Goal: Information Seeking & Learning: Learn about a topic

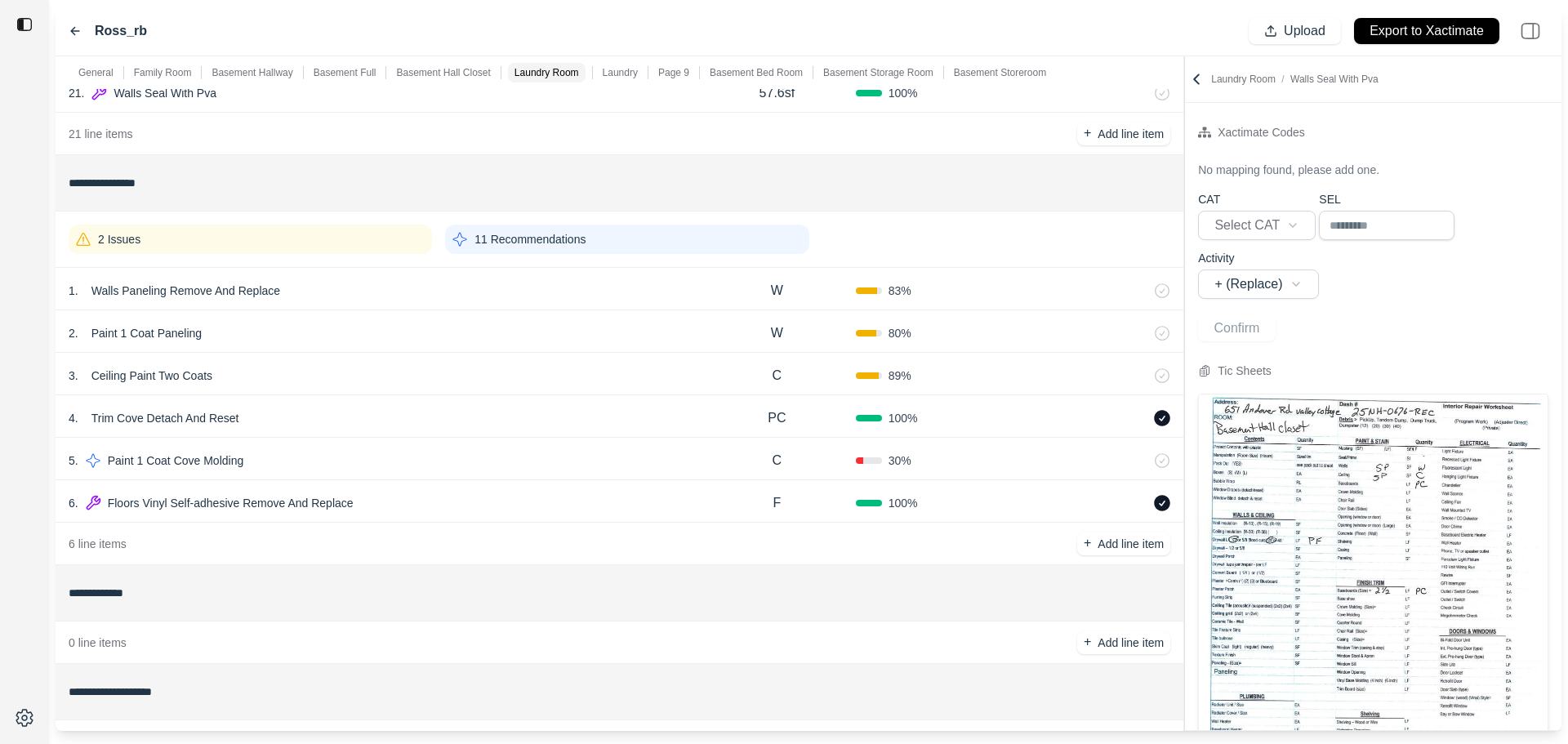
scroll to position [1143, 0]
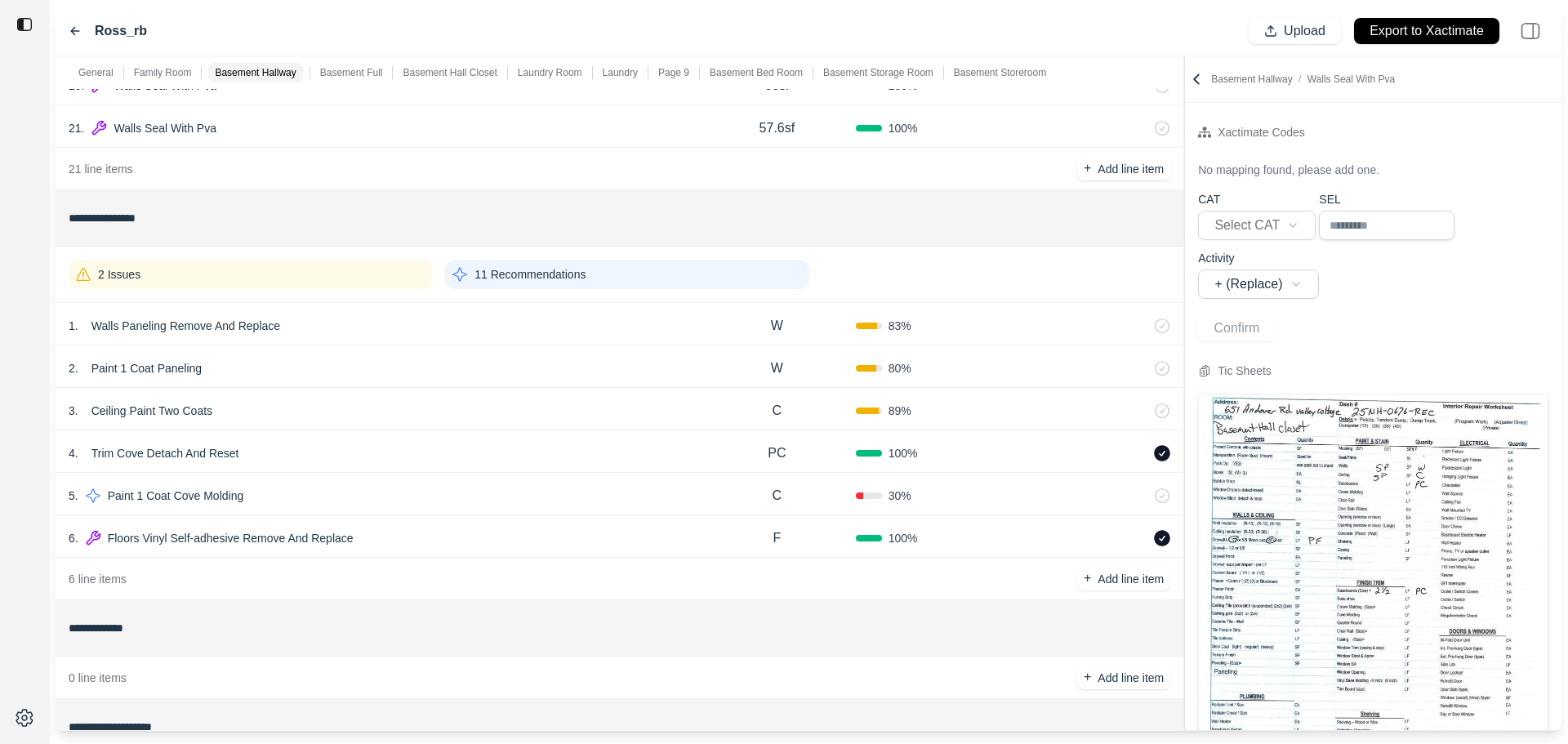
click at [233, 286] on div "2 Issues" at bounding box center [250, 275] width 363 height 29
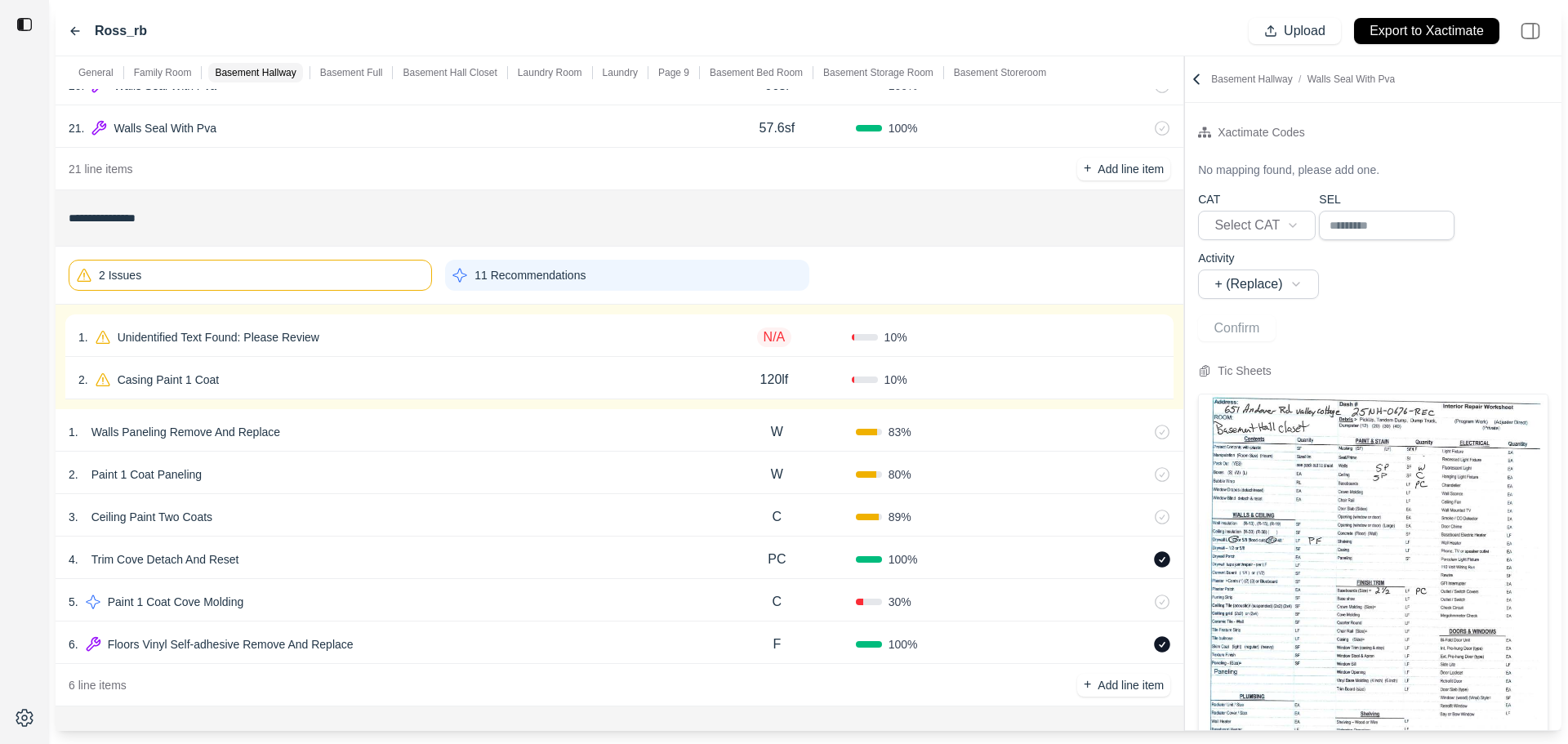
click at [233, 288] on div "2 Issues" at bounding box center [250, 275] width 363 height 31
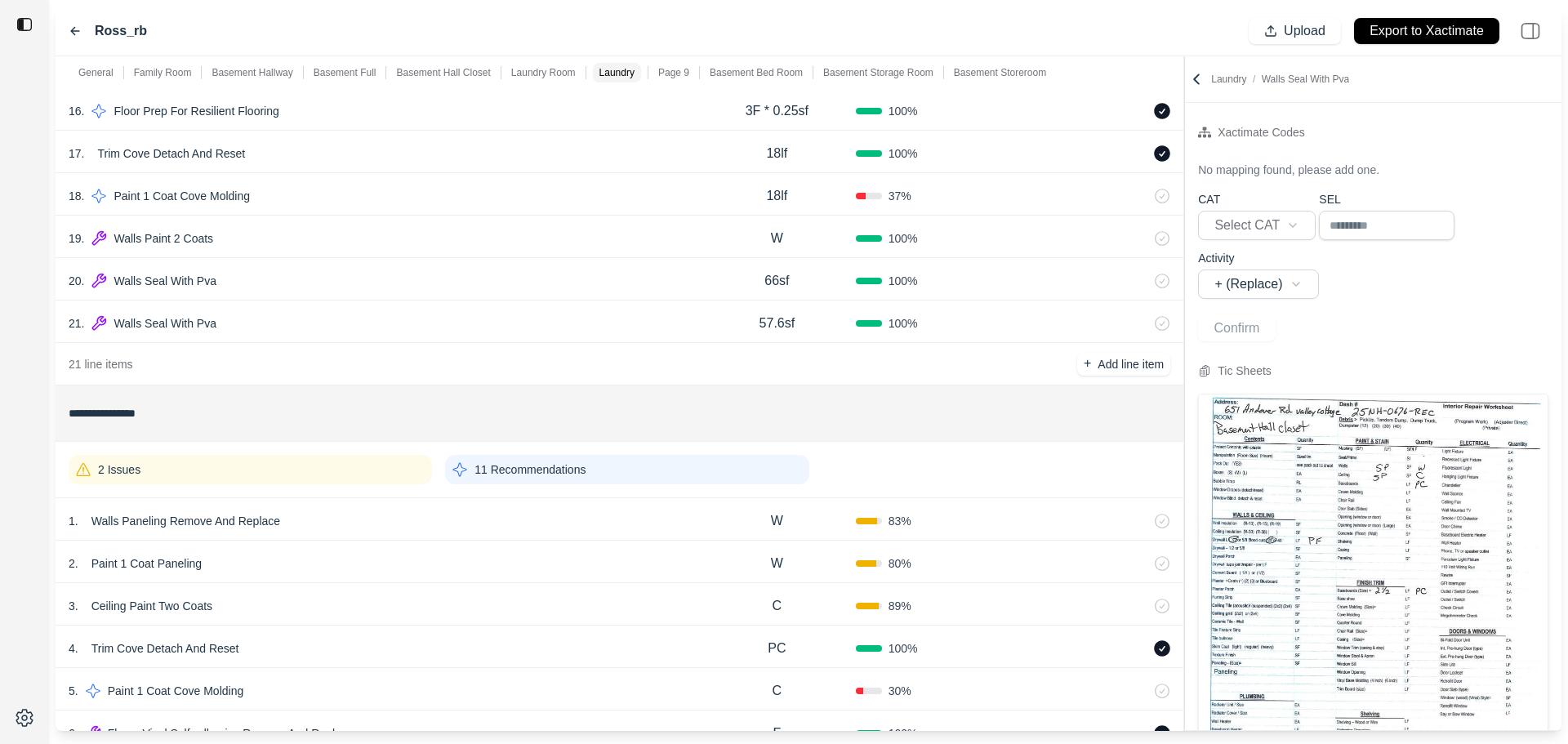
scroll to position [737, 0]
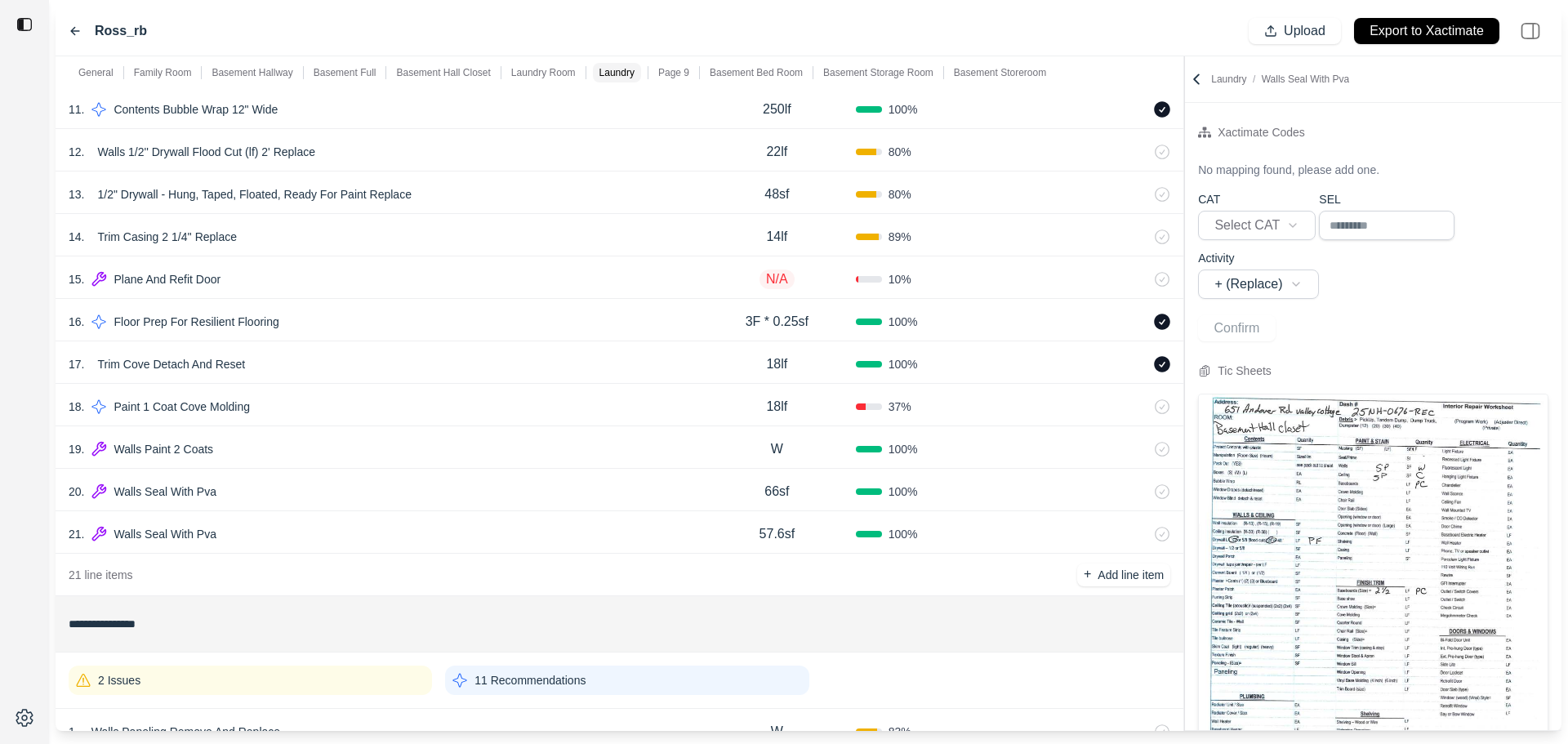
click at [674, 67] on p "Page 9" at bounding box center [674, 72] width 31 height 13
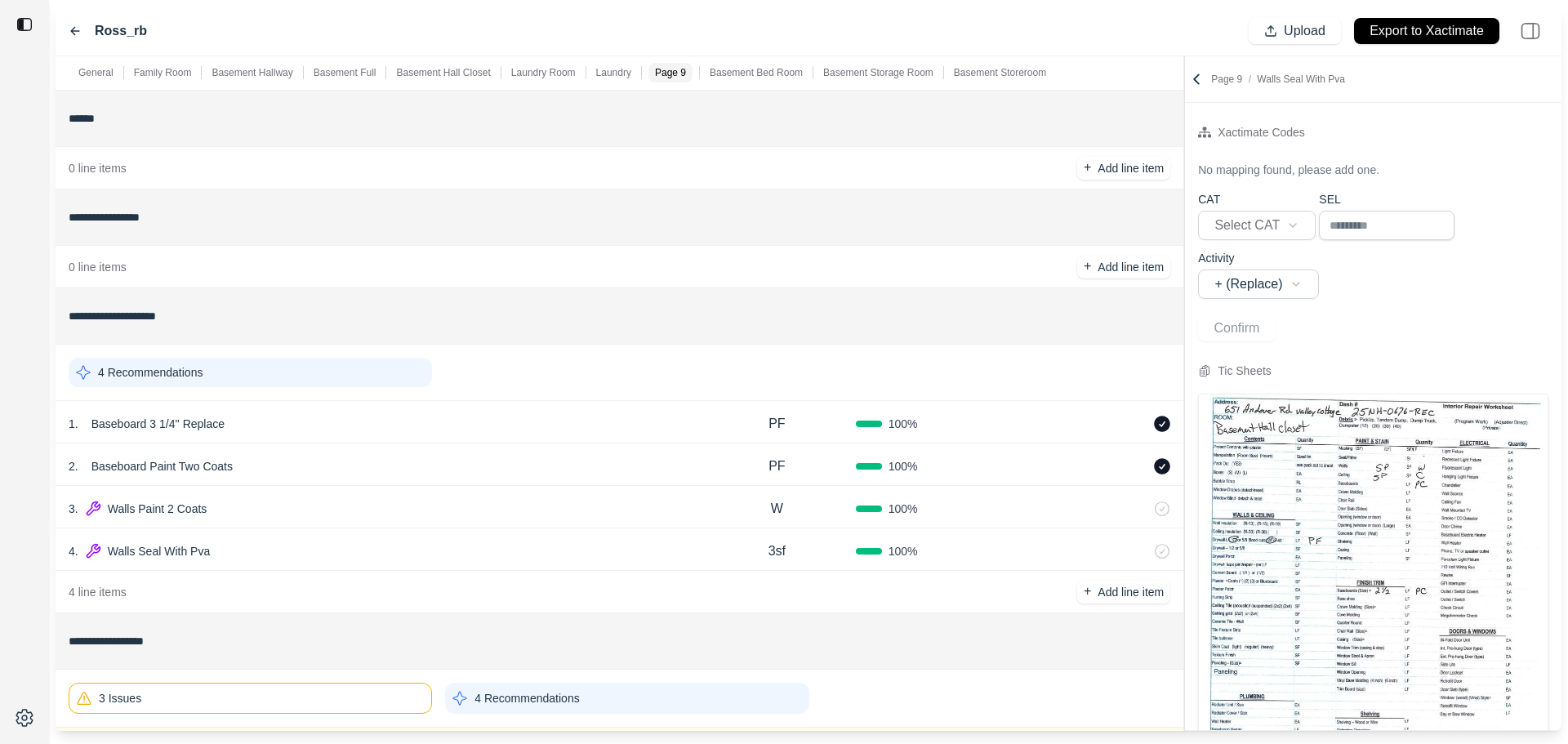
click at [747, 65] on div "Basement Bed Room" at bounding box center [756, 72] width 100 height 20
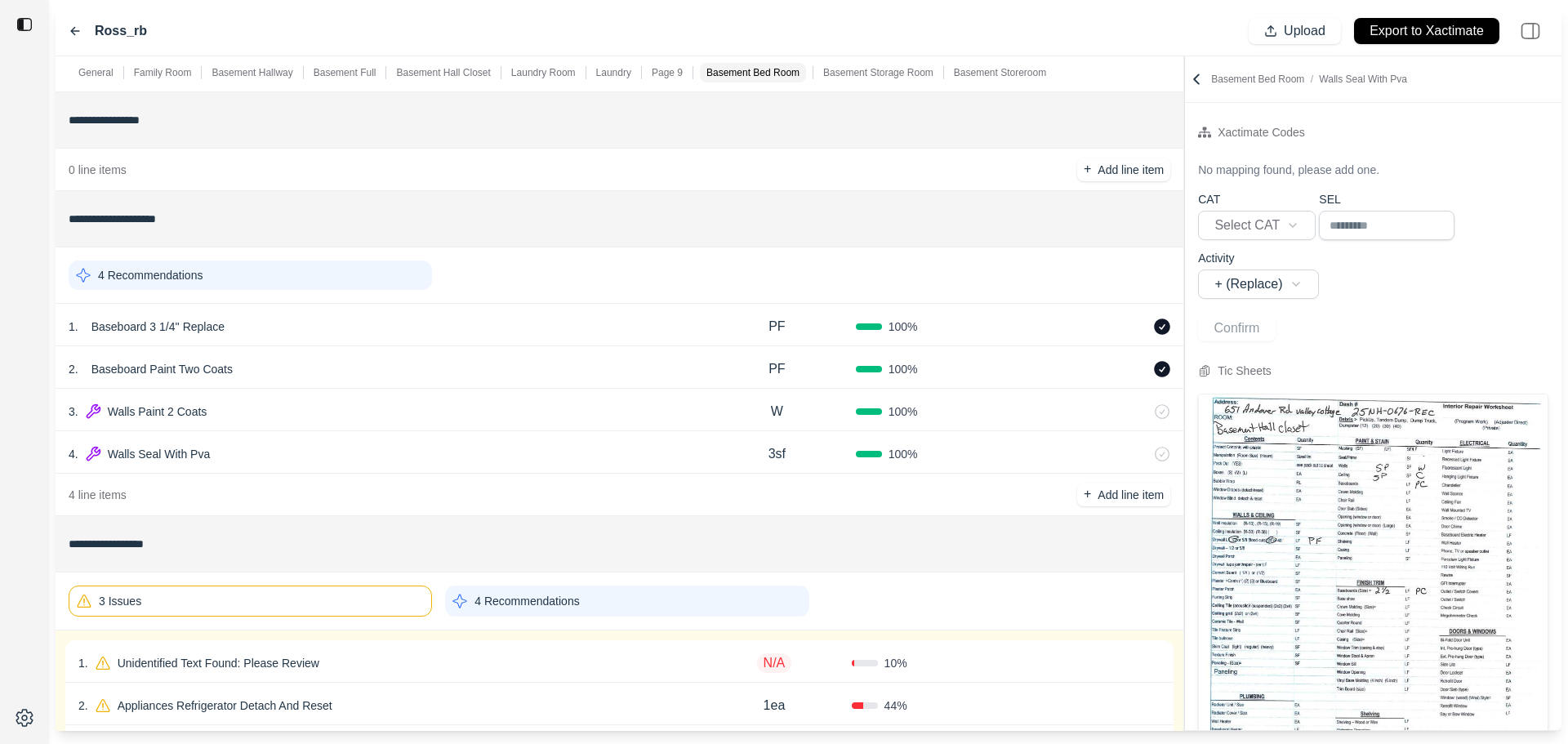
scroll to position [2827, 0]
click at [893, 70] on p "Basement Storage Room" at bounding box center [878, 72] width 110 height 13
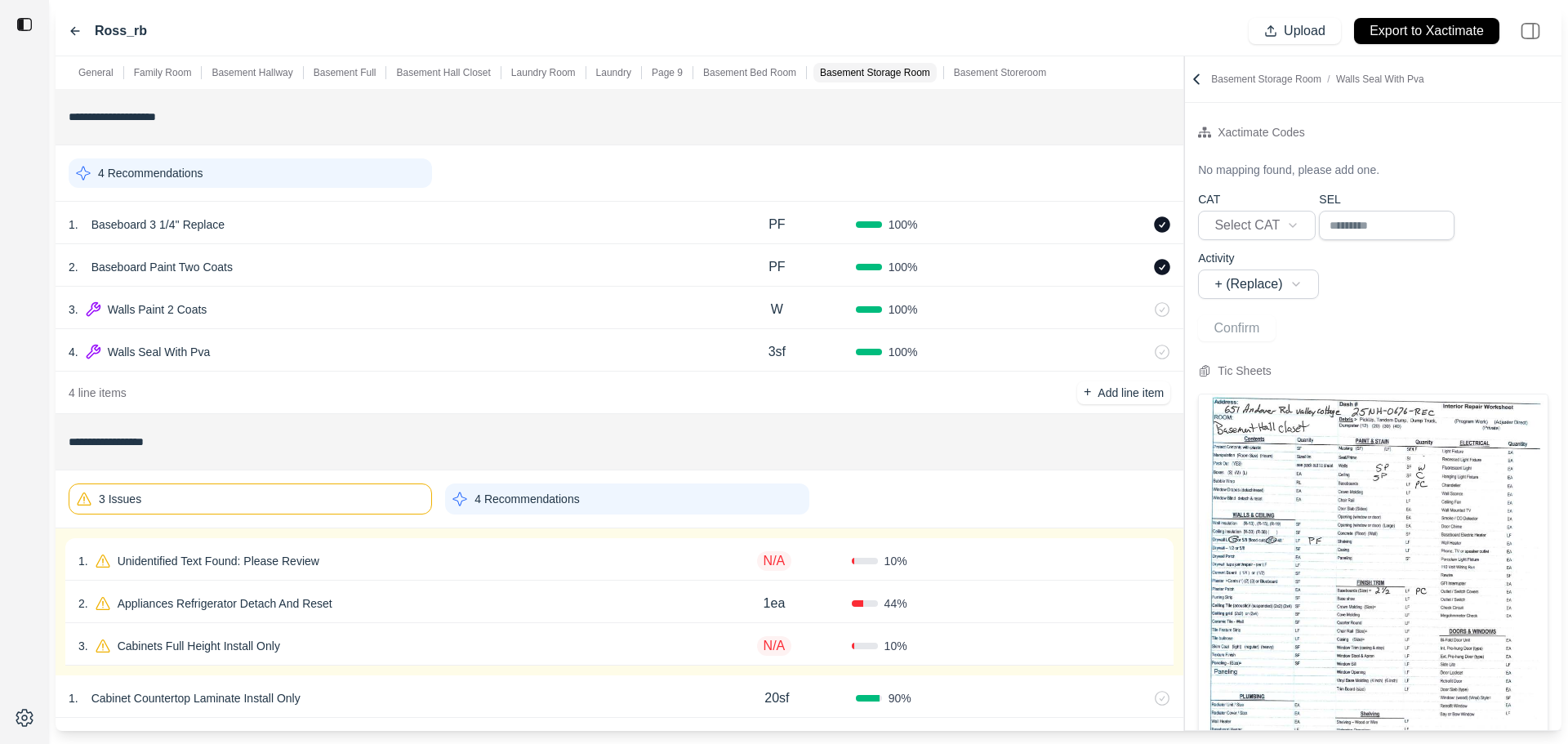
click at [977, 73] on p "Basement Storeroom" at bounding box center [1000, 72] width 93 height 13
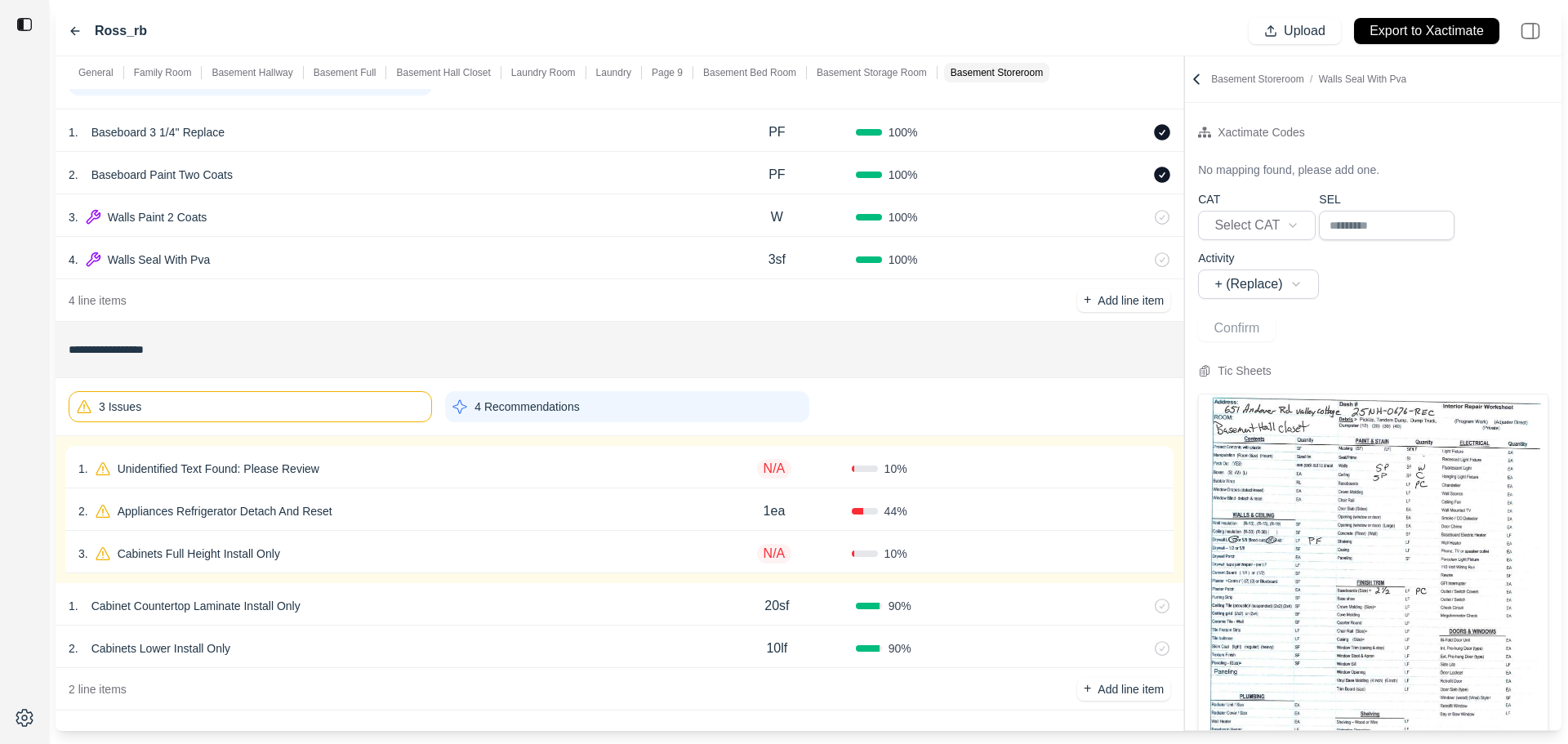
scroll to position [3023, 0]
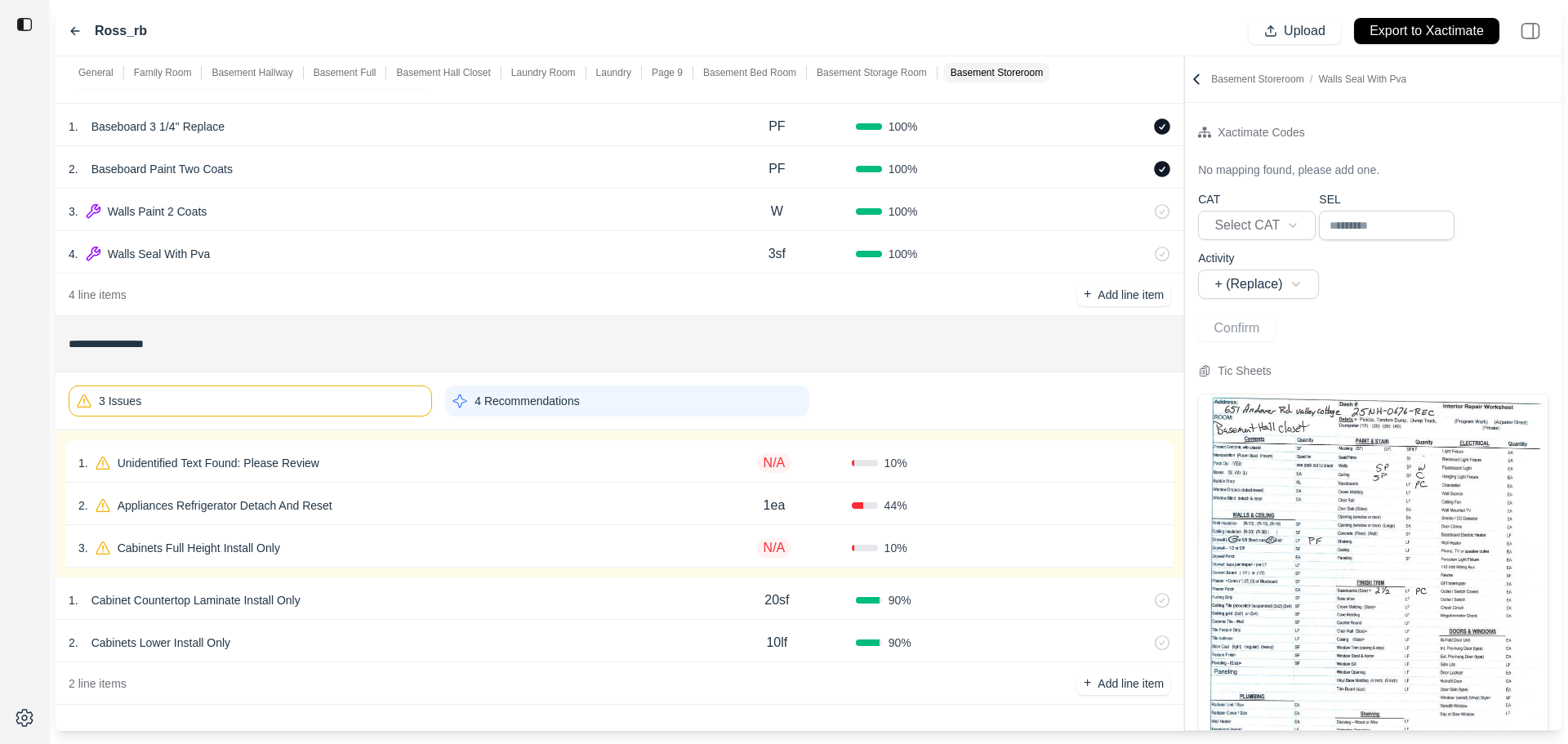
click at [892, 70] on p "Basement Storage Room" at bounding box center [871, 72] width 110 height 13
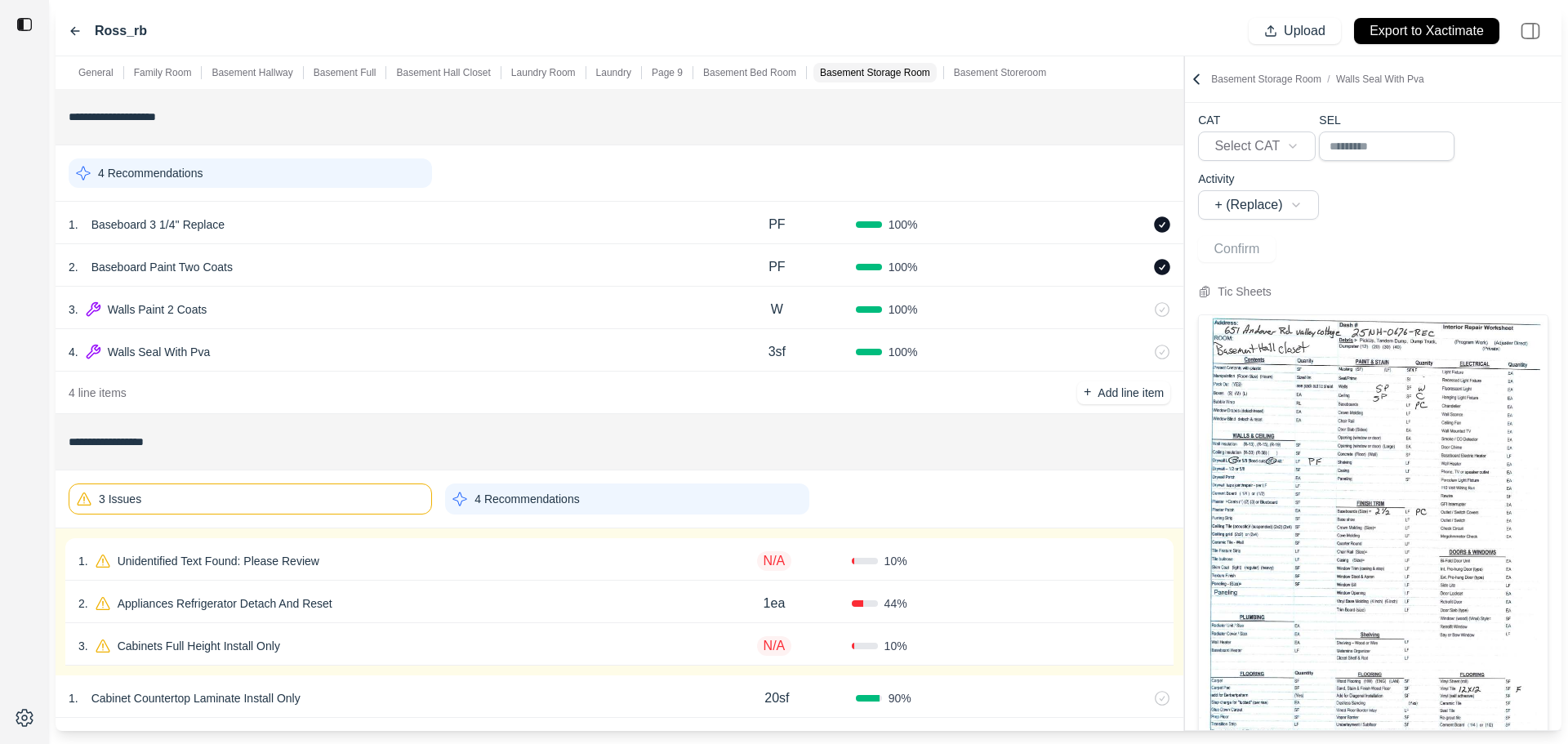
scroll to position [166, 0]
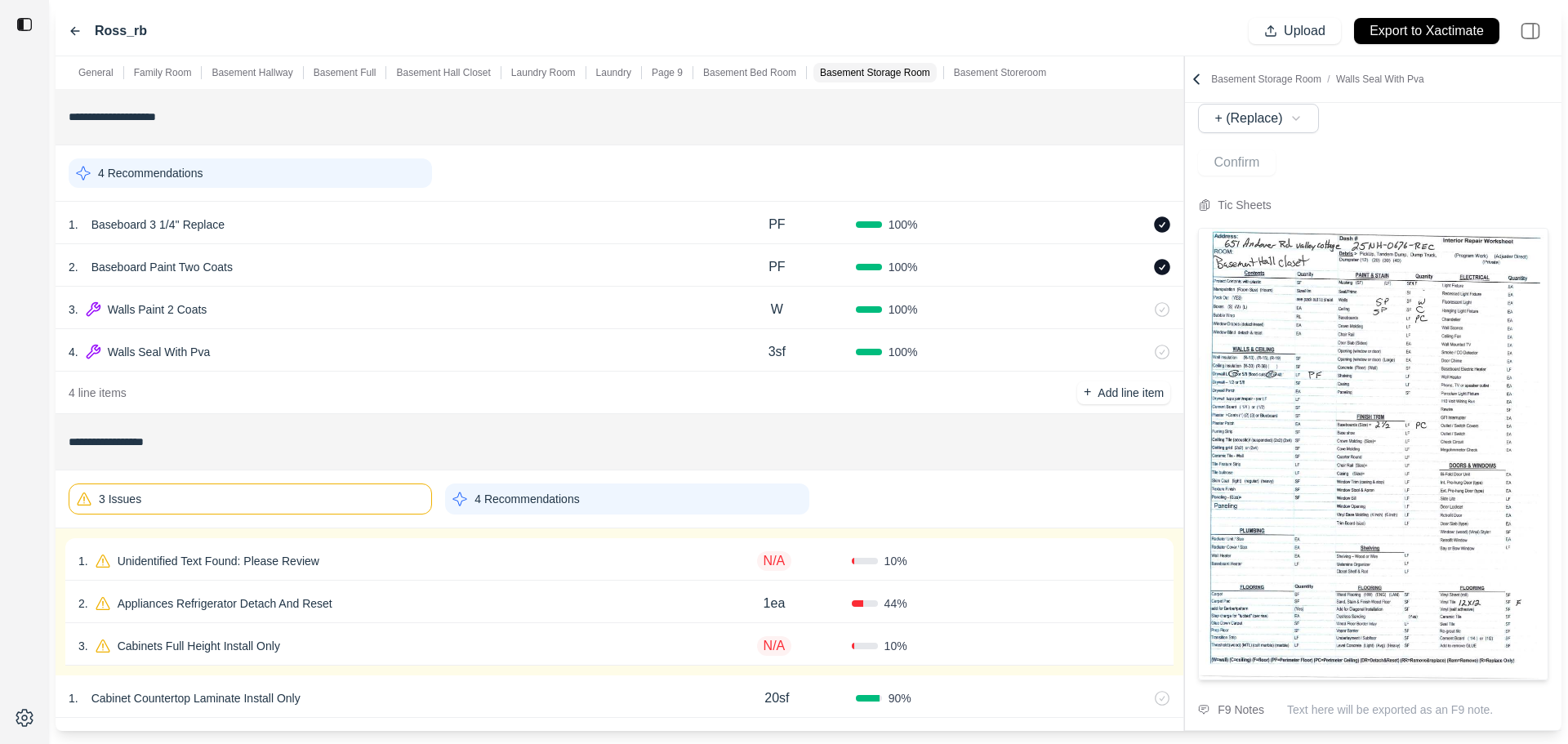
click at [376, 568] on div "1 . Unidentified Text Found: Please Review" at bounding box center [387, 560] width 618 height 23
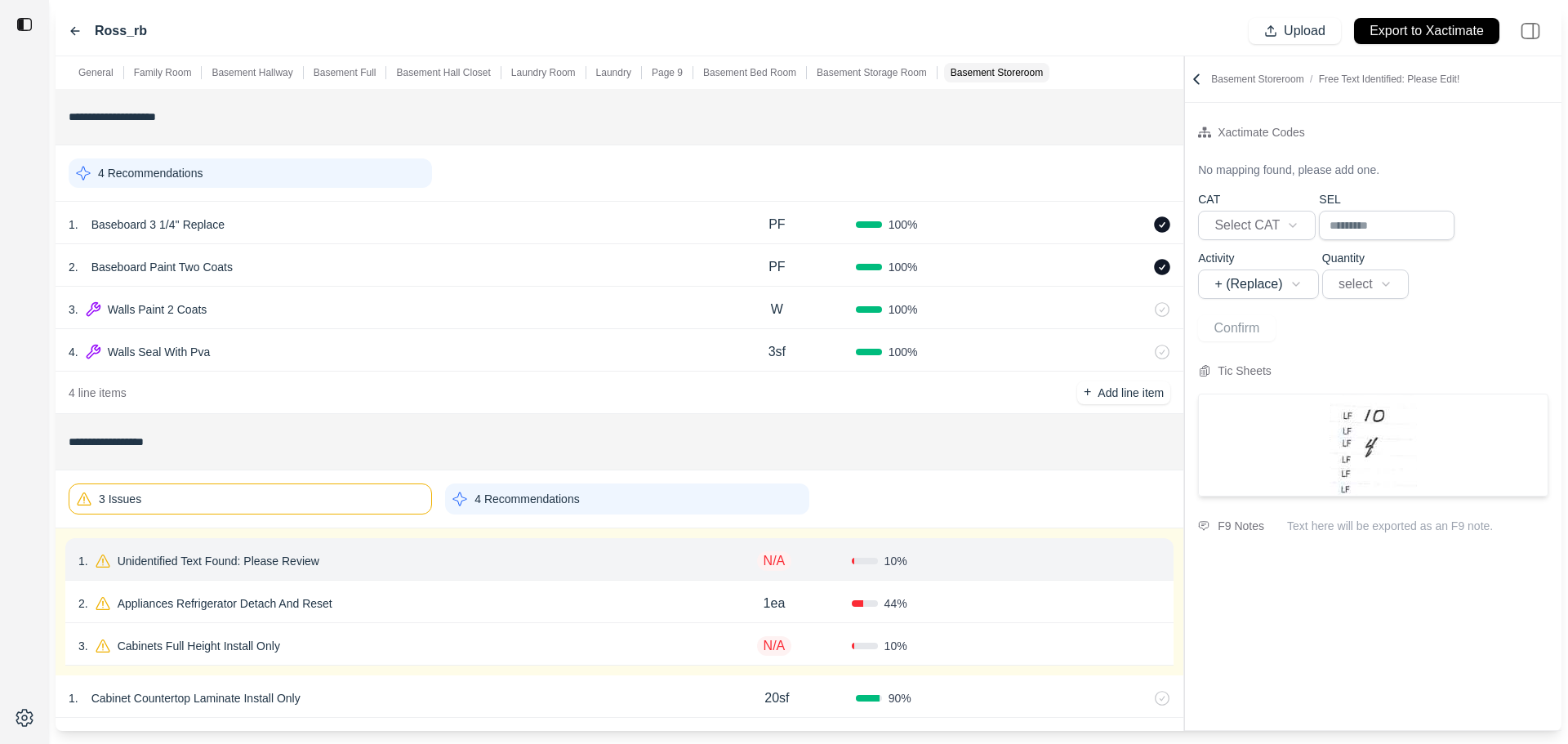
scroll to position [0, 0]
click at [380, 604] on div "2 . Appliances Refrigerator Detach And Reset" at bounding box center [387, 603] width 618 height 23
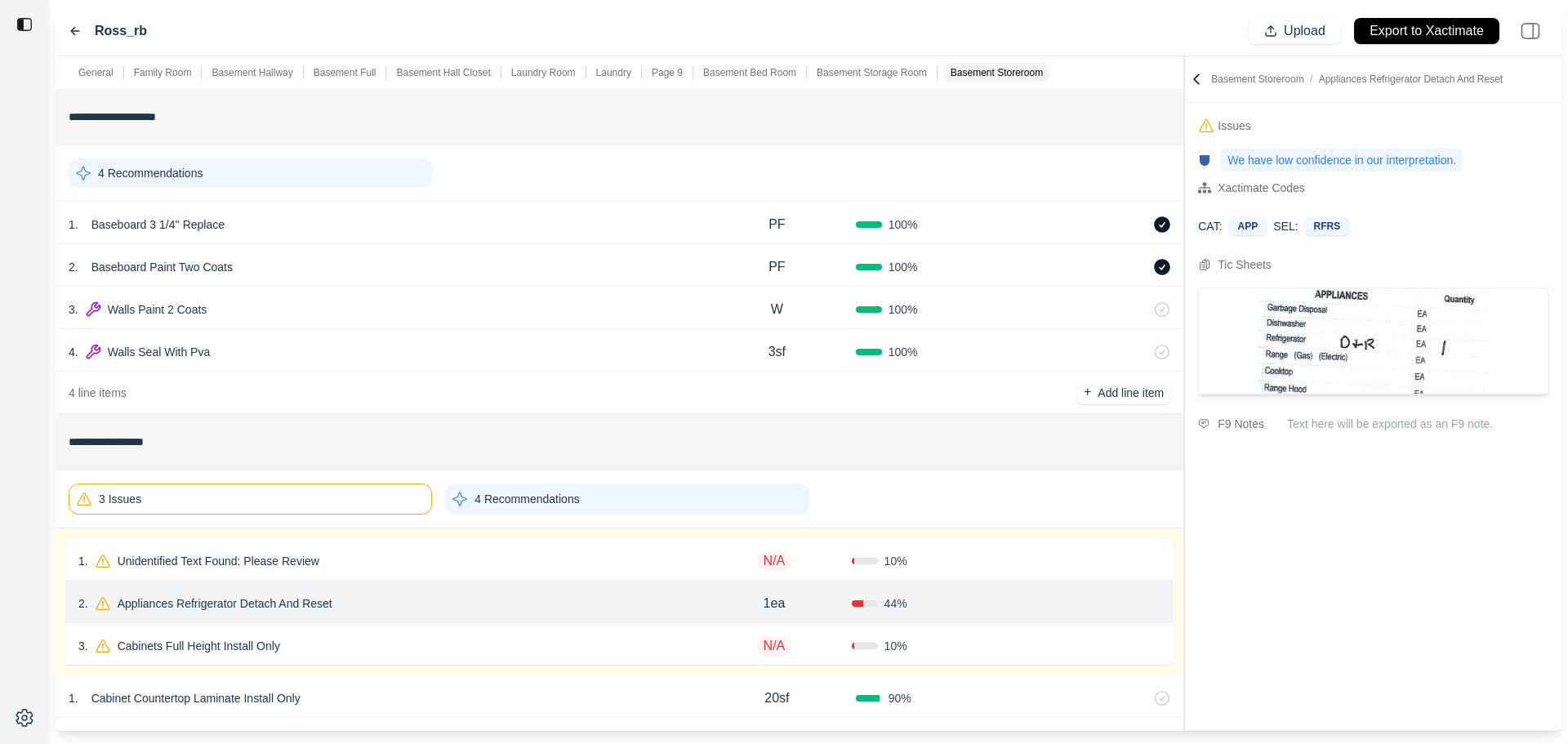
click at [380, 644] on div "3 . Cabinets Full Height Install Only" at bounding box center [387, 645] width 618 height 23
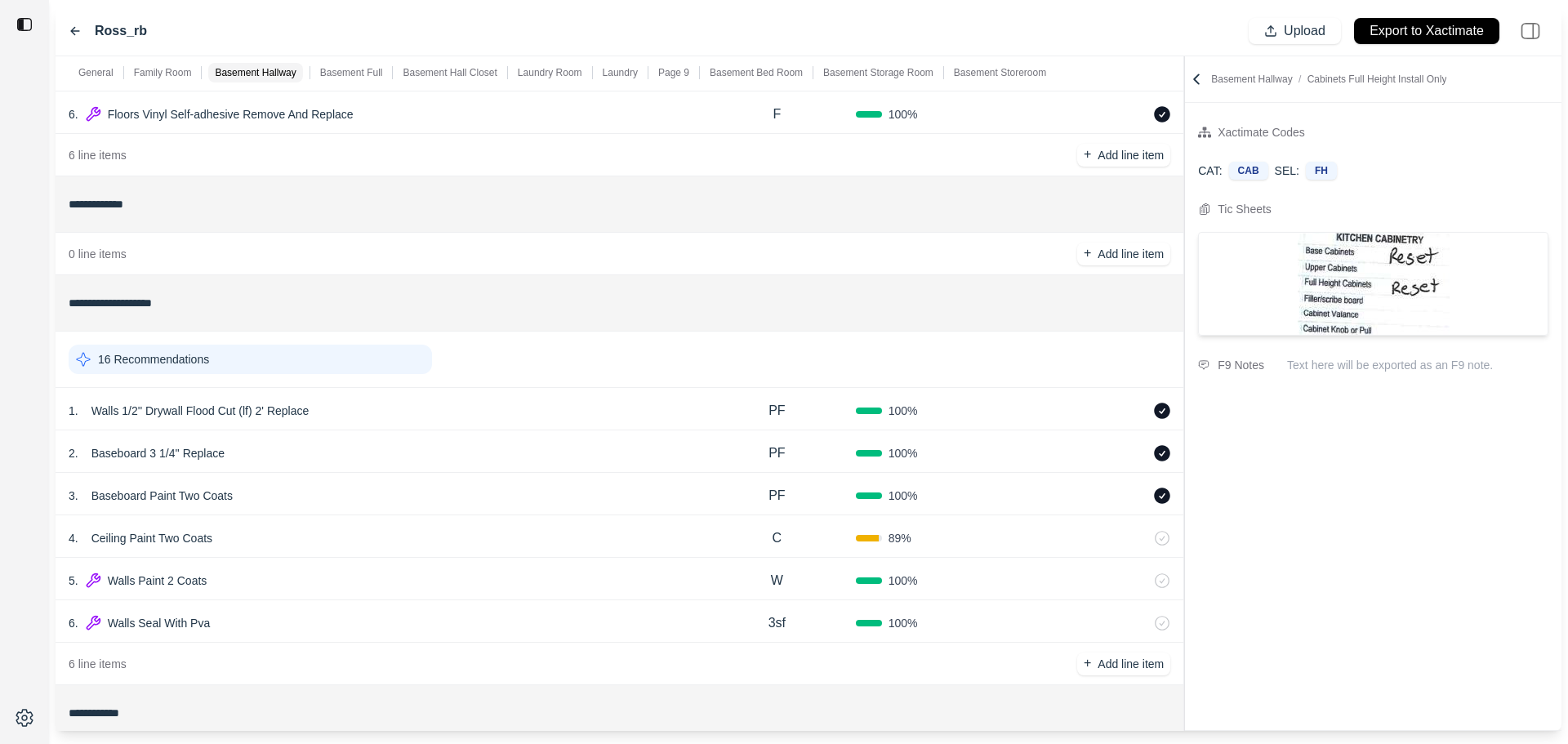
scroll to position [1619, 0]
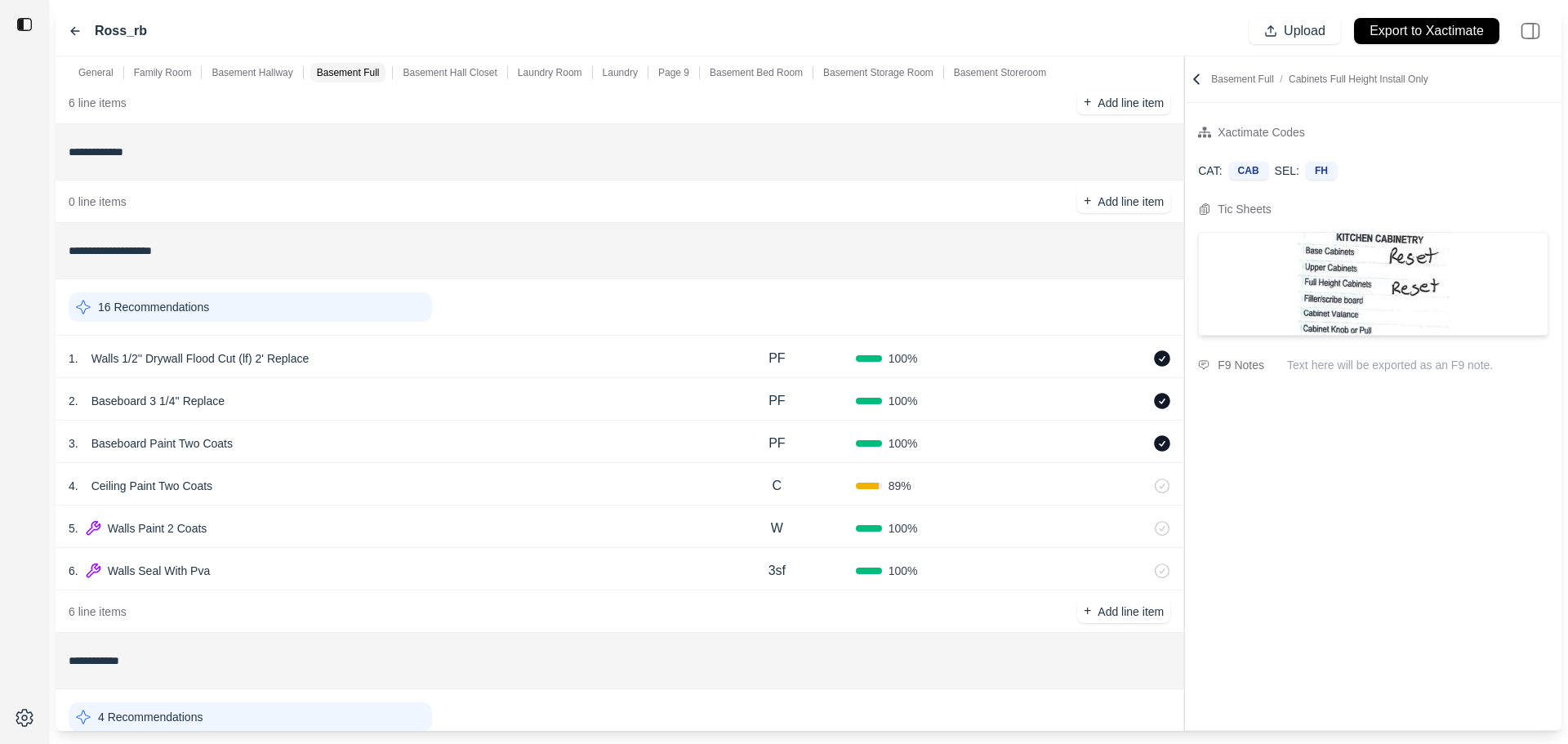
click at [263, 311] on div "16 Recommendations" at bounding box center [250, 307] width 363 height 29
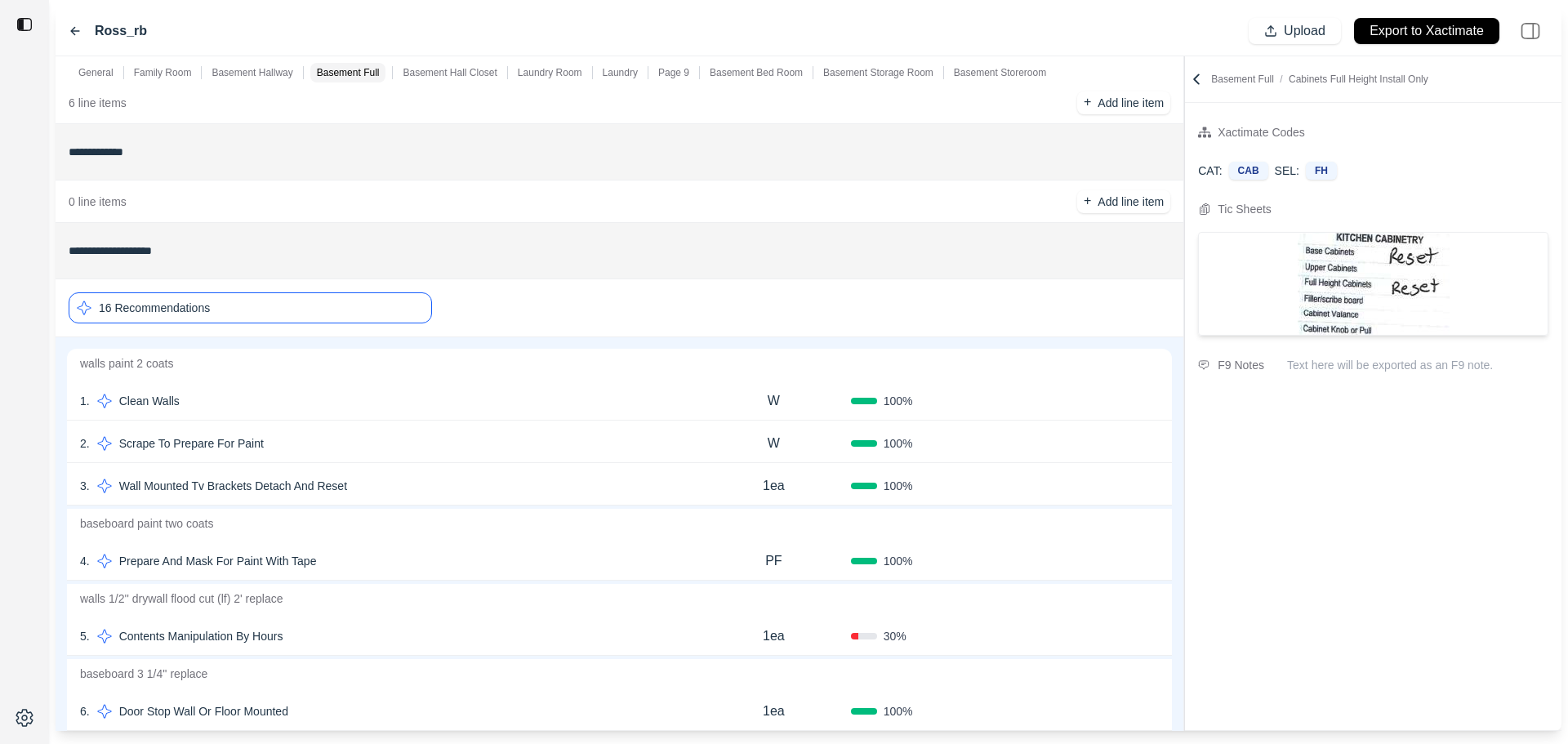
click at [557, 482] on div "3 . Wall Mounted Tv Brackets Detach And Reset" at bounding box center [388, 486] width 616 height 23
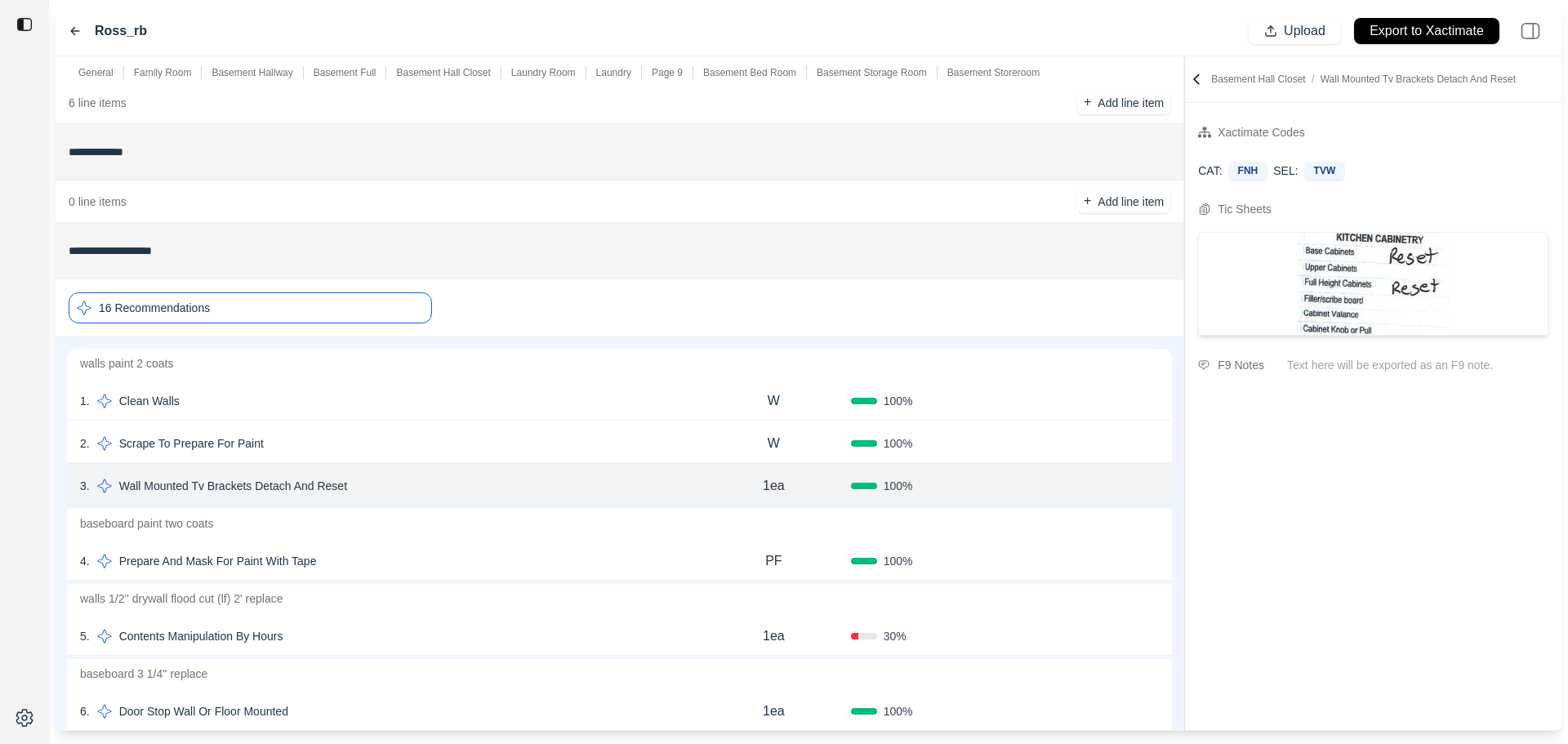
click at [557, 435] on div "2 . Scrape To Prepare For Paint" at bounding box center [388, 443] width 616 height 23
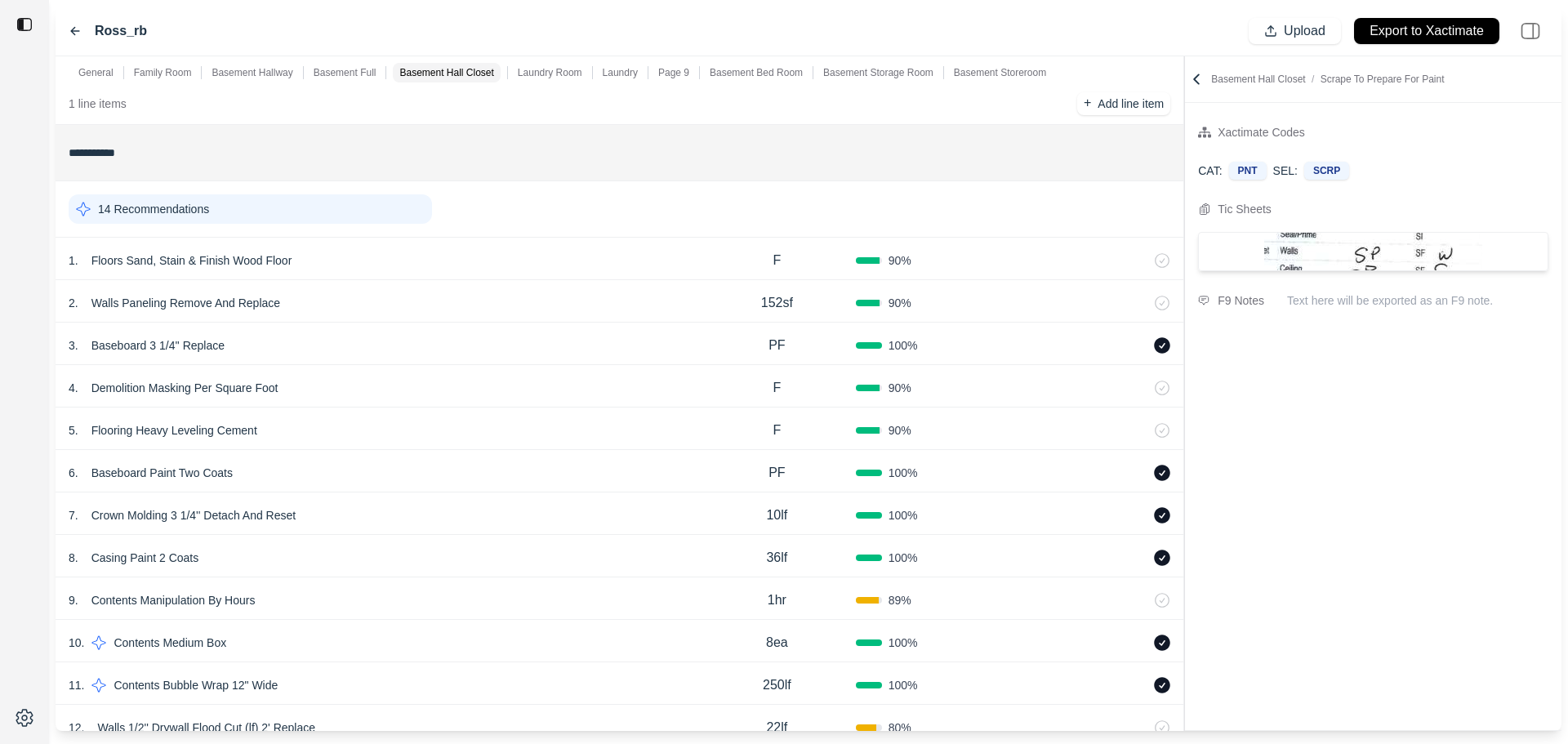
scroll to position [0, 0]
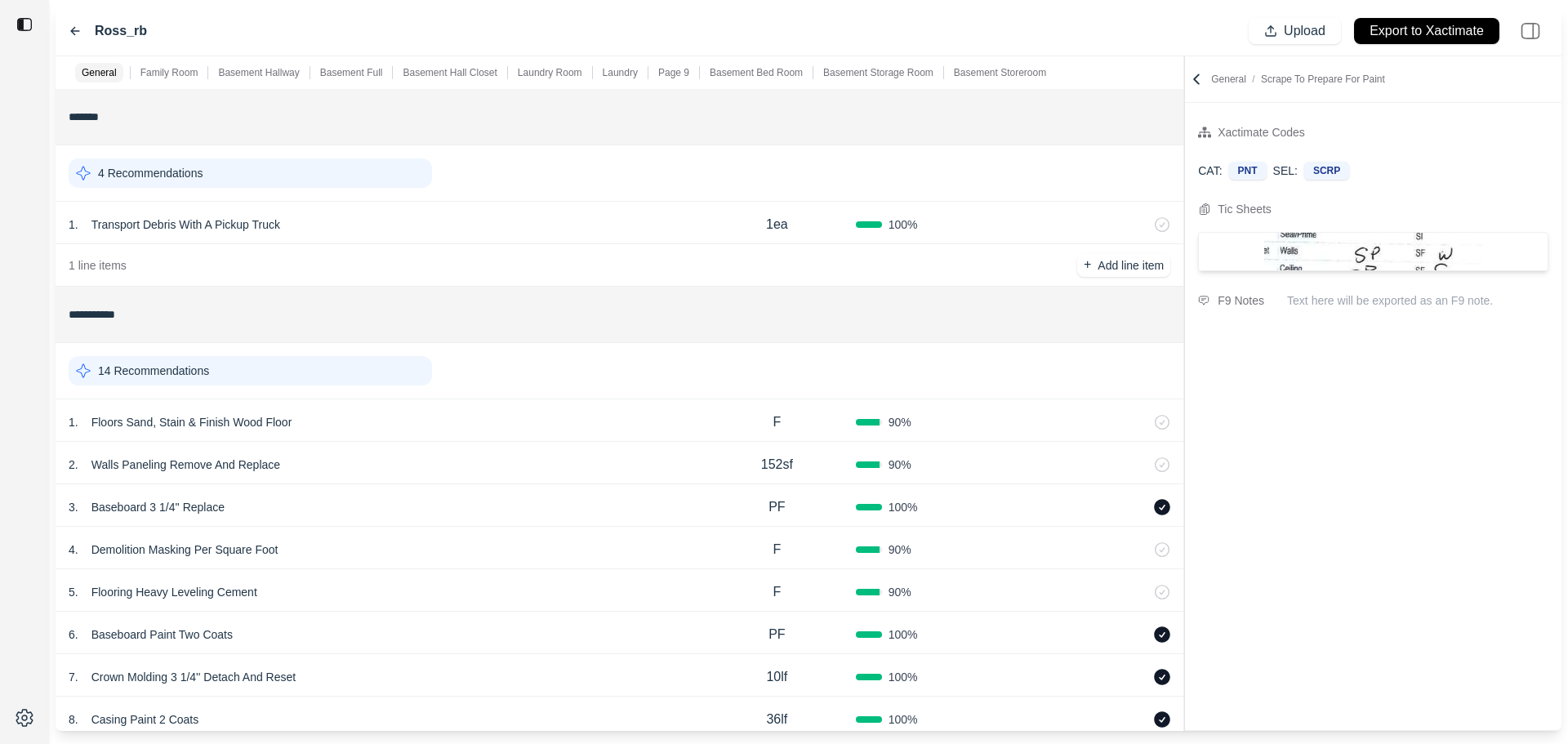
click at [299, 368] on div "14 Recommendations" at bounding box center [250, 371] width 363 height 29
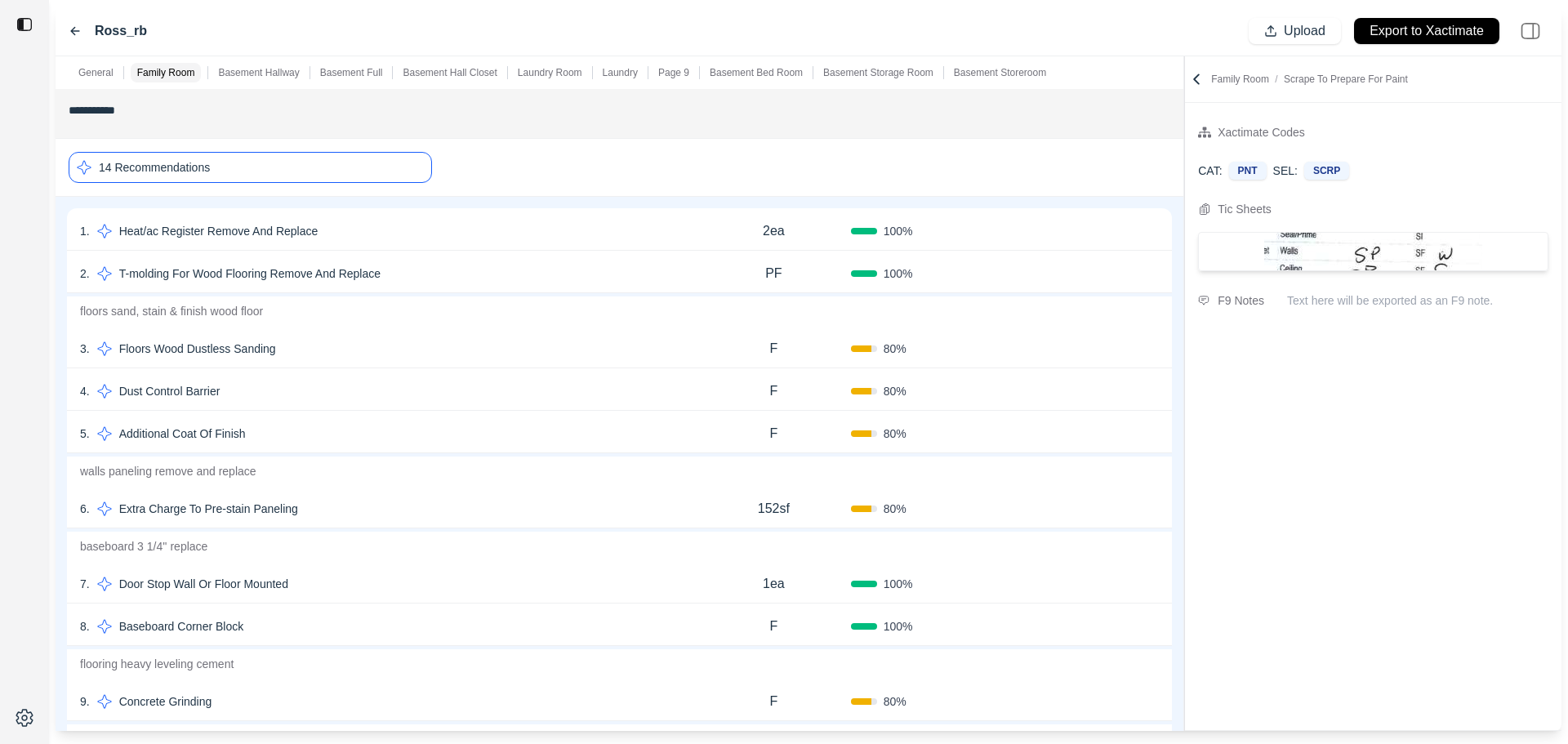
scroll to position [163, 0]
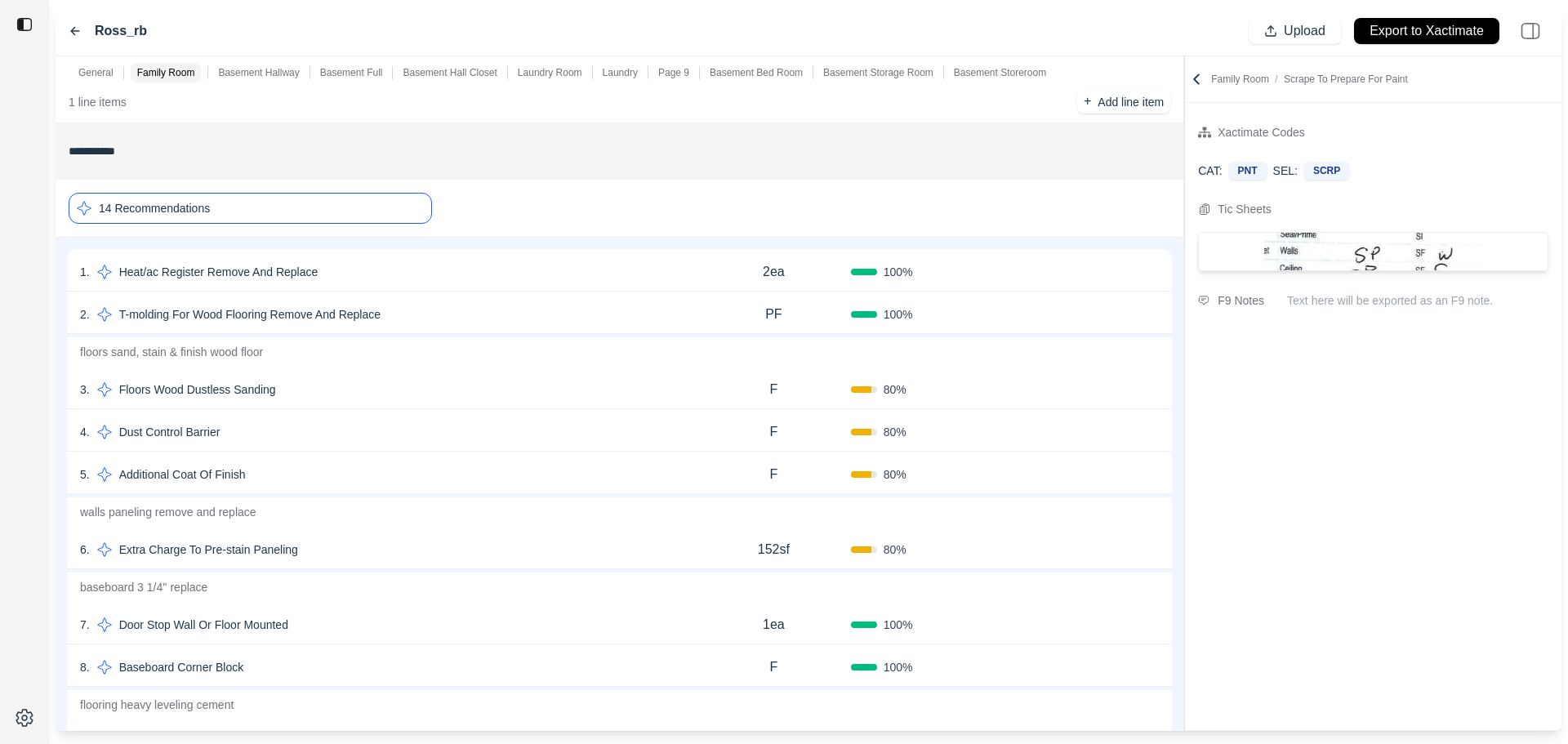
click at [239, 208] on div "14 Recommendations" at bounding box center [250, 209] width 363 height 31
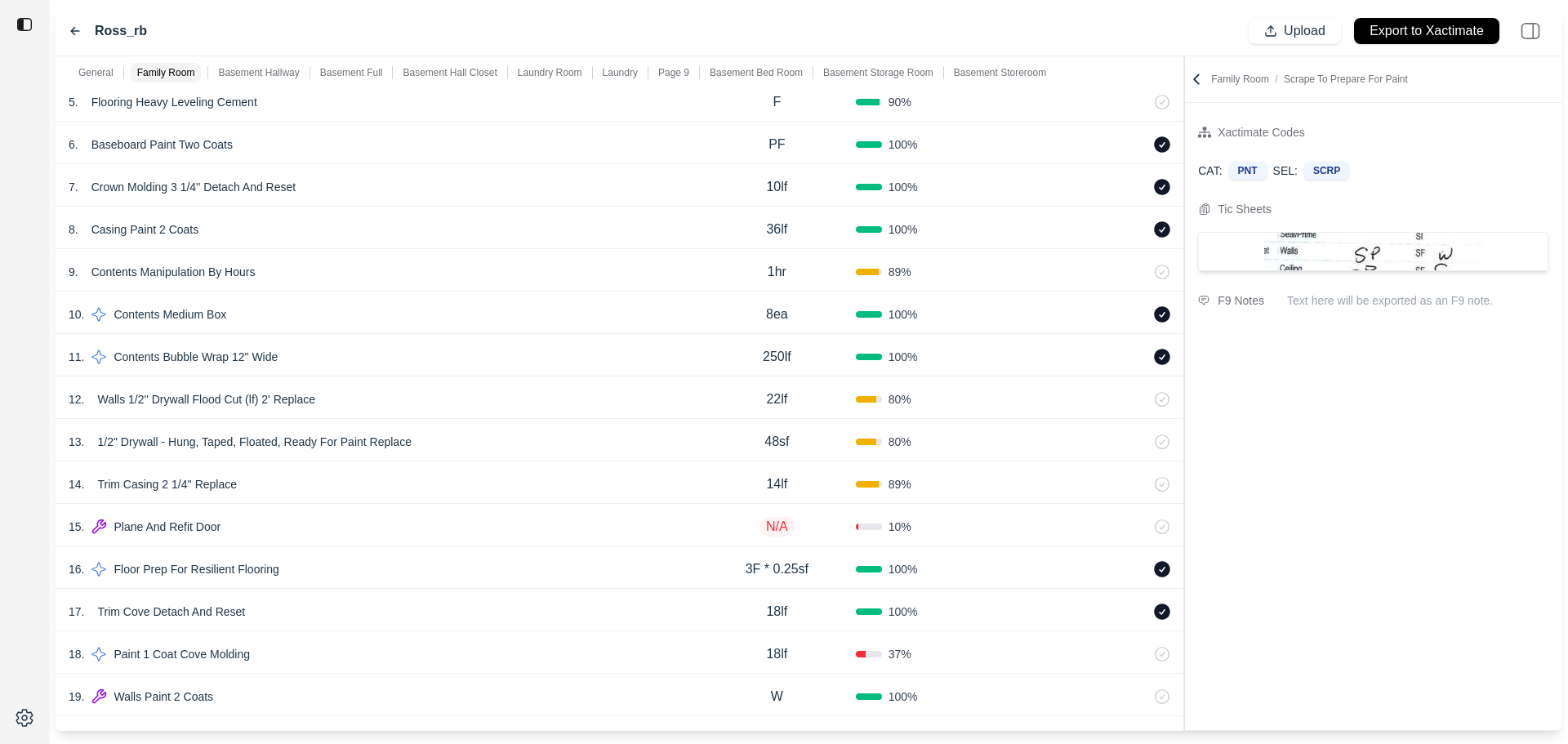
scroll to position [572, 0]
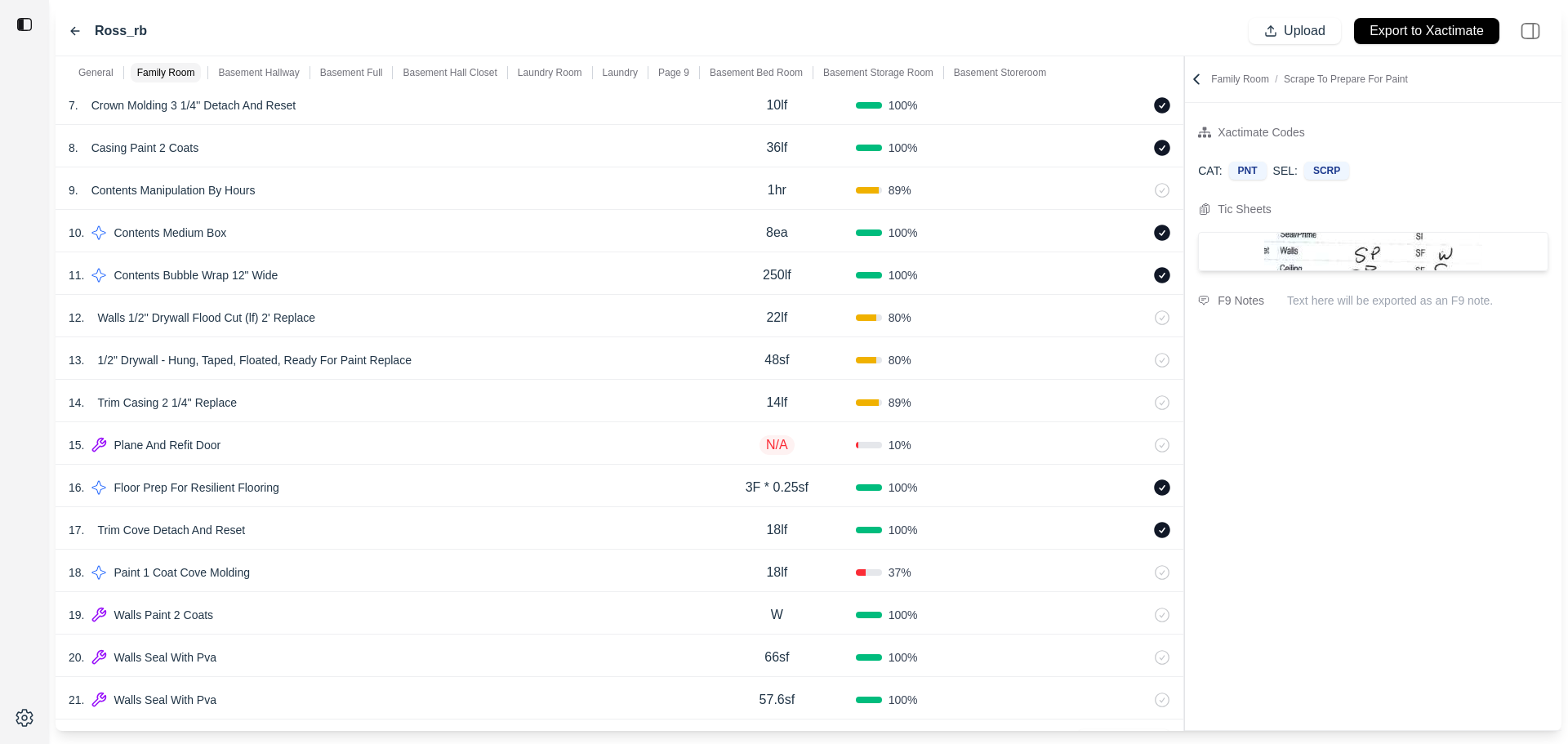
click at [506, 705] on div "21 . Walls Seal With Pva" at bounding box center [384, 699] width 630 height 23
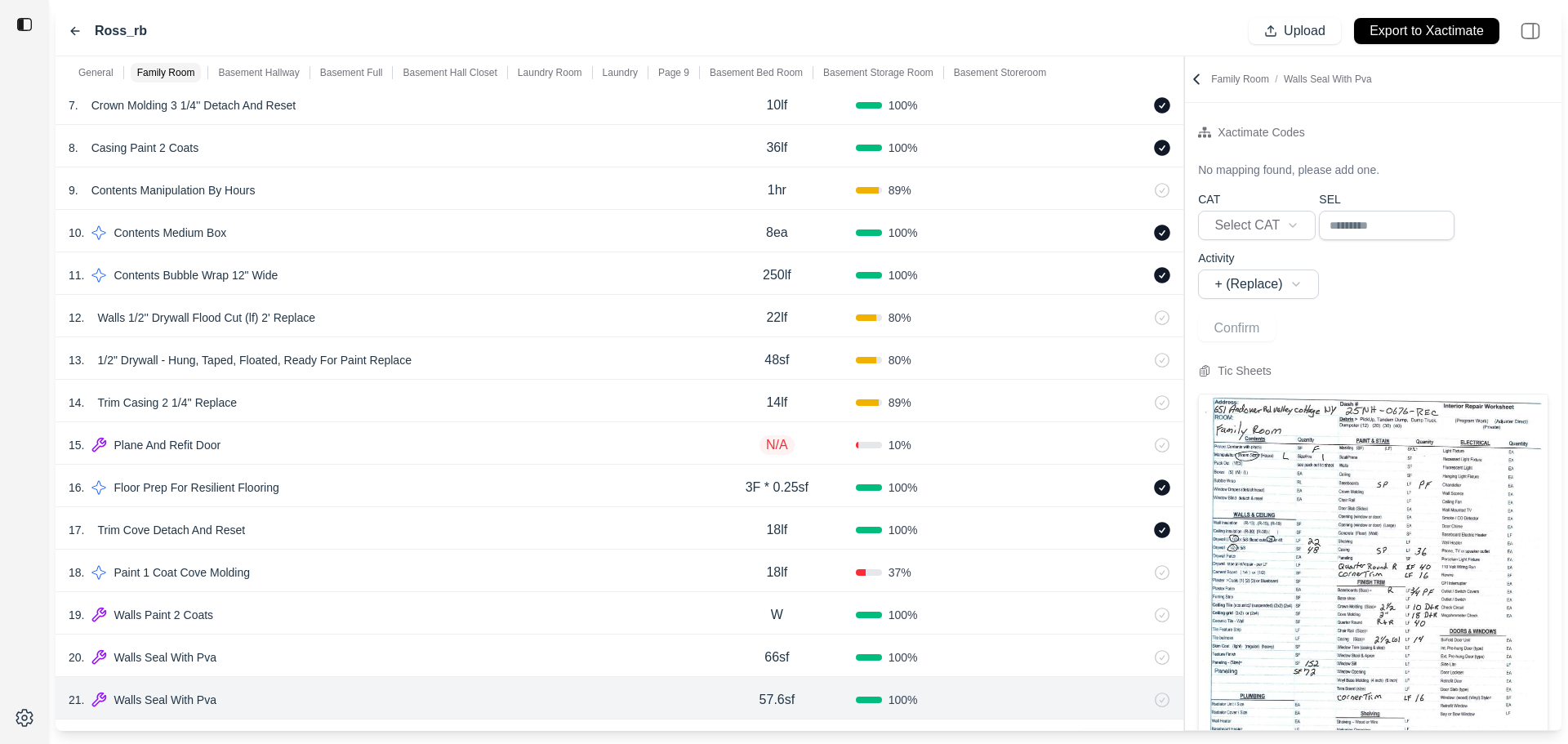
click at [517, 668] on div "20 . Walls Seal With Pva" at bounding box center [384, 657] width 630 height 23
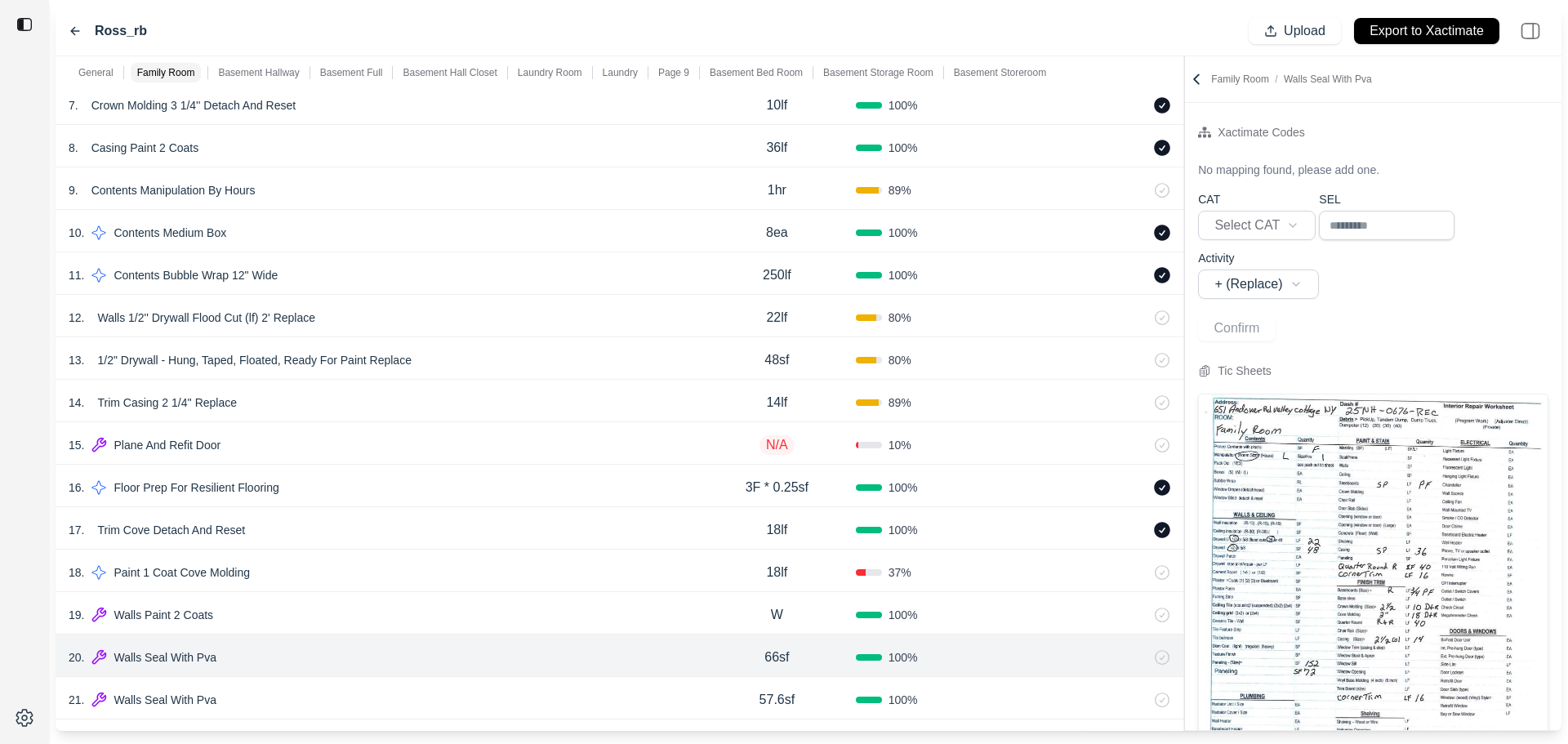
click at [518, 705] on div "21 . Walls Seal With Pva" at bounding box center [384, 699] width 630 height 23
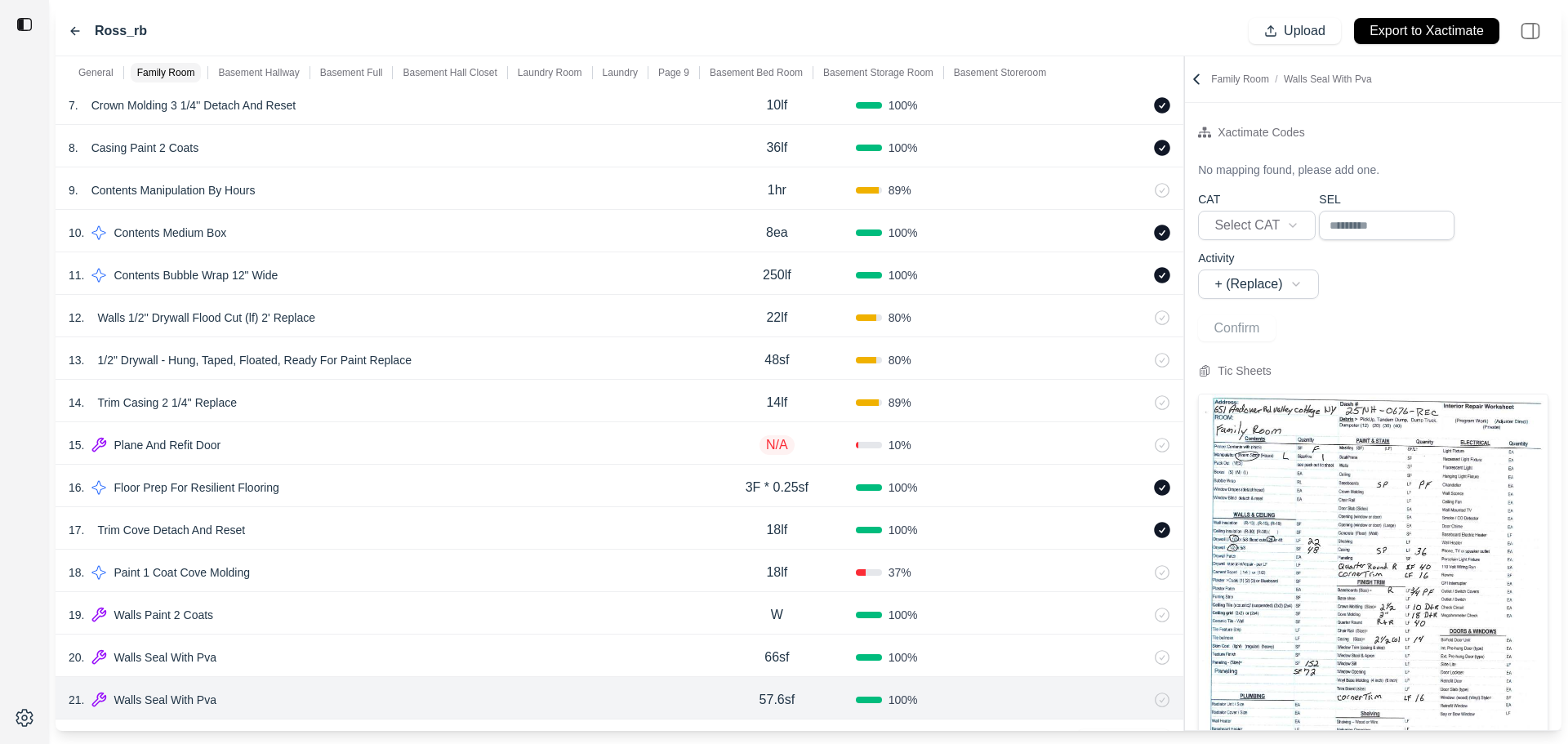
click at [535, 660] on div "20 . Walls Seal With Pva" at bounding box center [384, 657] width 630 height 23
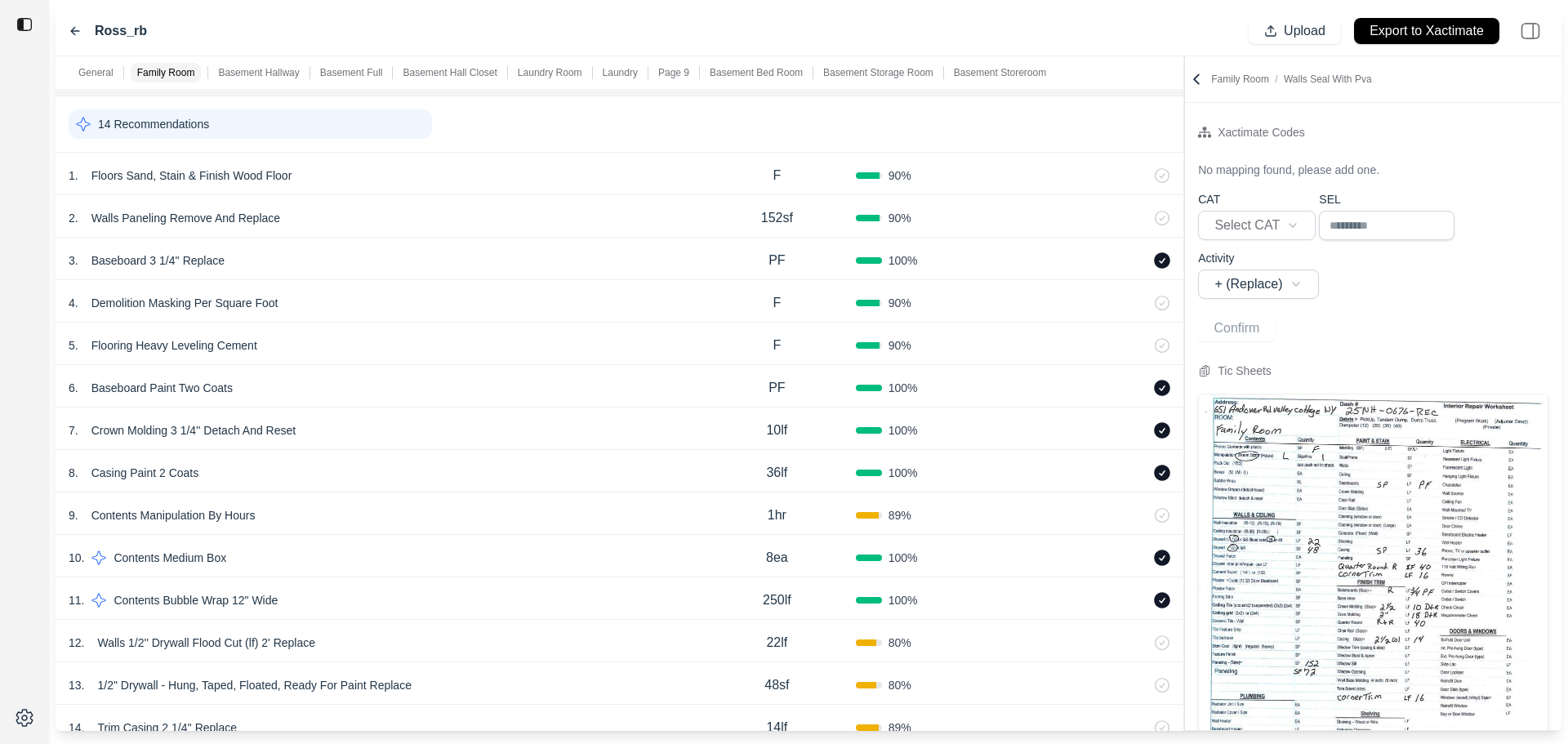
scroll to position [245, 0]
click at [321, 133] on div "14 Recommendations" at bounding box center [250, 125] width 363 height 29
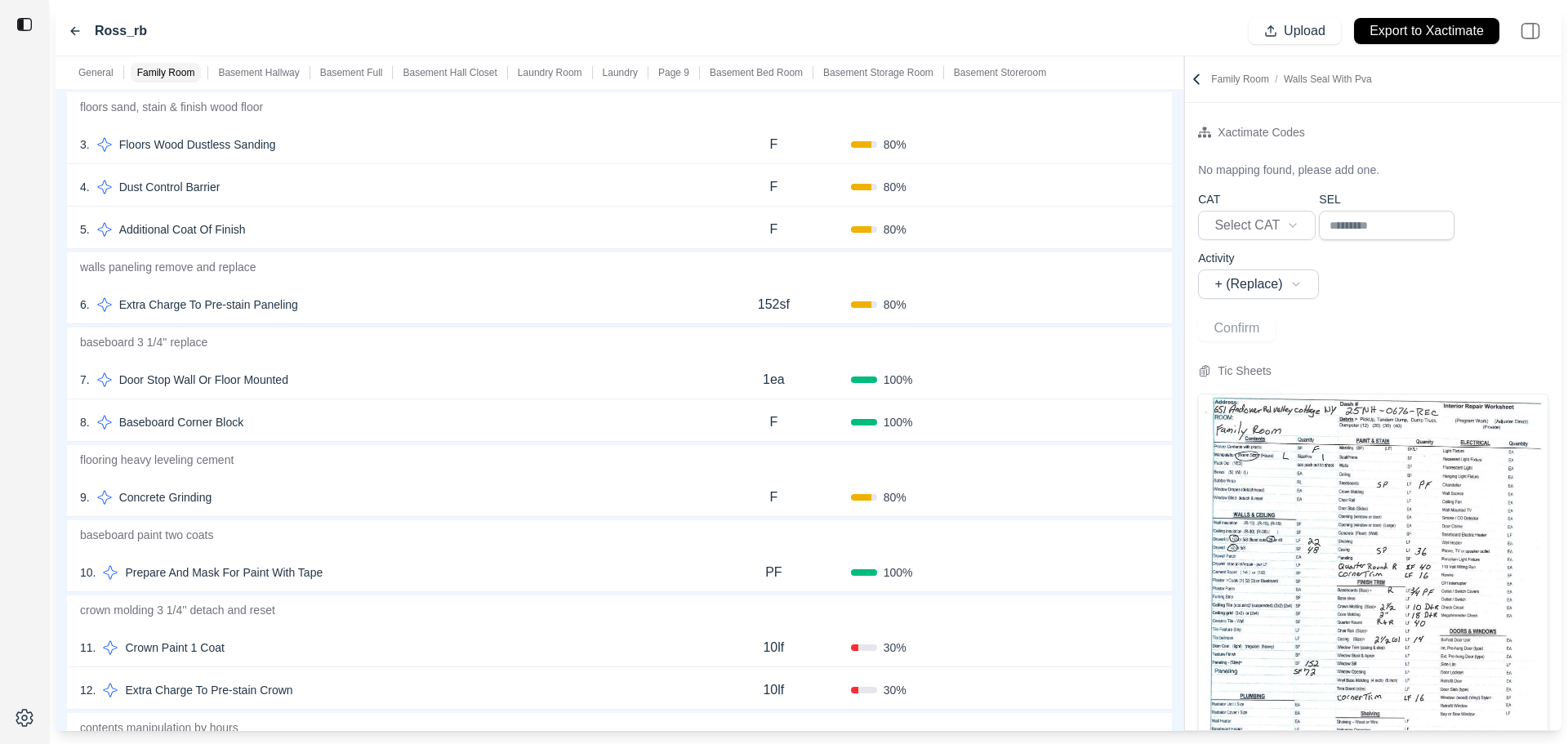
scroll to position [0, 0]
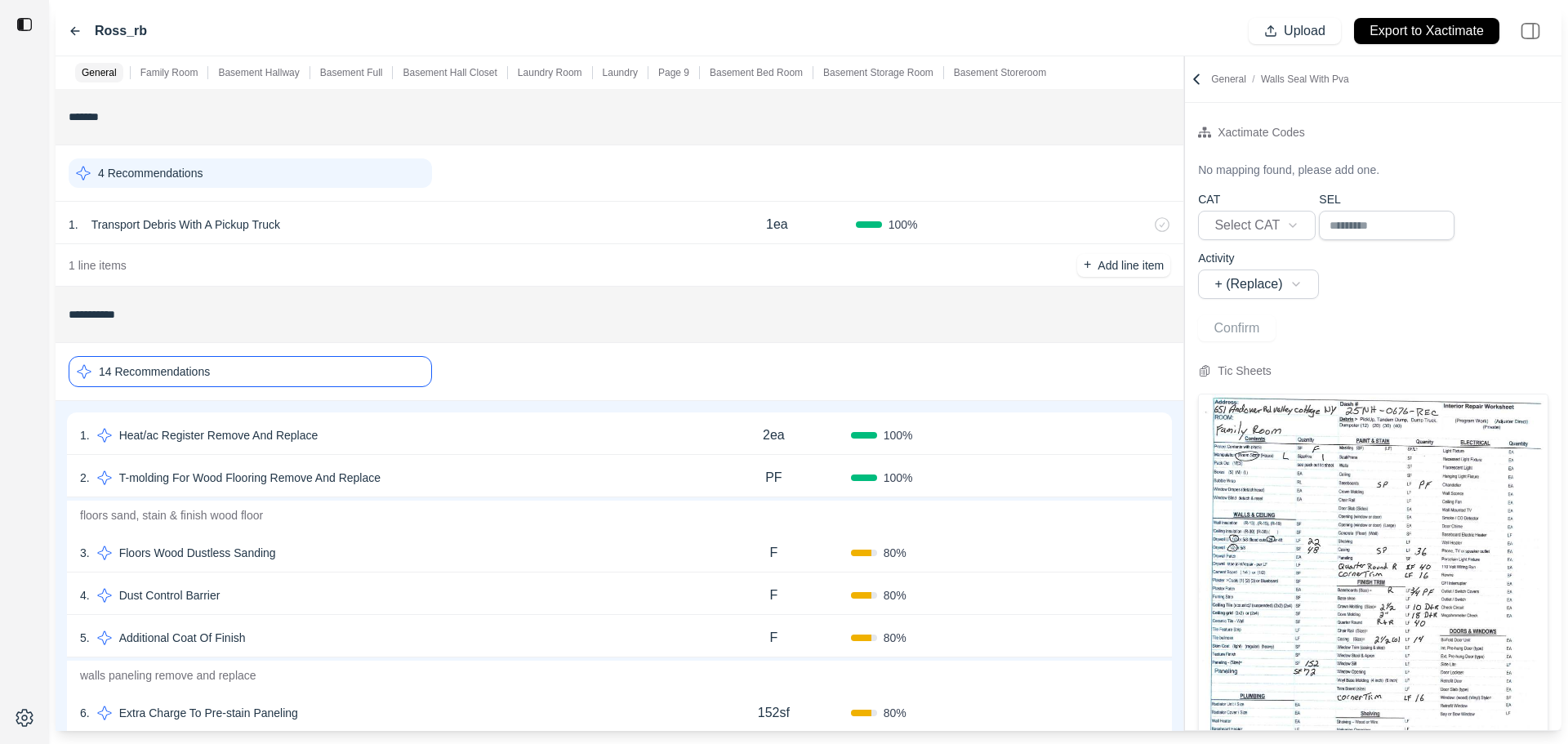
click at [289, 373] on div "14 Recommendations" at bounding box center [250, 372] width 363 height 31
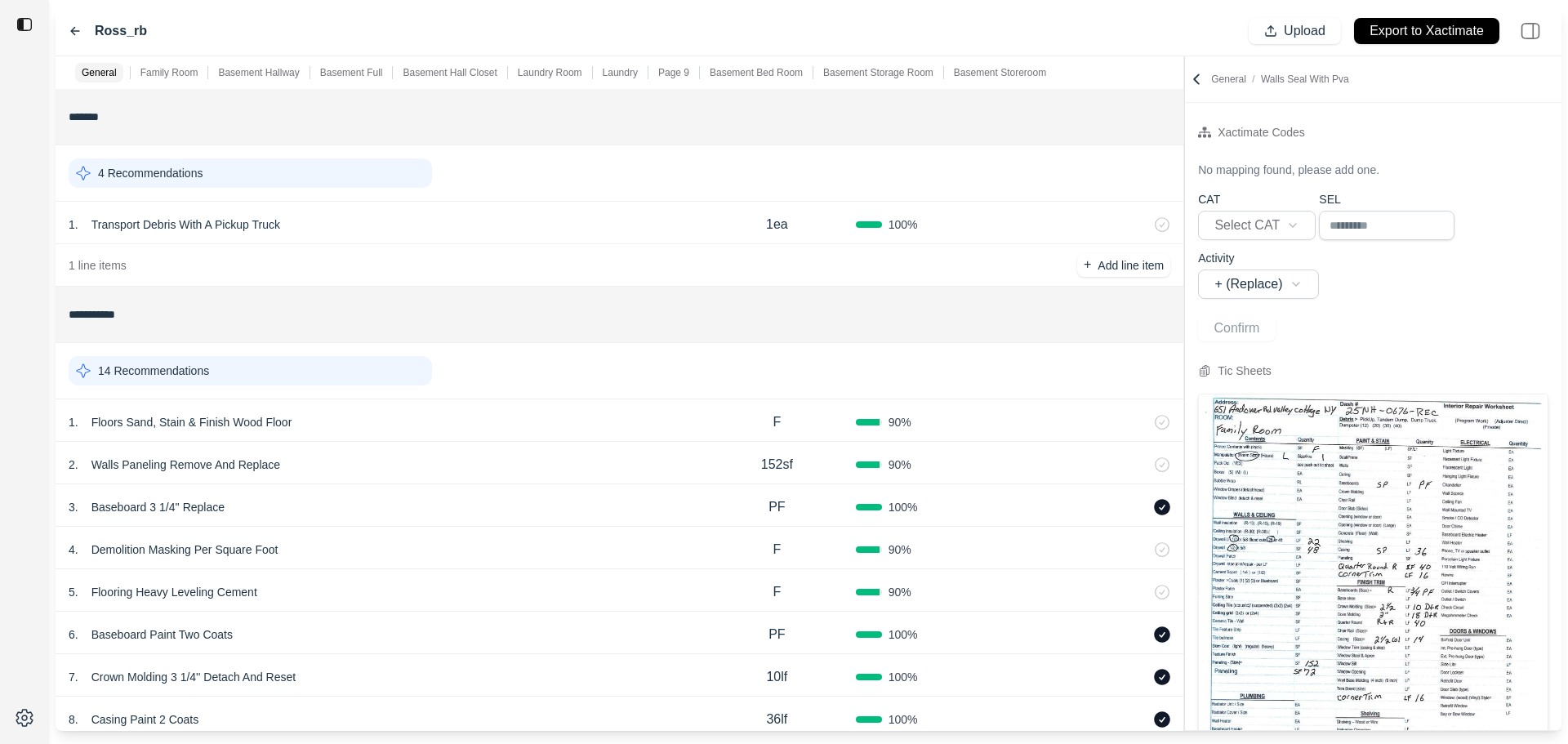
click at [289, 373] on div "14 Recommendations" at bounding box center [250, 371] width 363 height 29
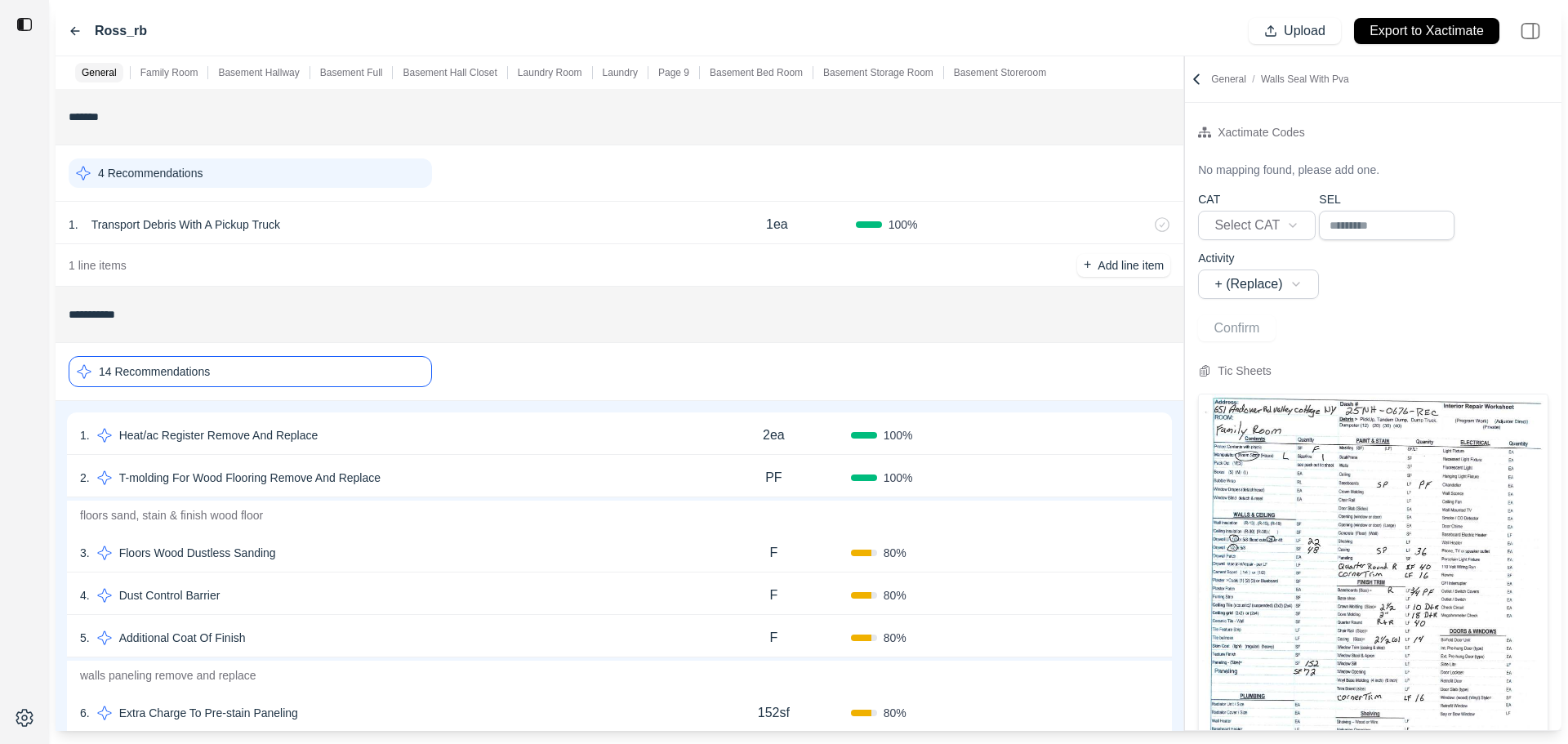
click at [289, 373] on div "14 Recommendations" at bounding box center [250, 372] width 363 height 31
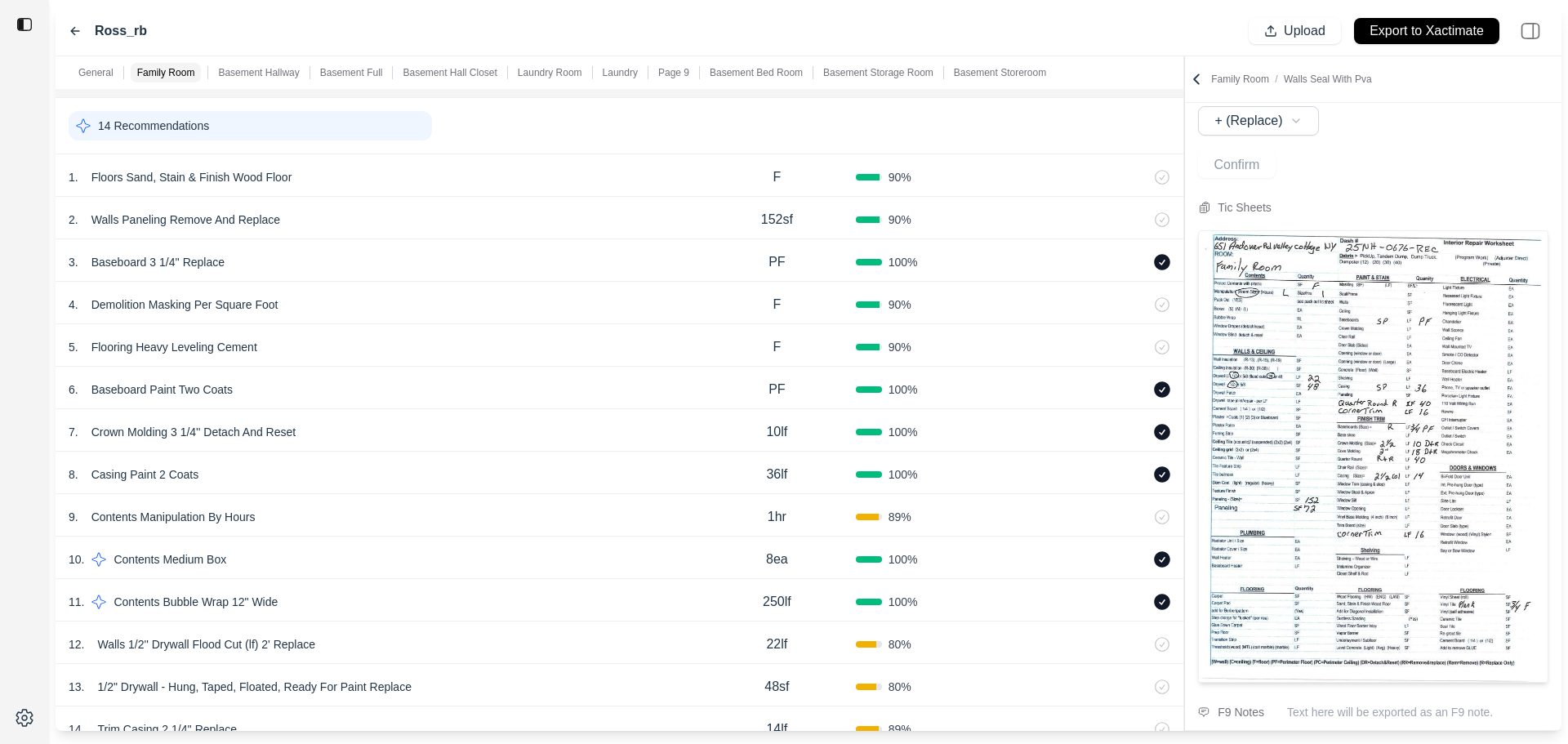
scroll to position [163, 0]
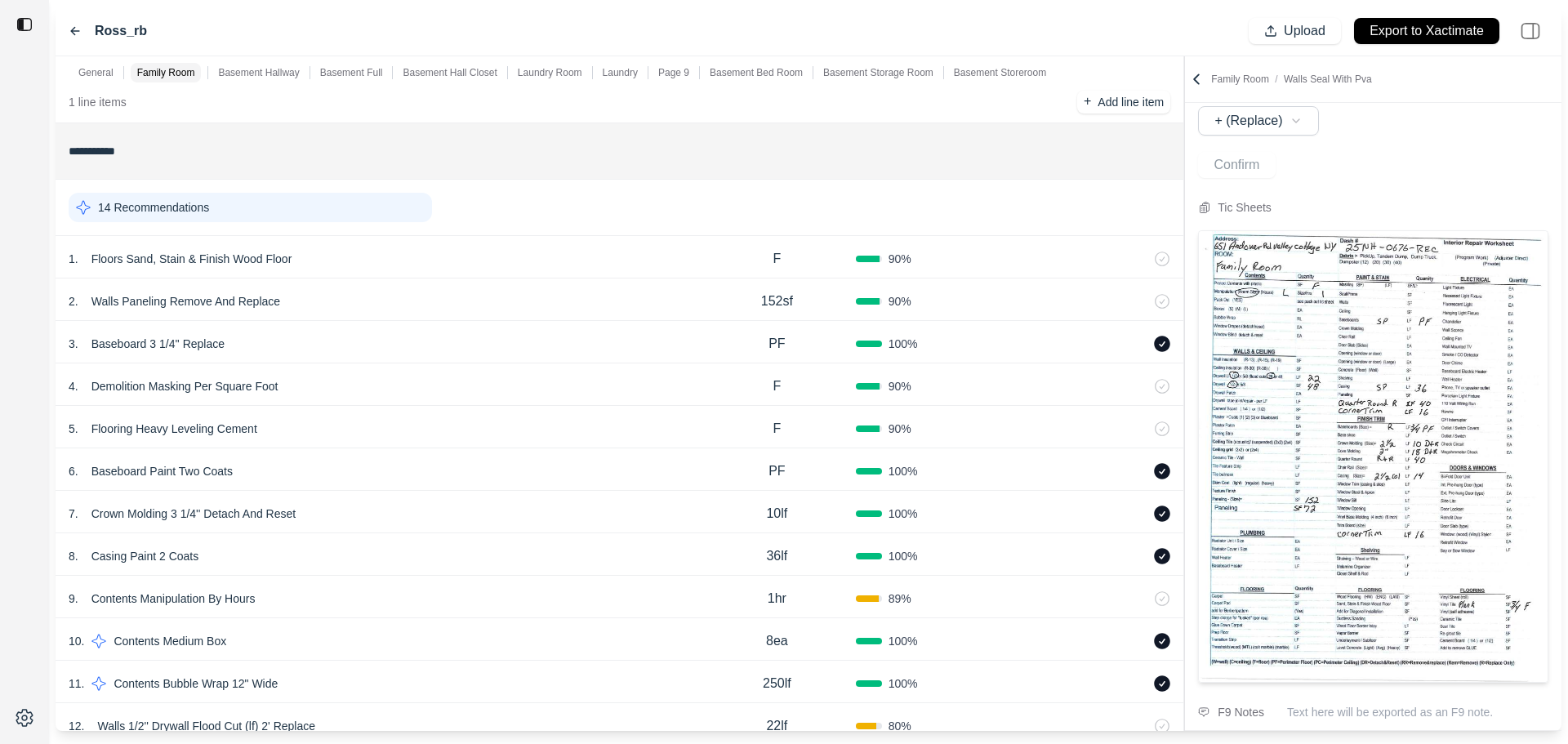
click at [303, 209] on div "14 Recommendations" at bounding box center [250, 208] width 363 height 29
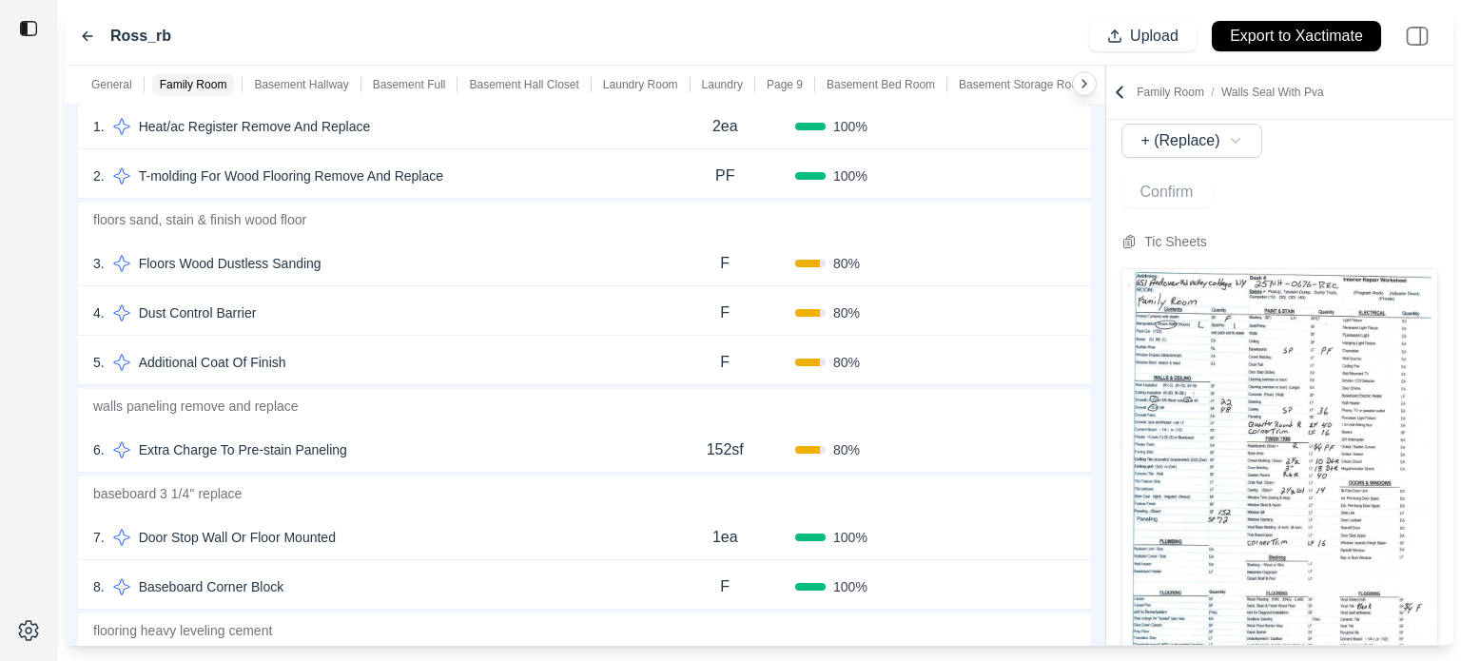
scroll to position [285, 0]
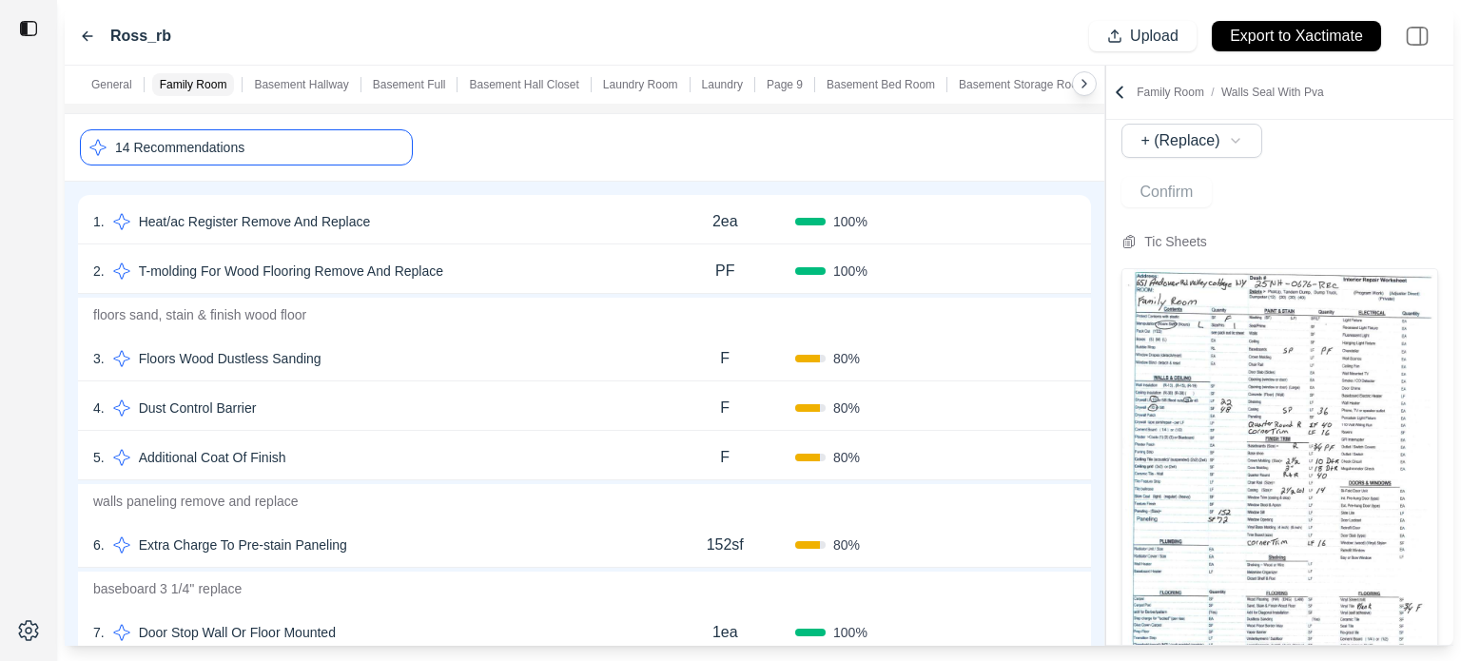
click at [273, 148] on div "14 Recommendations" at bounding box center [246, 147] width 333 height 36
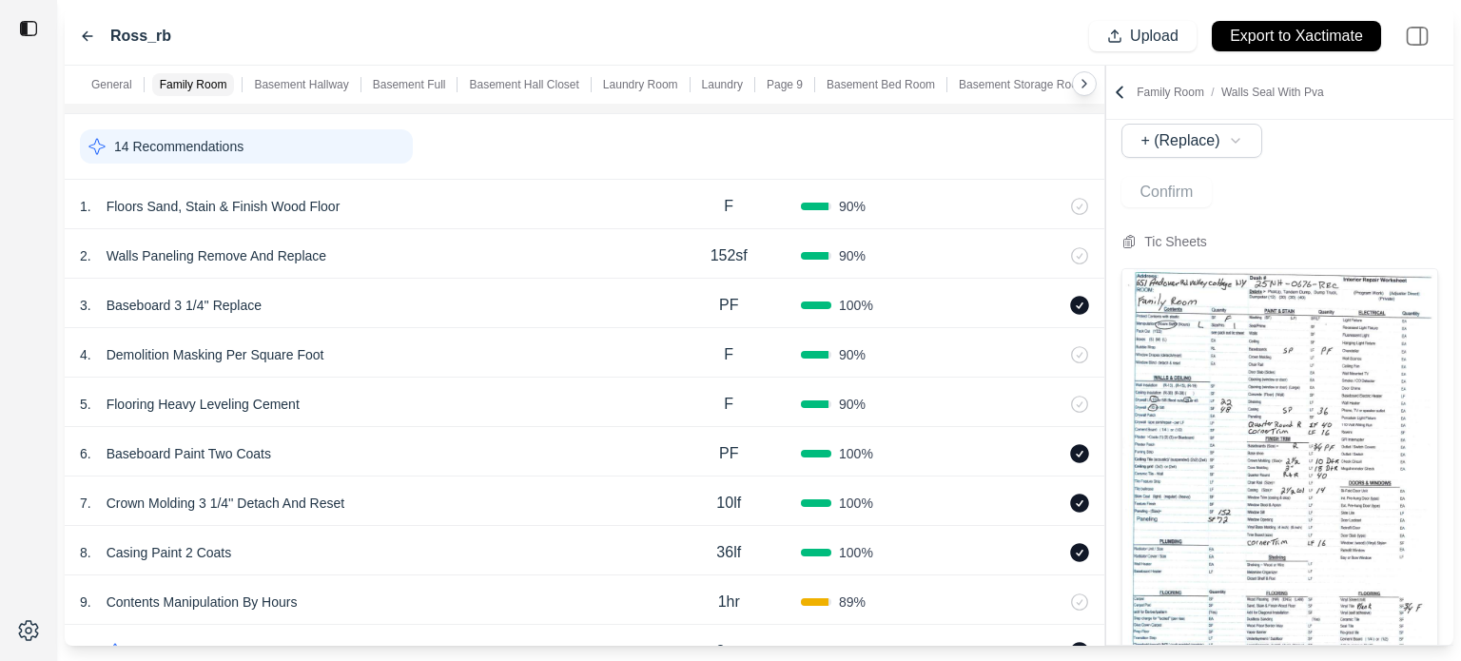
click at [273, 148] on div "14 Recommendations" at bounding box center [246, 146] width 333 height 34
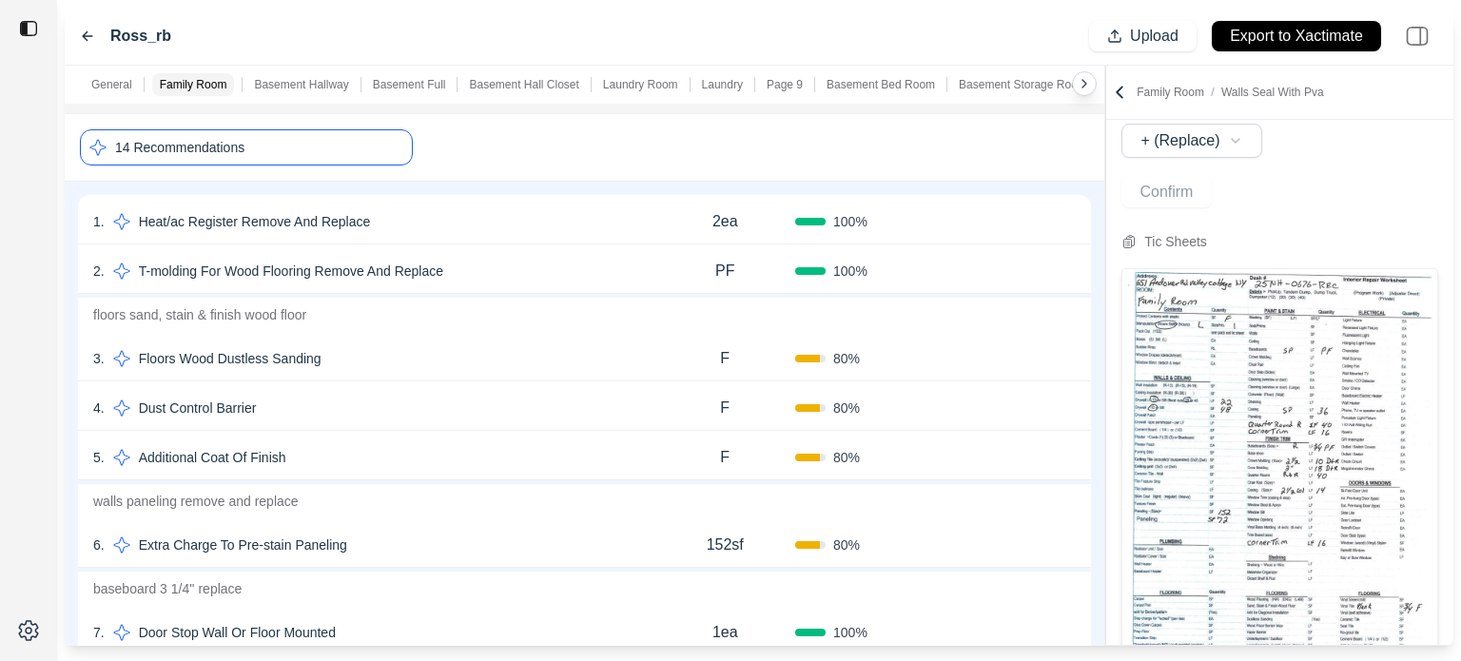
click at [273, 148] on div "14 Recommendations" at bounding box center [246, 147] width 333 height 36
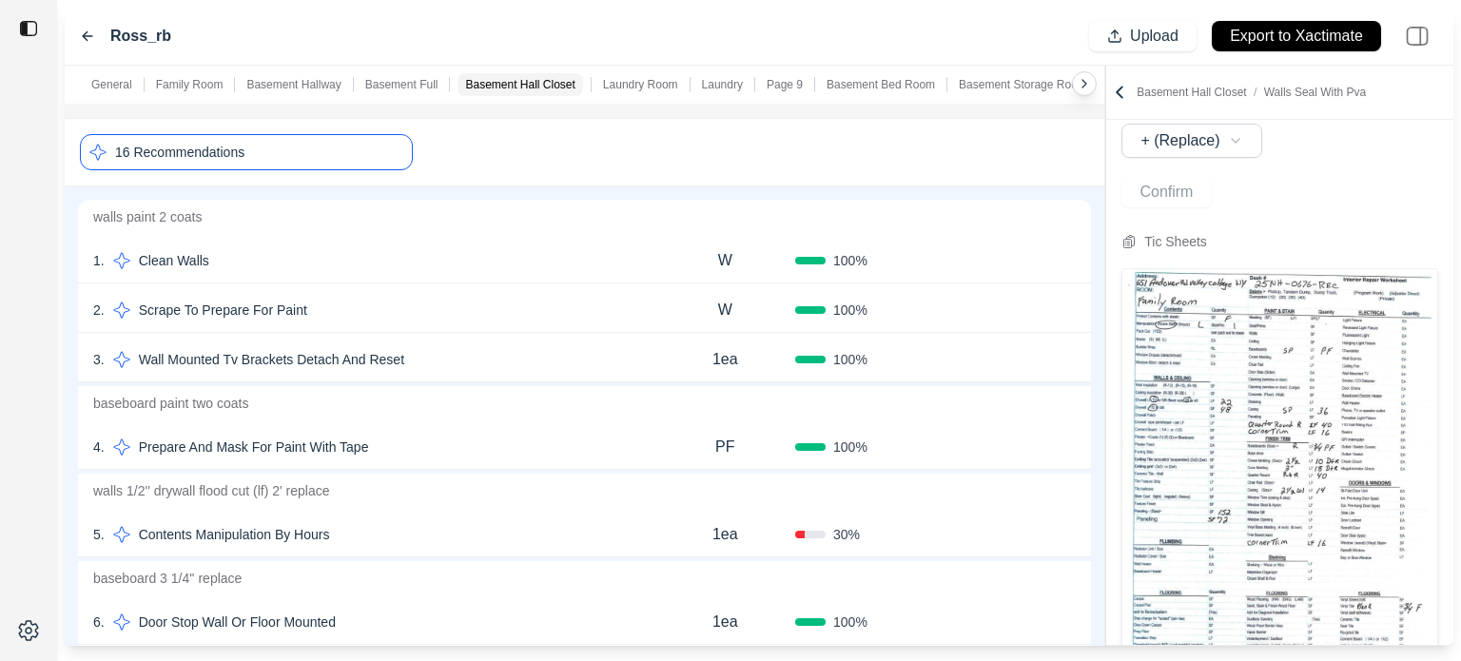
scroll to position [1998, 0]
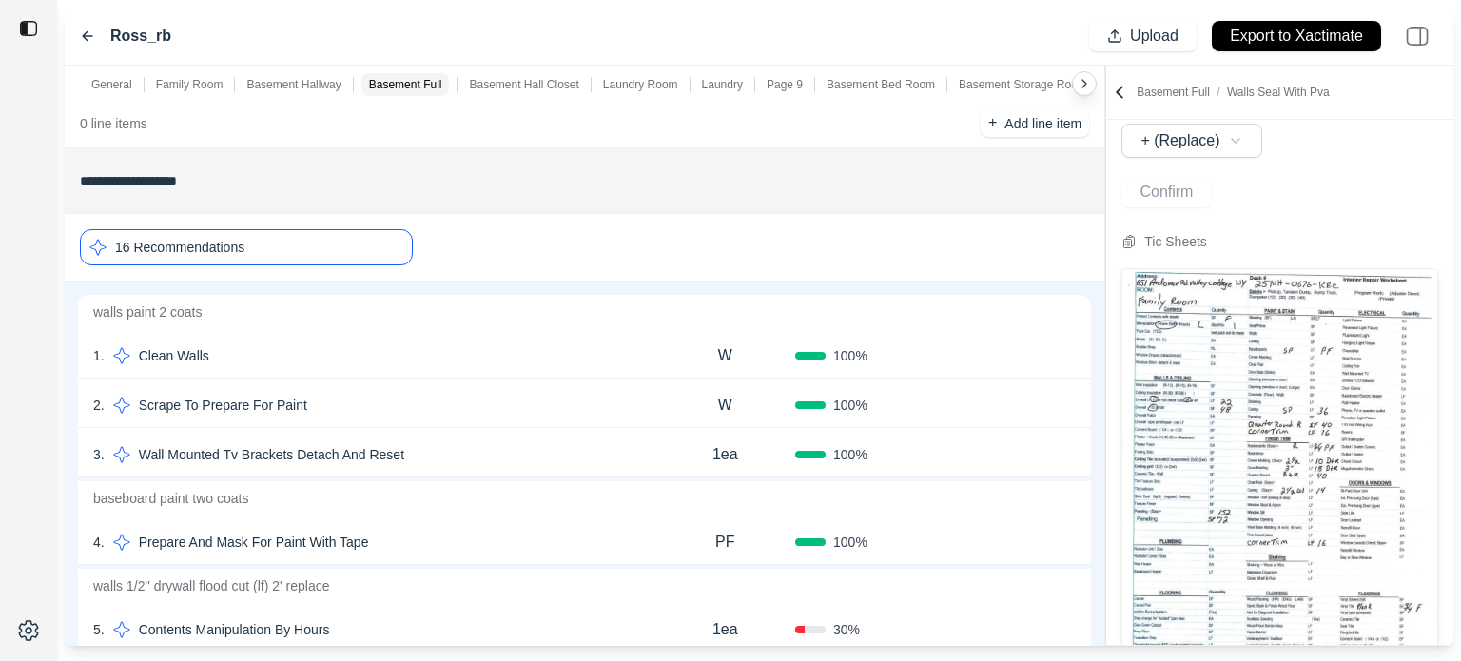
click at [336, 246] on div "16 Recommendations" at bounding box center [246, 247] width 333 height 36
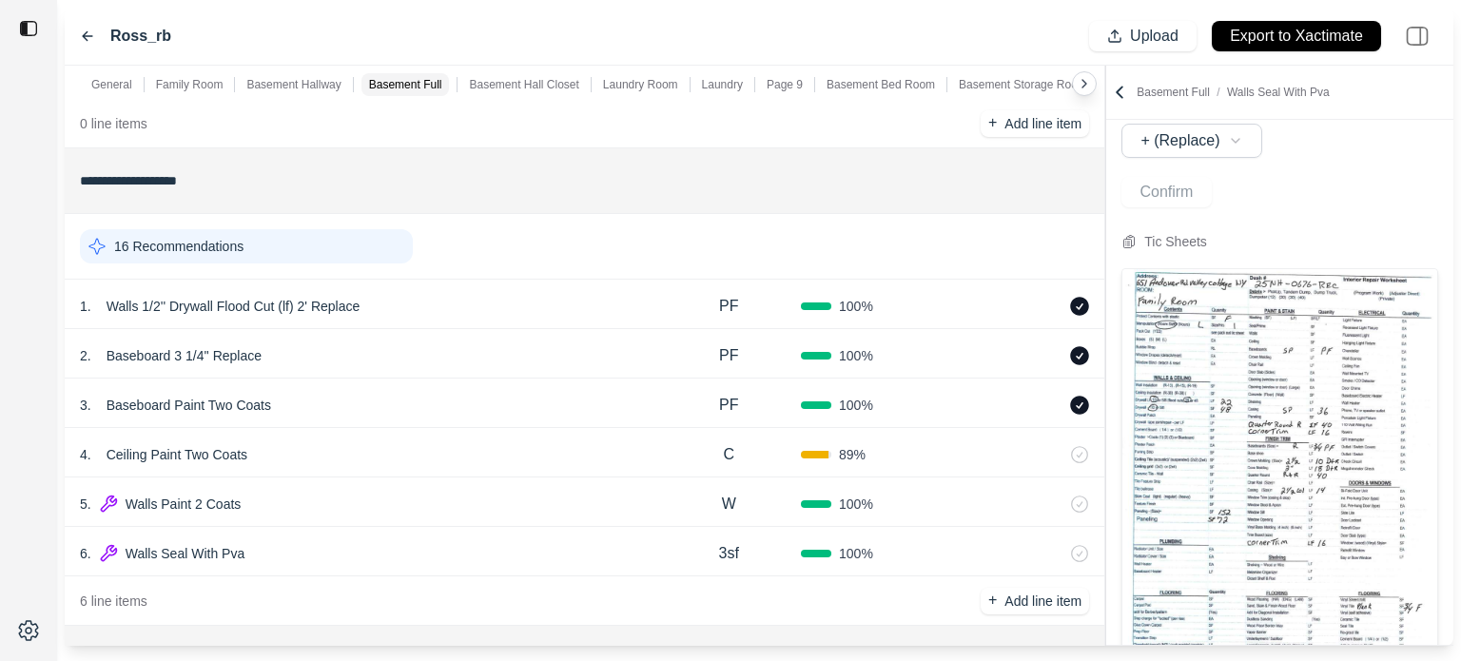
click at [324, 254] on div "16 Recommendations" at bounding box center [246, 246] width 333 height 34
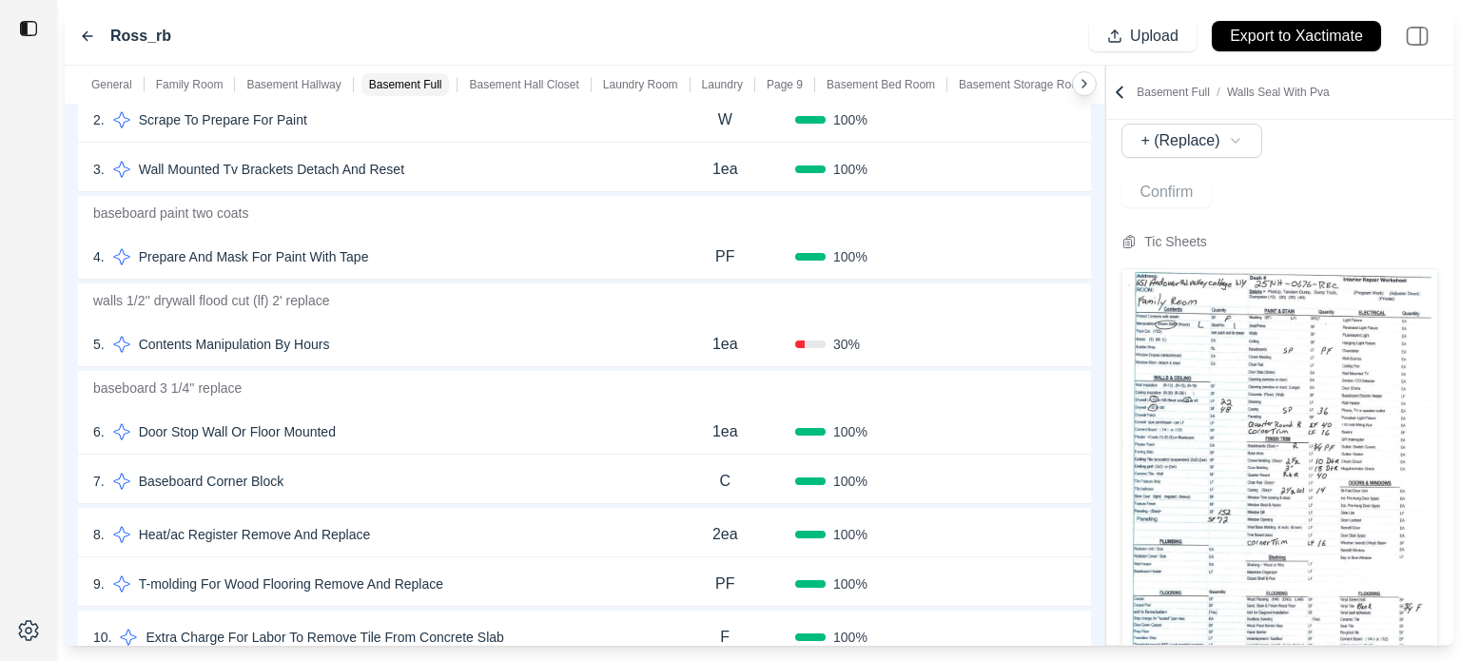
scroll to position [2188, 0]
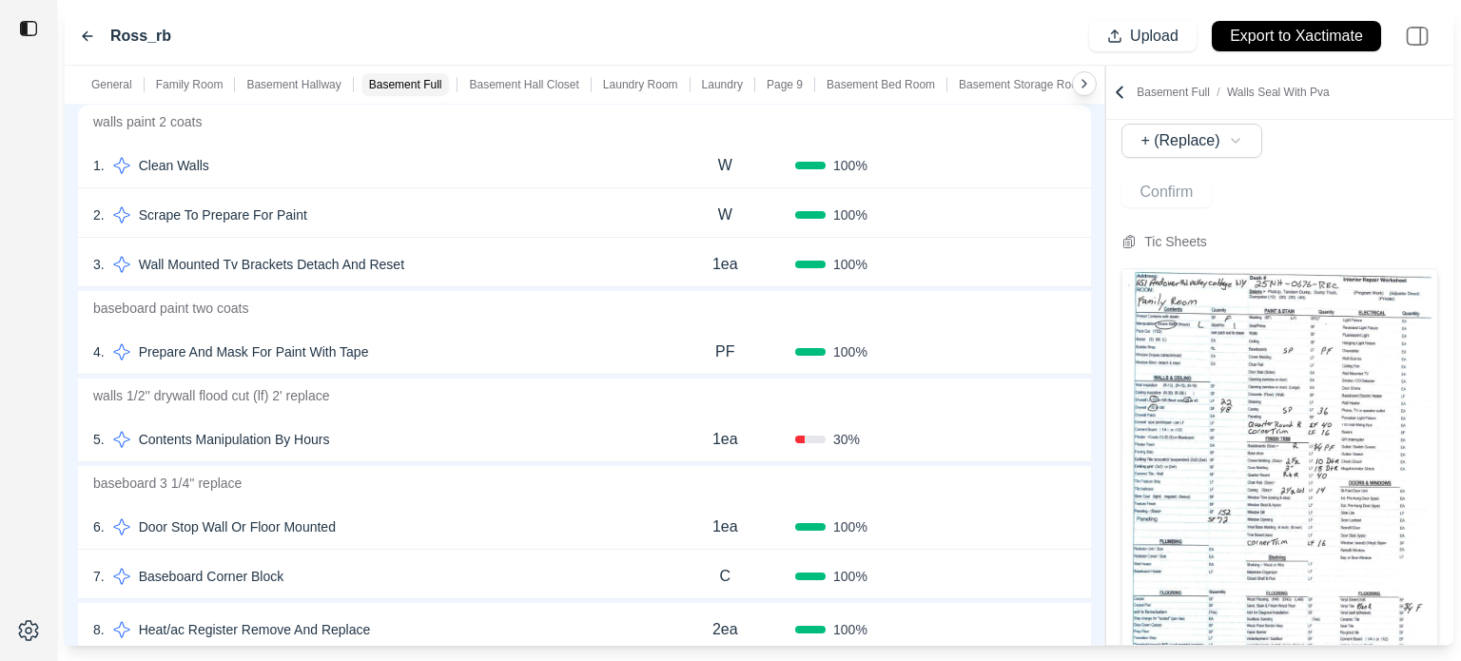
click at [487, 85] on p "Basement Hall Closet" at bounding box center [523, 84] width 109 height 15
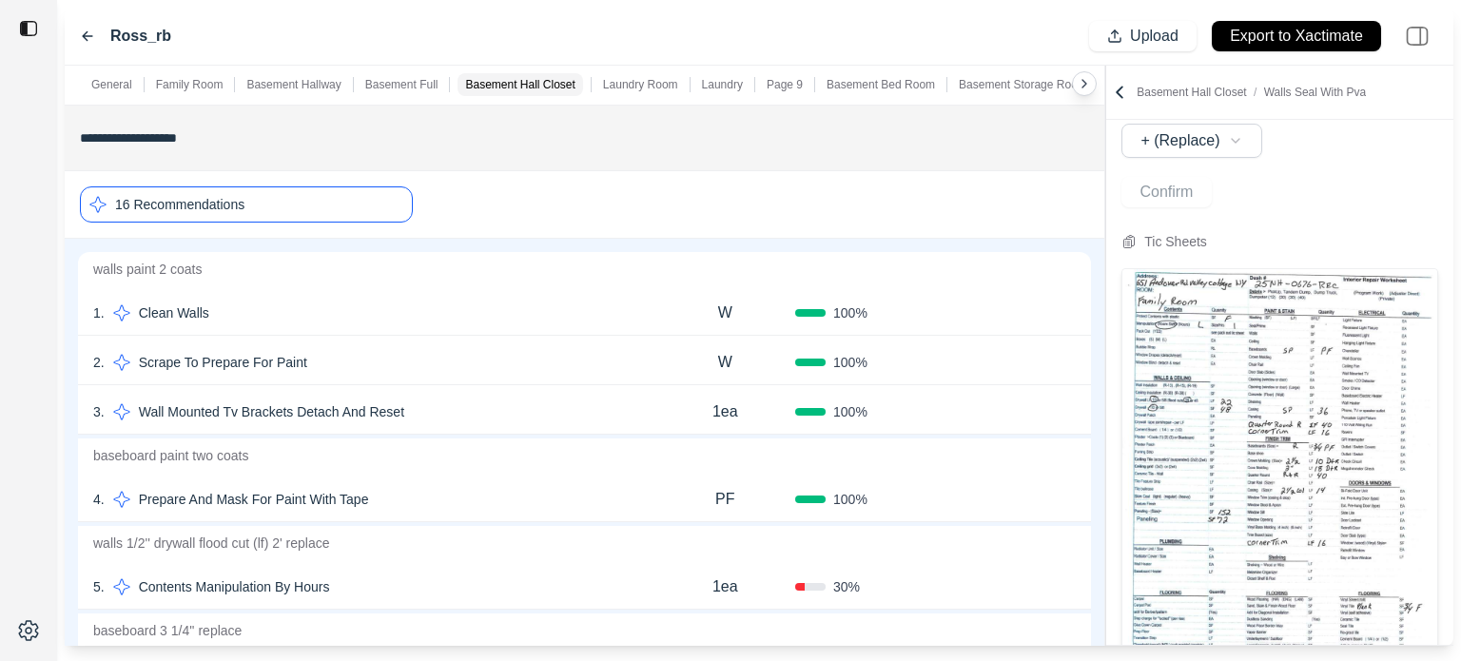
click at [432, 87] on p "Basement Full" at bounding box center [401, 84] width 73 height 15
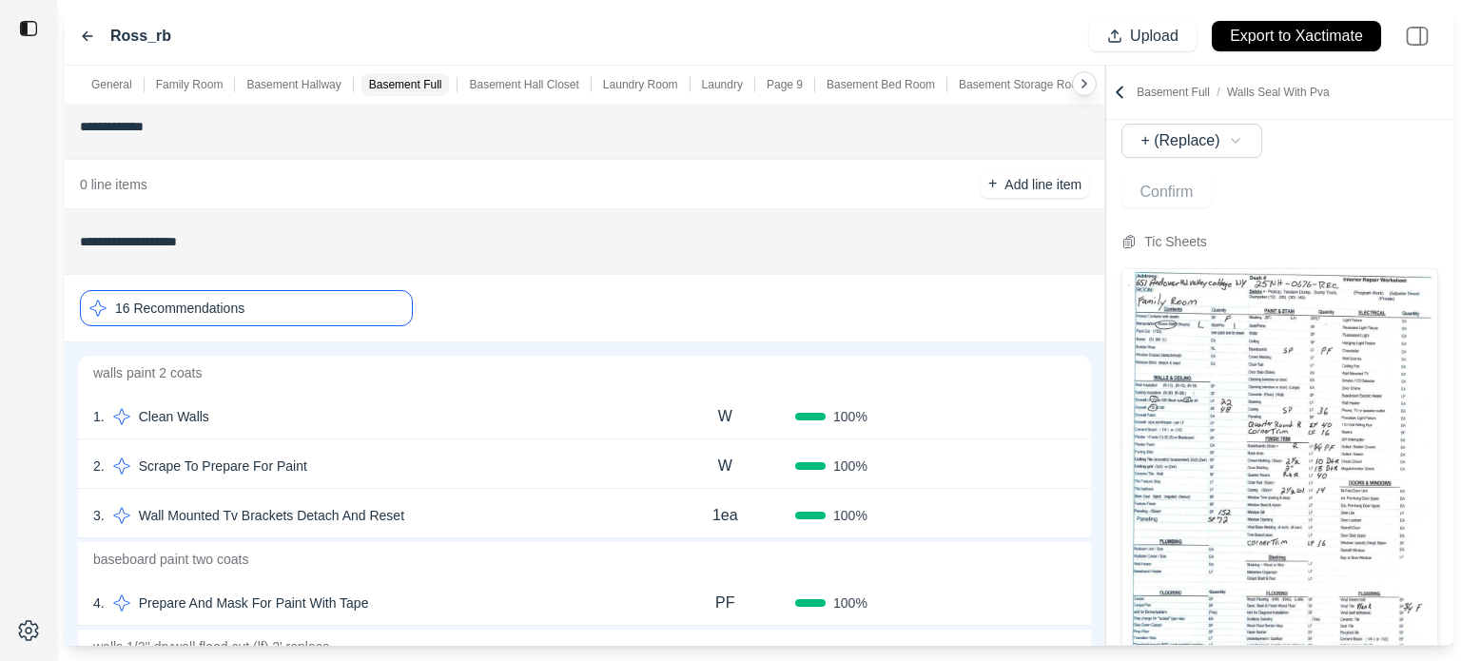
scroll to position [1926, 0]
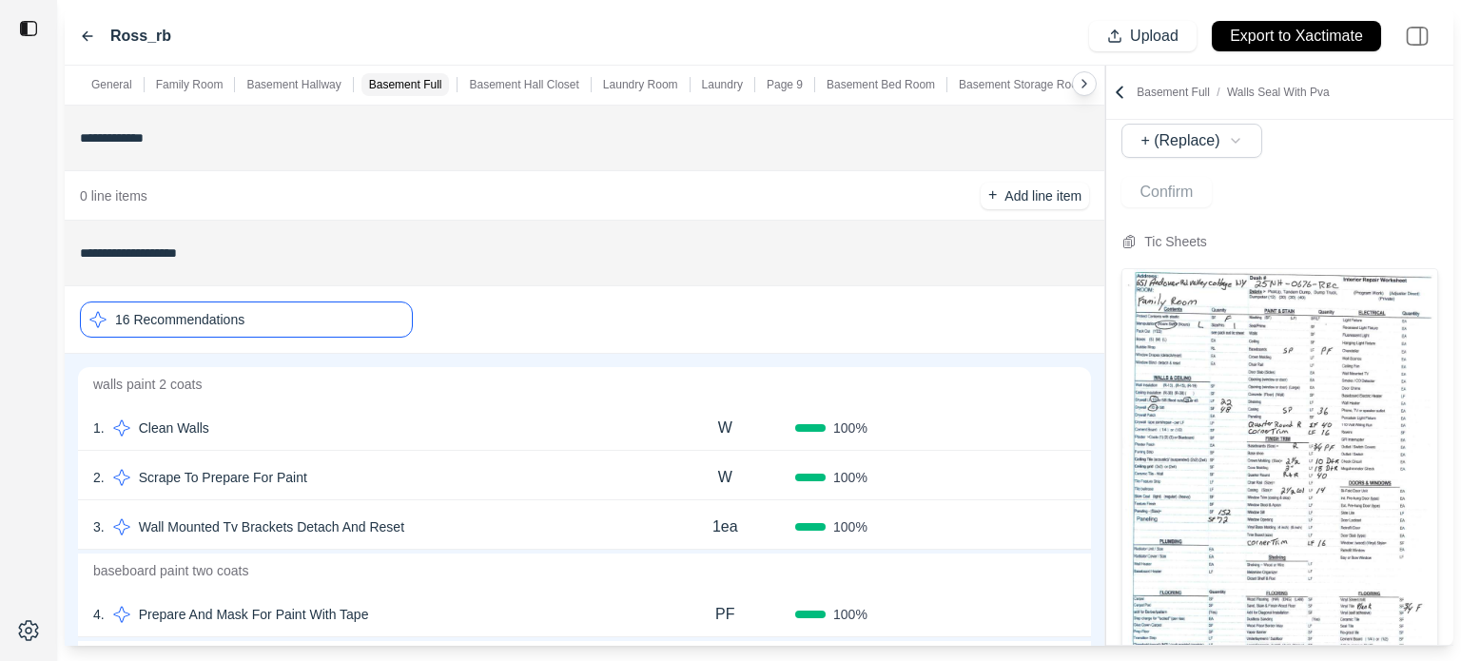
click at [165, 79] on p "Family Room" at bounding box center [190, 84] width 68 height 15
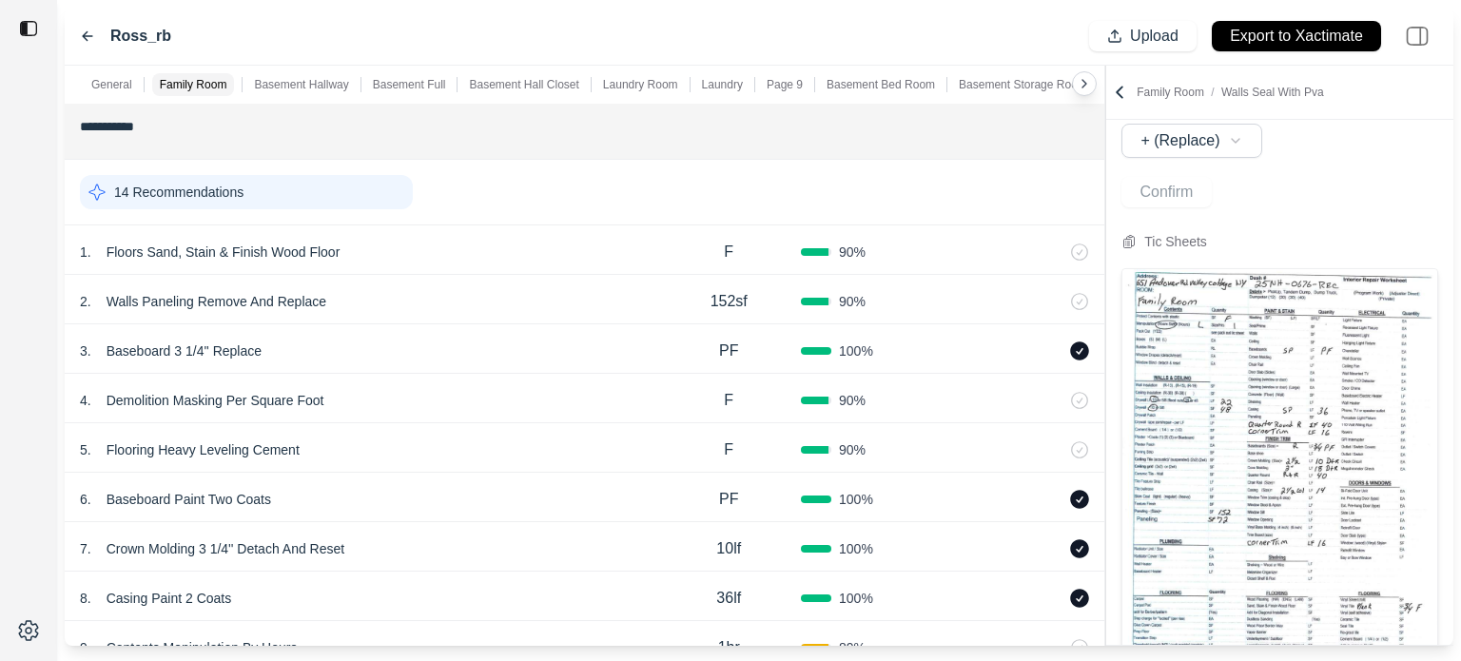
scroll to position [229, 0]
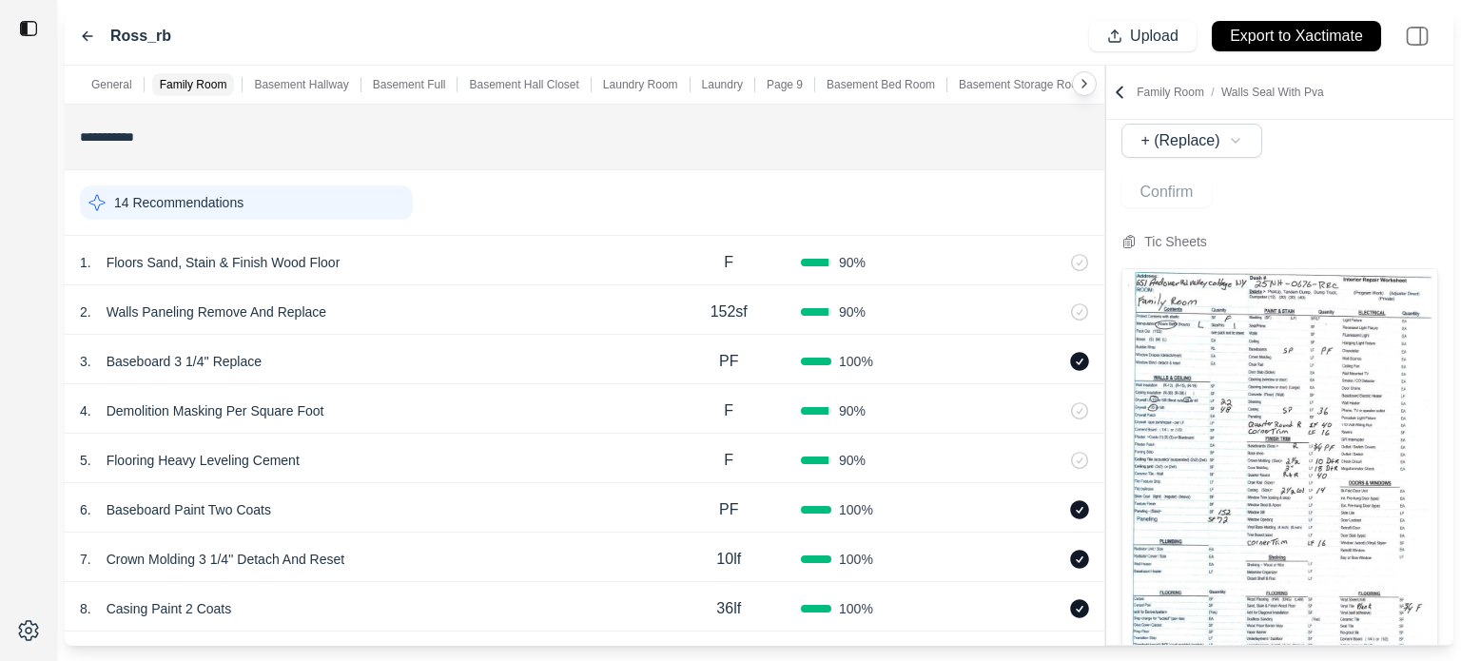
click at [270, 193] on div "14 Recommendations" at bounding box center [246, 203] width 333 height 34
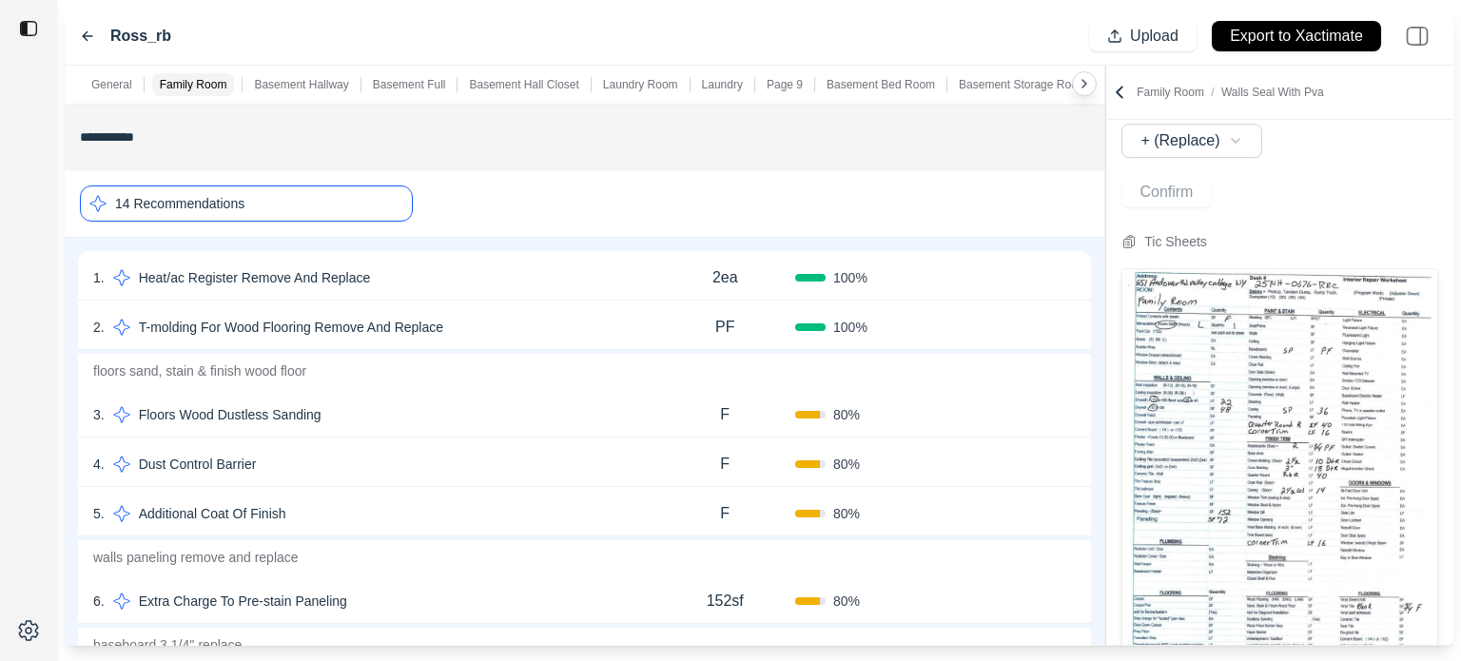
click at [271, 208] on div "14 Recommendations" at bounding box center [246, 204] width 333 height 36
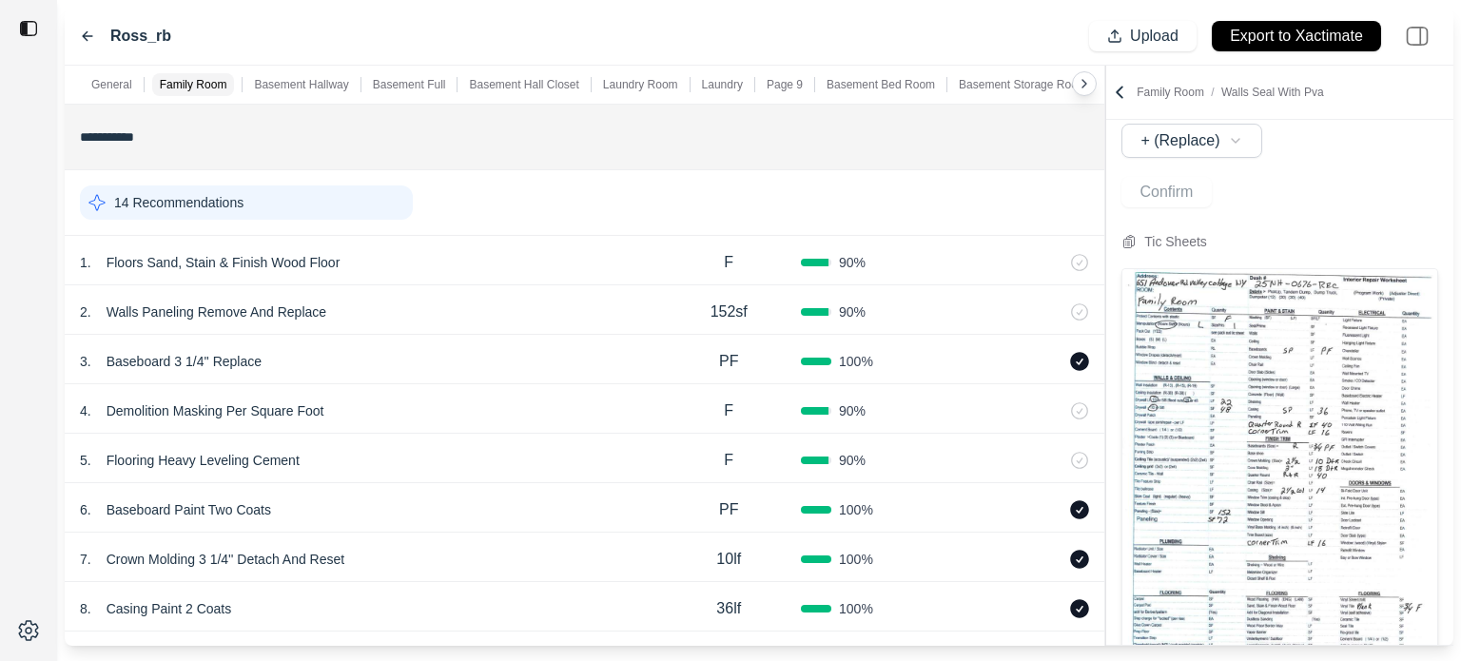
click at [317, 201] on div "14 Recommendations" at bounding box center [246, 203] width 333 height 34
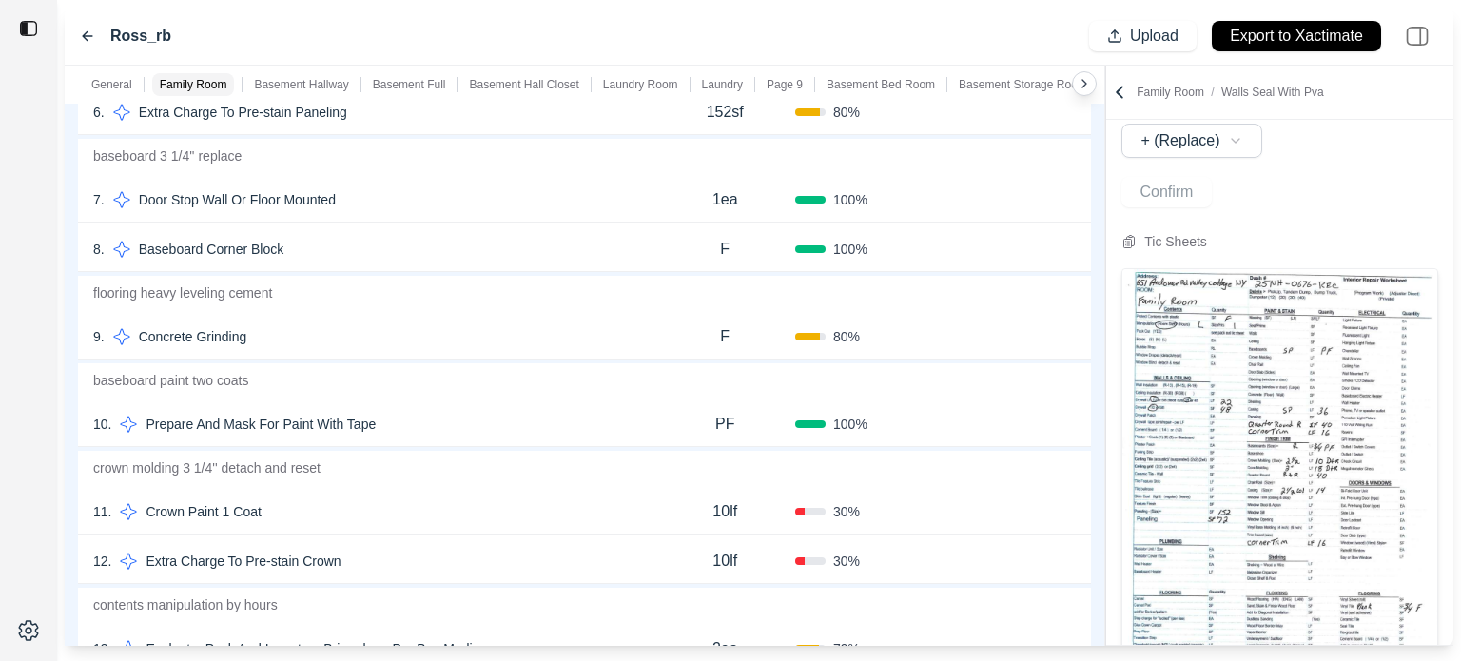
scroll to position [800, 0]
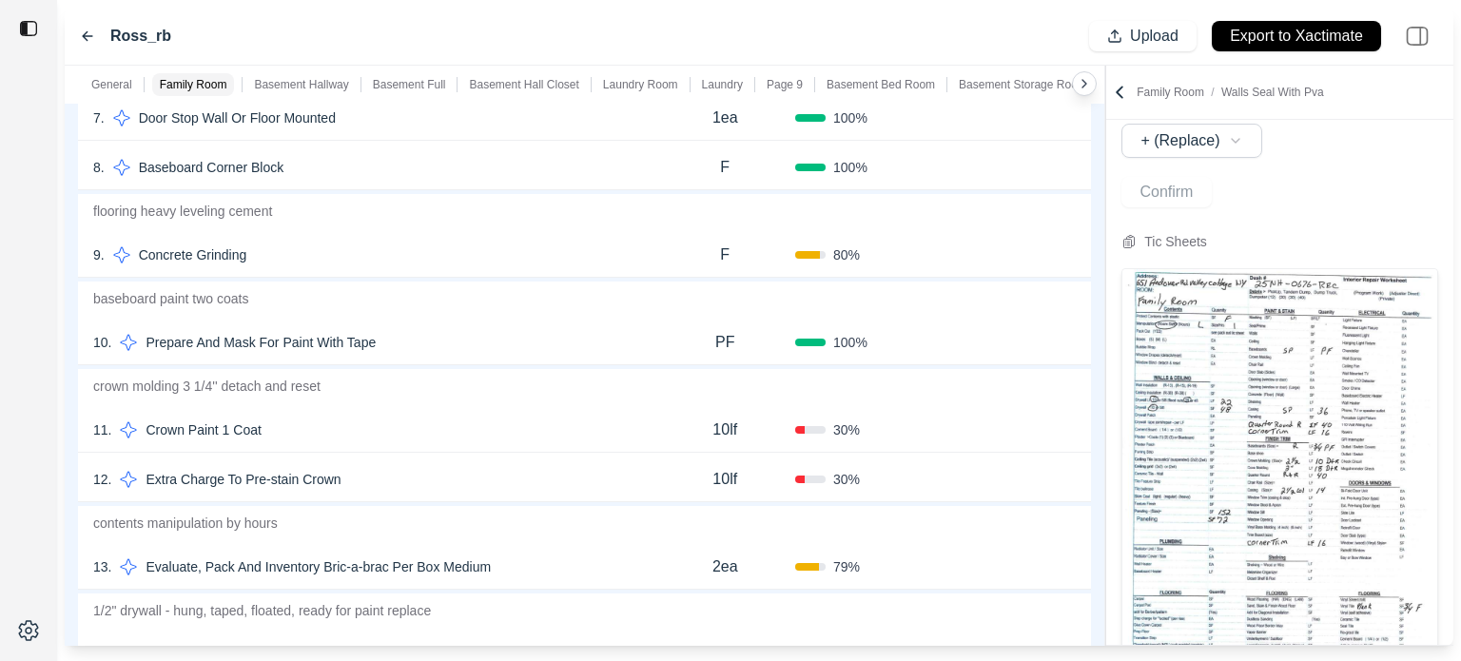
click at [407, 336] on div "10 . Prepare And Mask For Paint With Tape" at bounding box center [373, 342] width 561 height 27
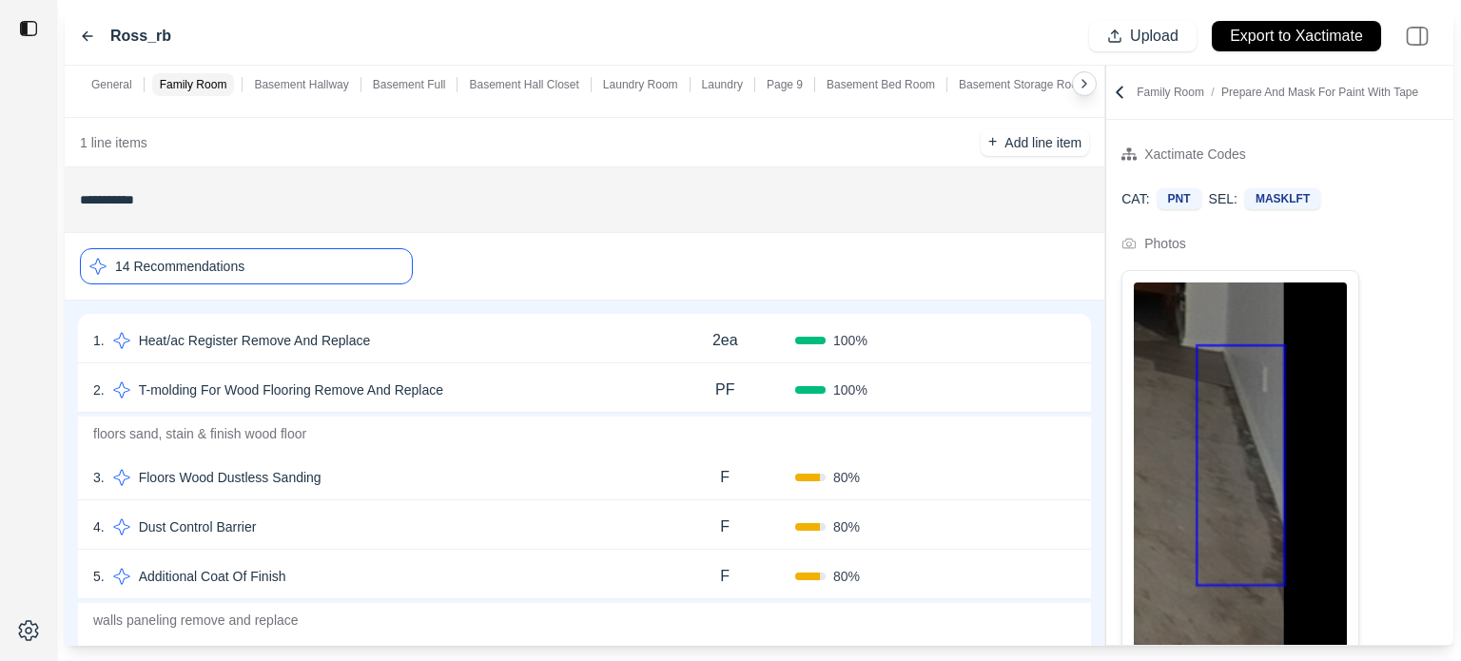
scroll to position [134, 0]
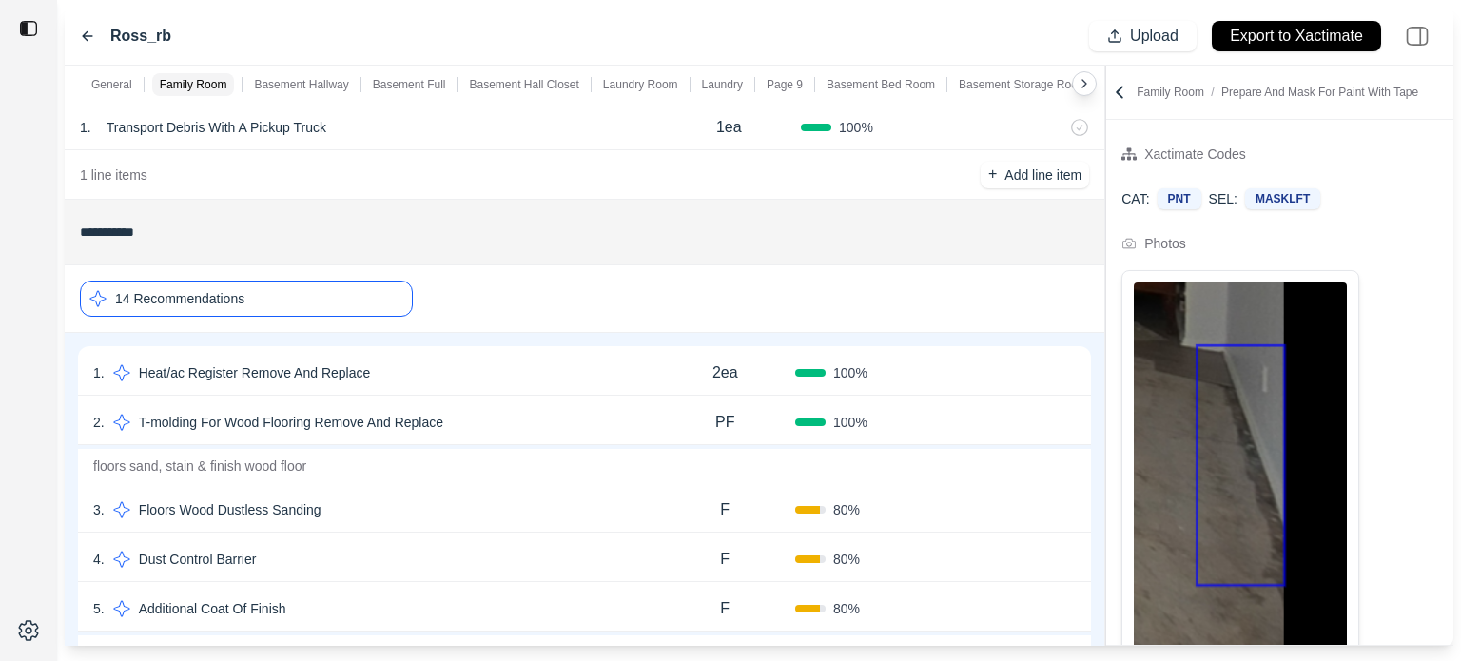
click at [325, 302] on div "14 Recommendations" at bounding box center [246, 299] width 333 height 36
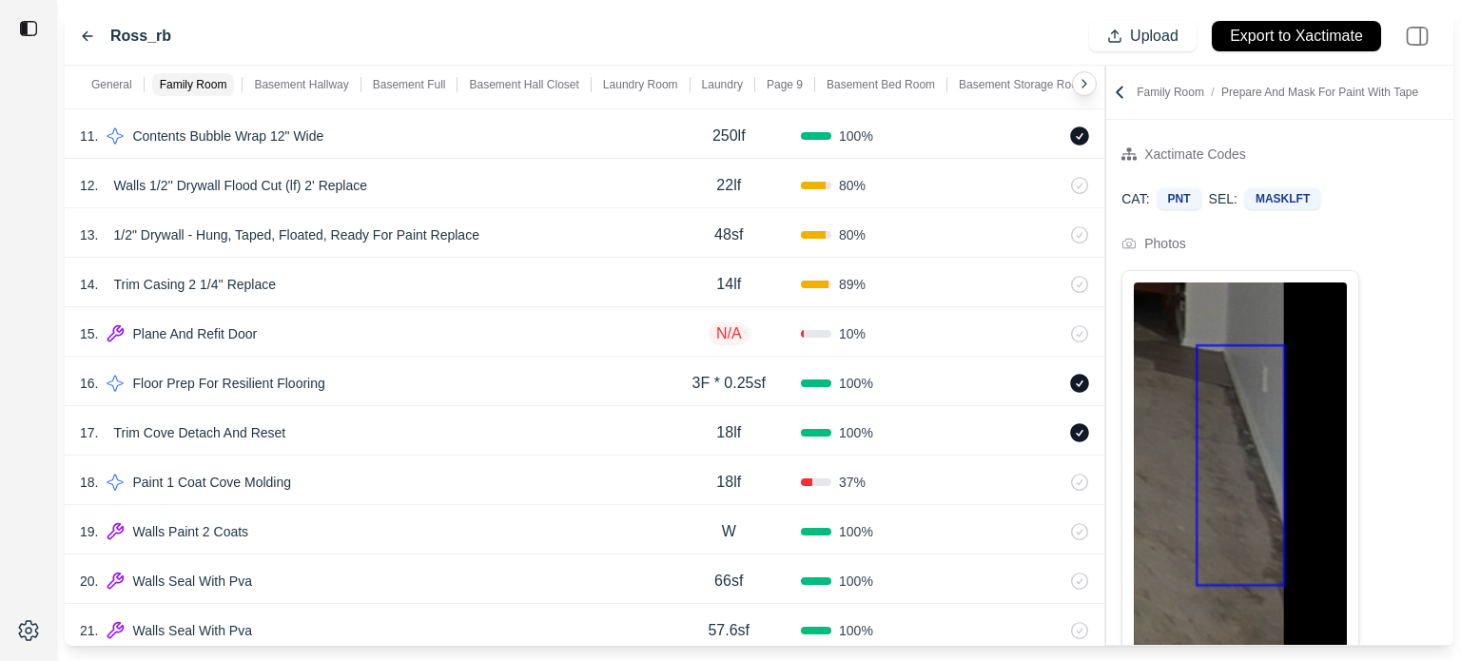
scroll to position [895, 0]
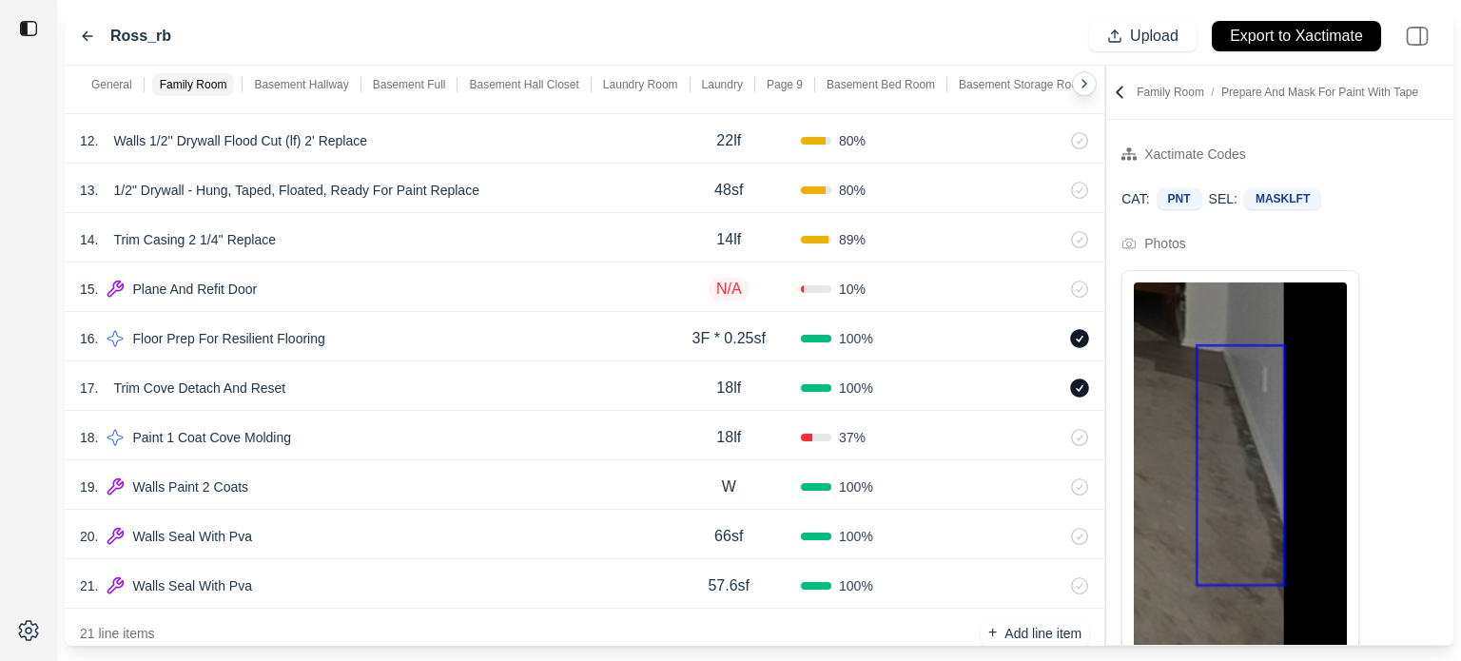
click at [415, 528] on div "20 . Walls Seal With Pva" at bounding box center [368, 536] width 577 height 27
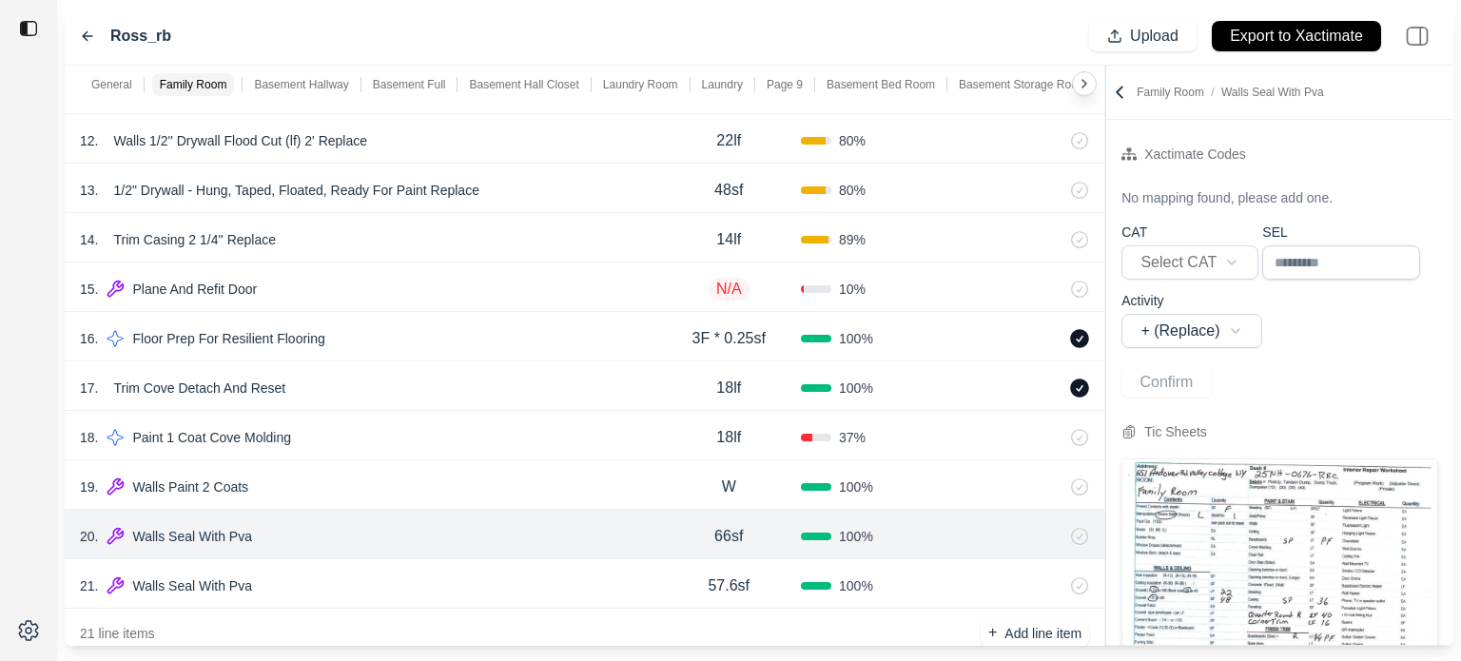
click at [415, 583] on div "21 . Walls Seal With Pva" at bounding box center [368, 586] width 577 height 27
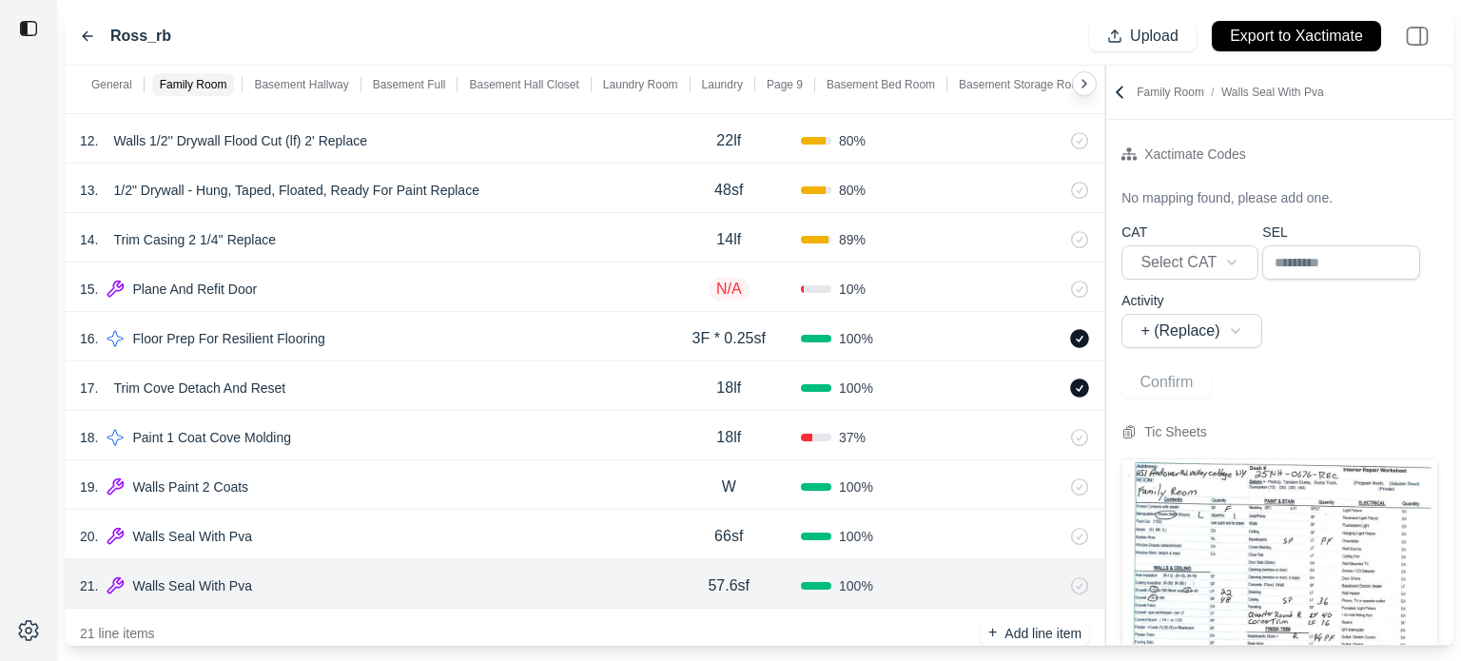
click at [415, 538] on div "20 . Walls Seal With Pva" at bounding box center [368, 536] width 577 height 27
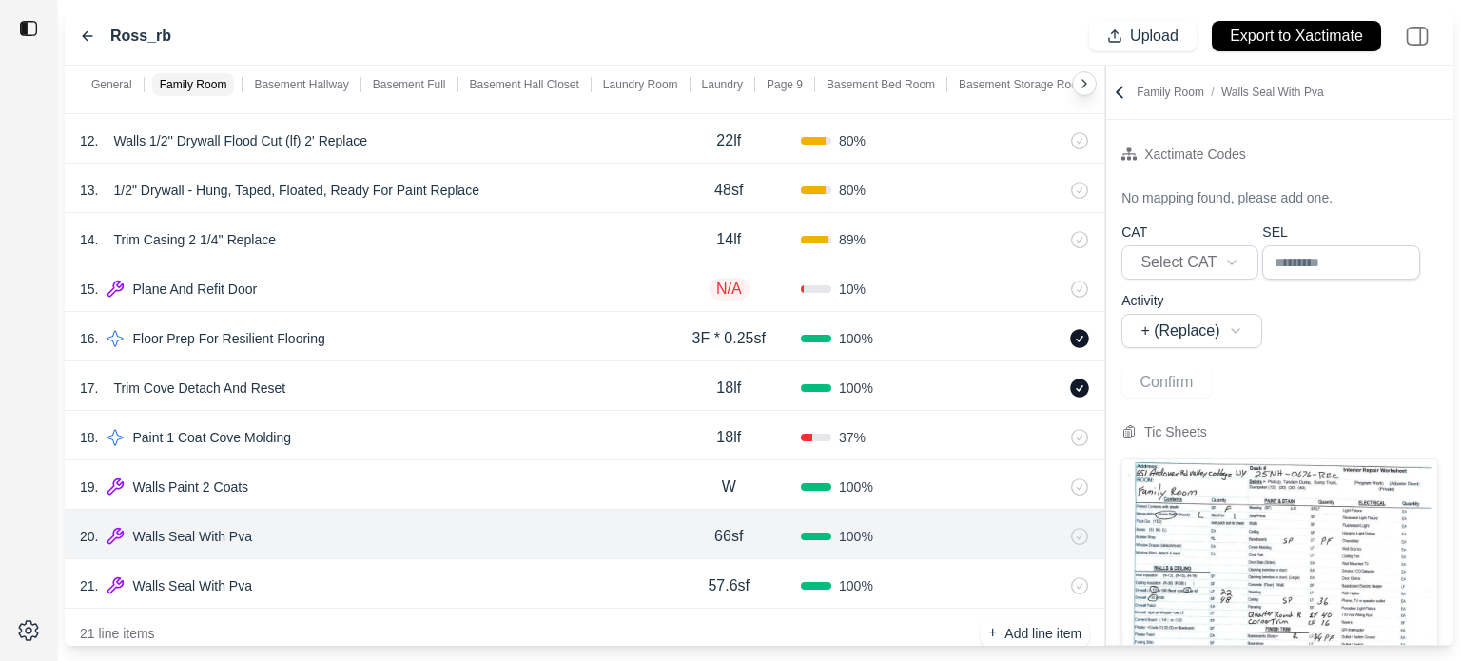
click at [415, 562] on div "21 . Walls Seal With Pva 57.6sf 100 %" at bounding box center [585, 583] width 1040 height 49
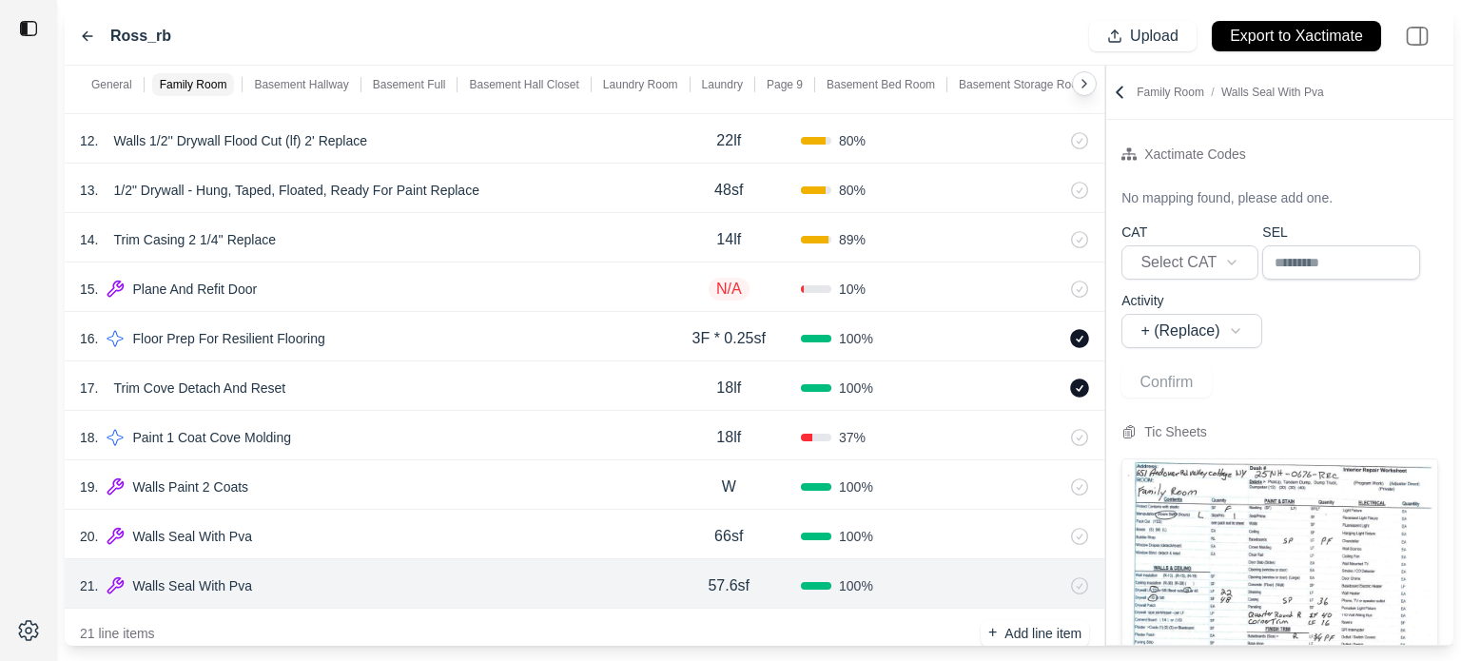
click at [439, 538] on div "20 . Walls Seal With Pva" at bounding box center [368, 536] width 577 height 27
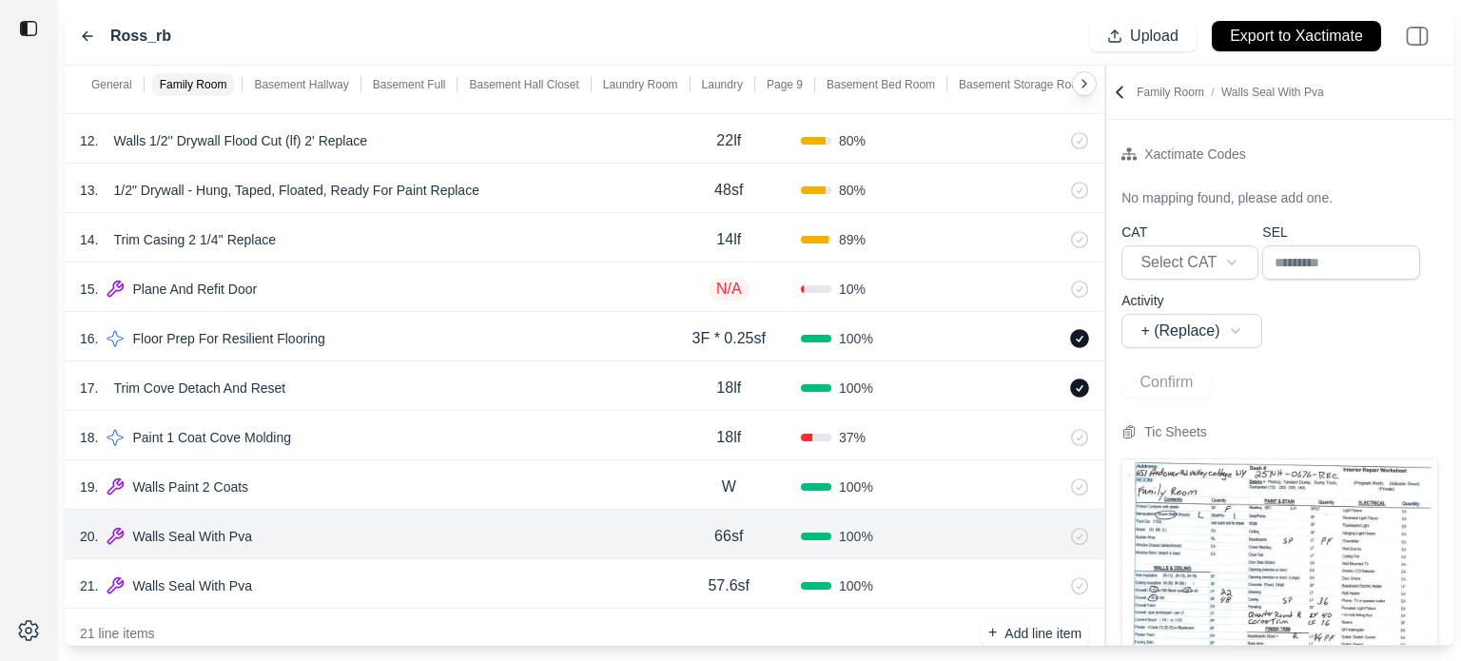
click at [1222, 578] on img at bounding box center [1280, 663] width 315 height 407
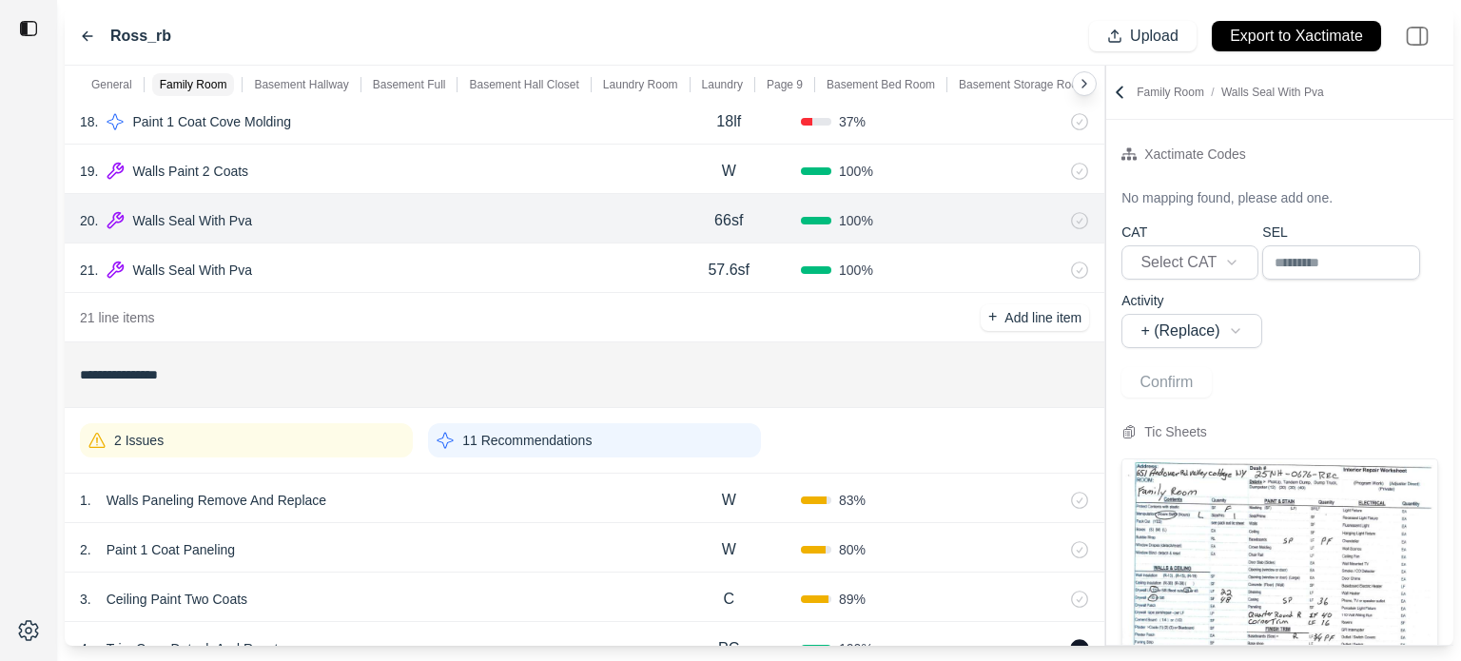
scroll to position [1086, 0]
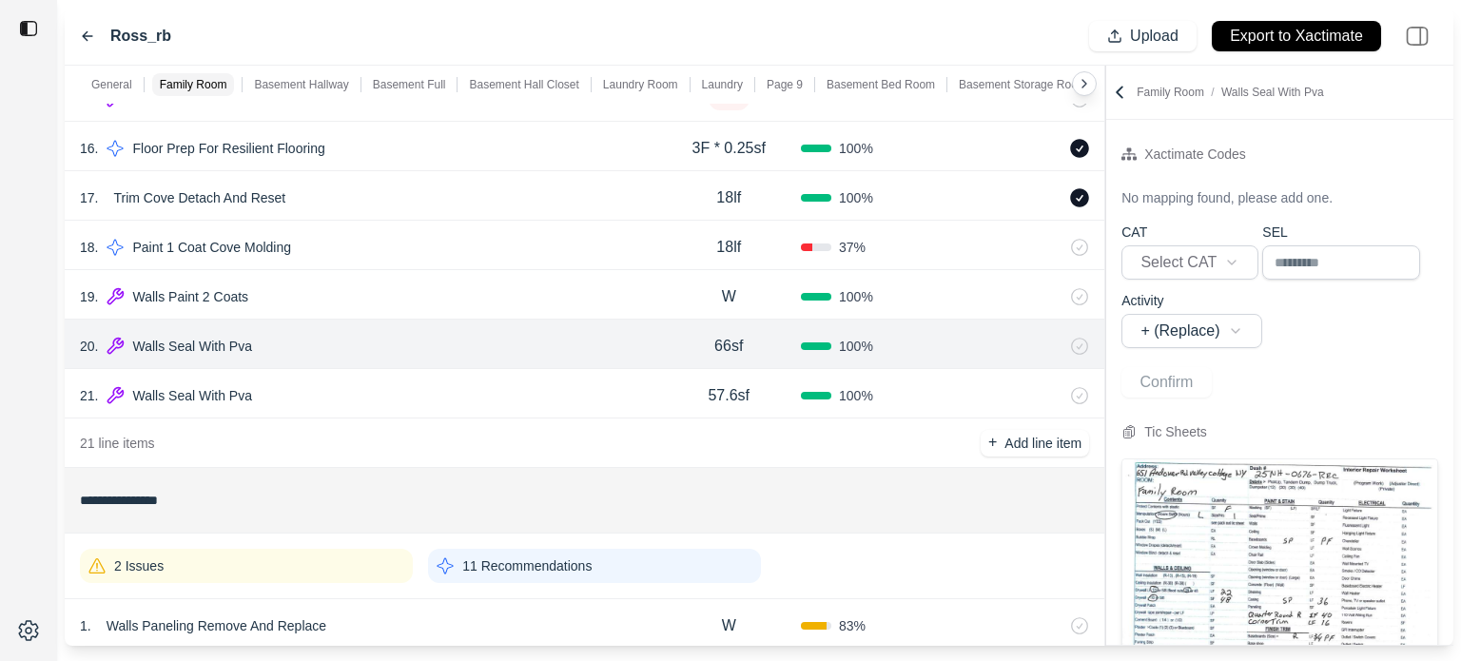
click at [432, 405] on div "21 . Walls Seal With Pva" at bounding box center [368, 395] width 577 height 27
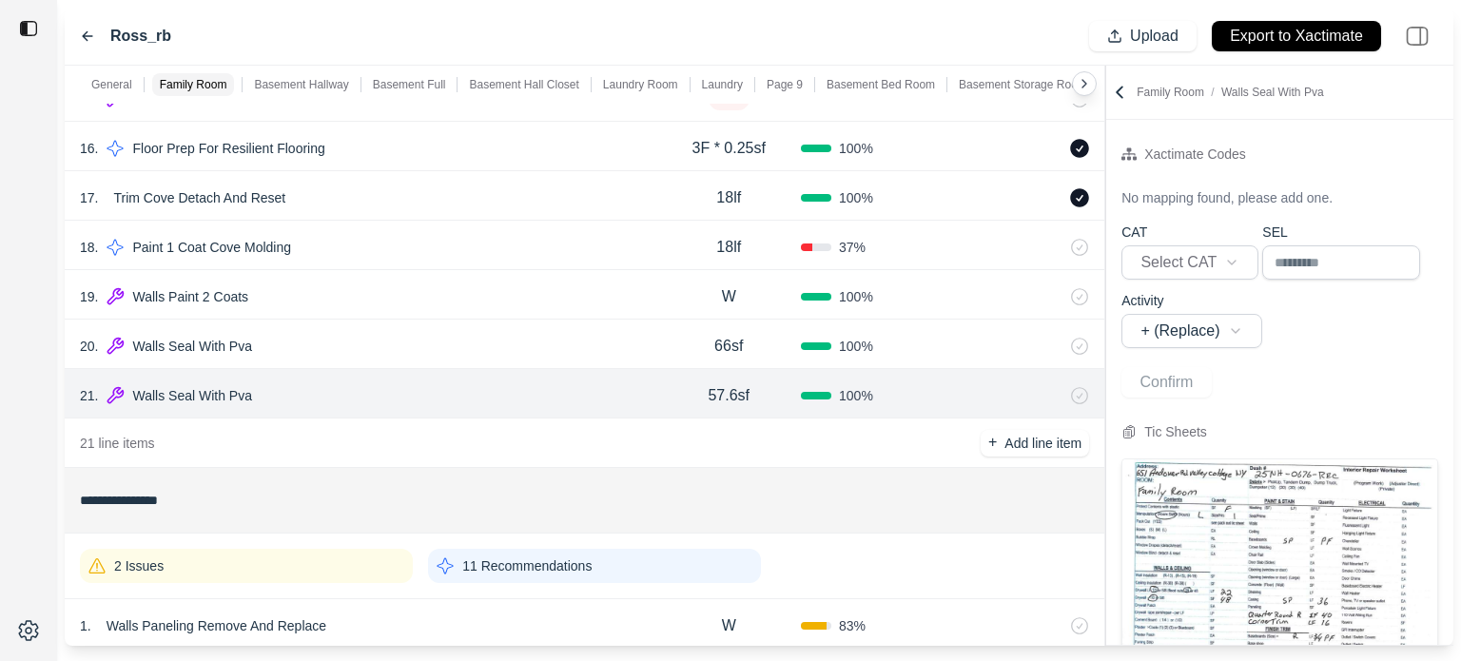
click at [448, 342] on div "20 . Walls Seal With Pva" at bounding box center [368, 346] width 577 height 27
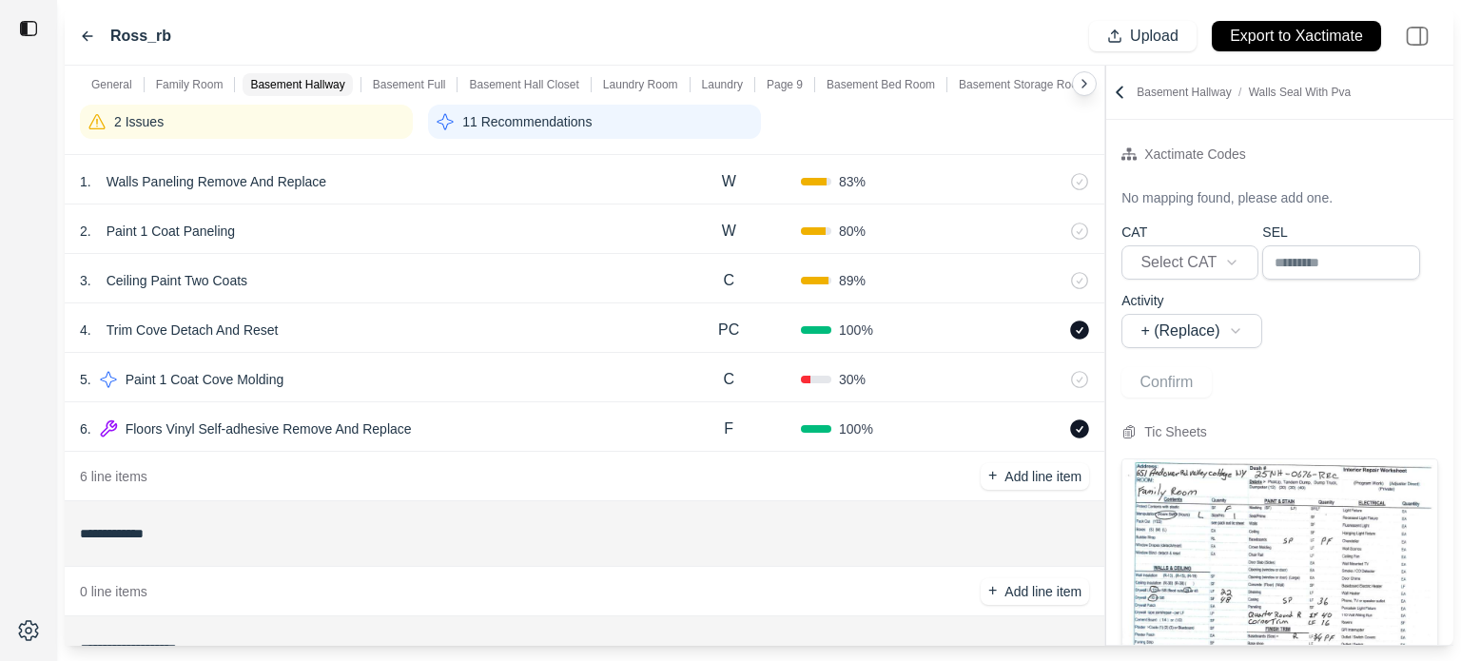
scroll to position [1942, 0]
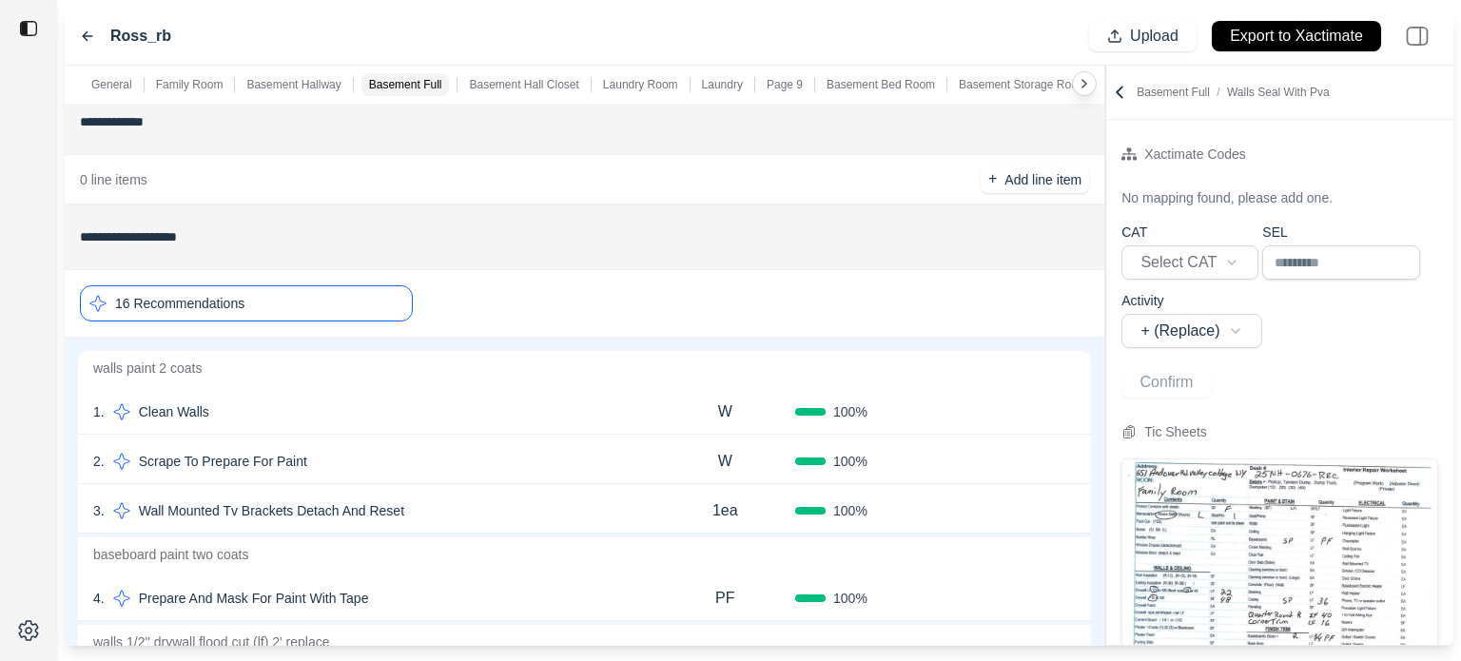
click at [396, 300] on div "16 Recommendations" at bounding box center [246, 303] width 333 height 36
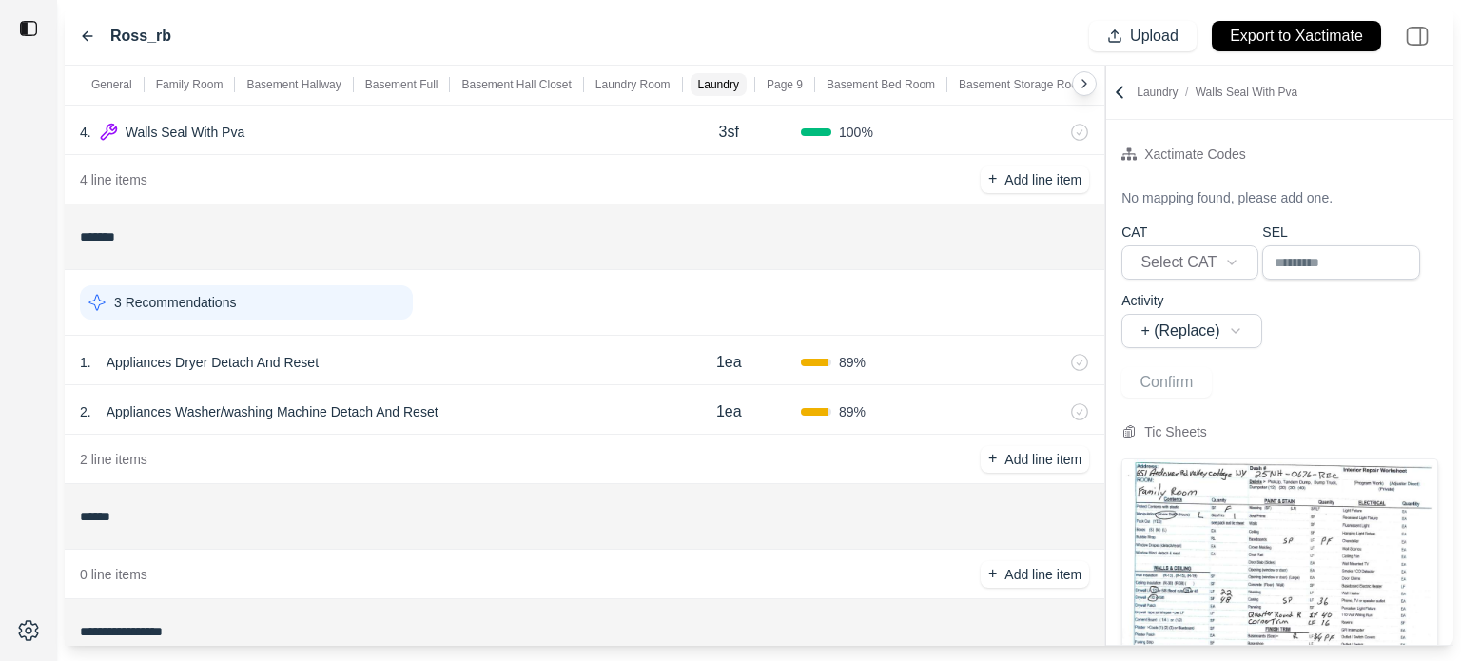
scroll to position [2418, 0]
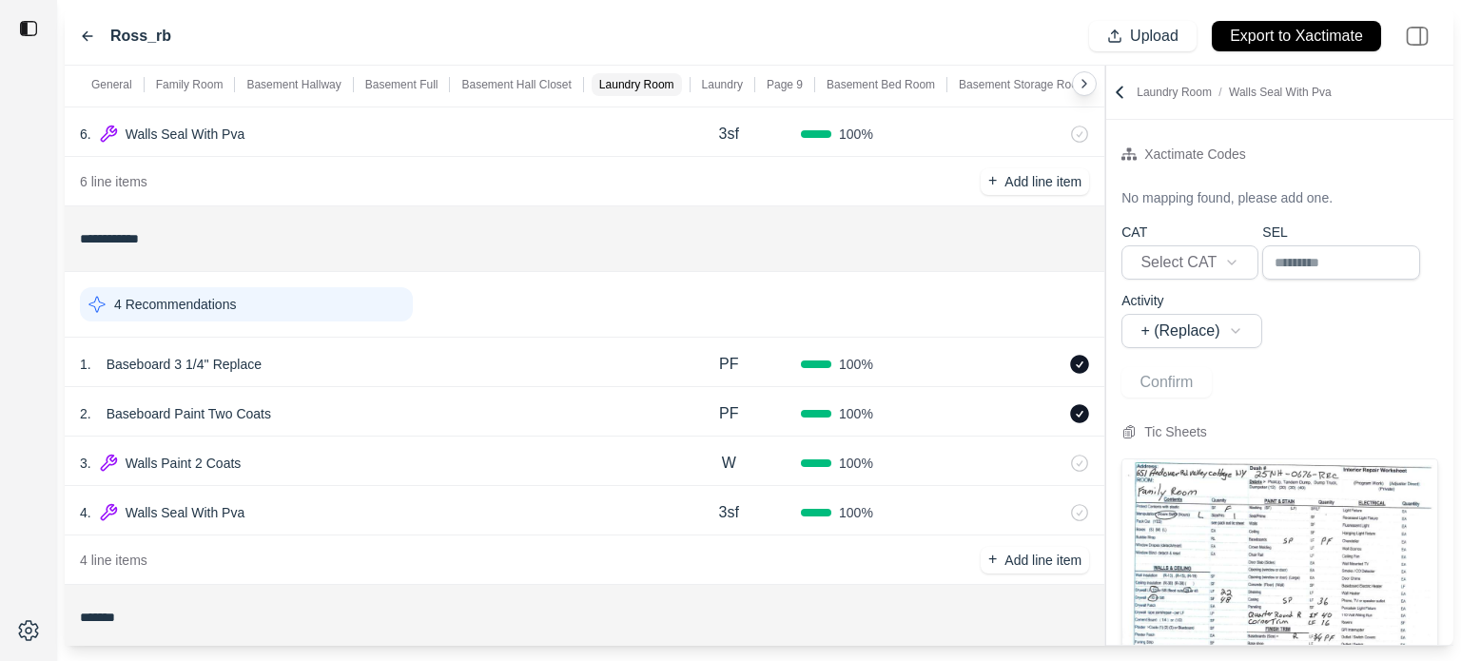
click at [316, 304] on div "4 Recommendations" at bounding box center [246, 304] width 333 height 34
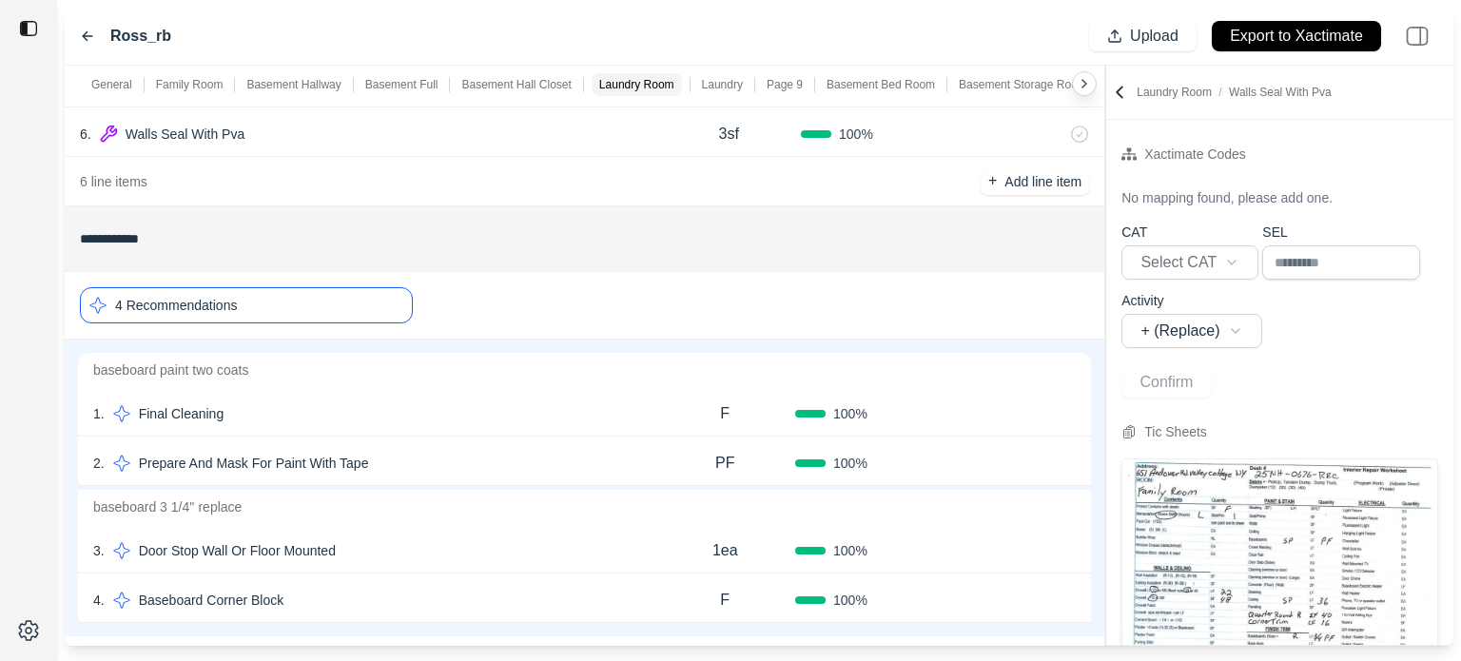
click at [322, 305] on div "4 Recommendations" at bounding box center [246, 305] width 333 height 36
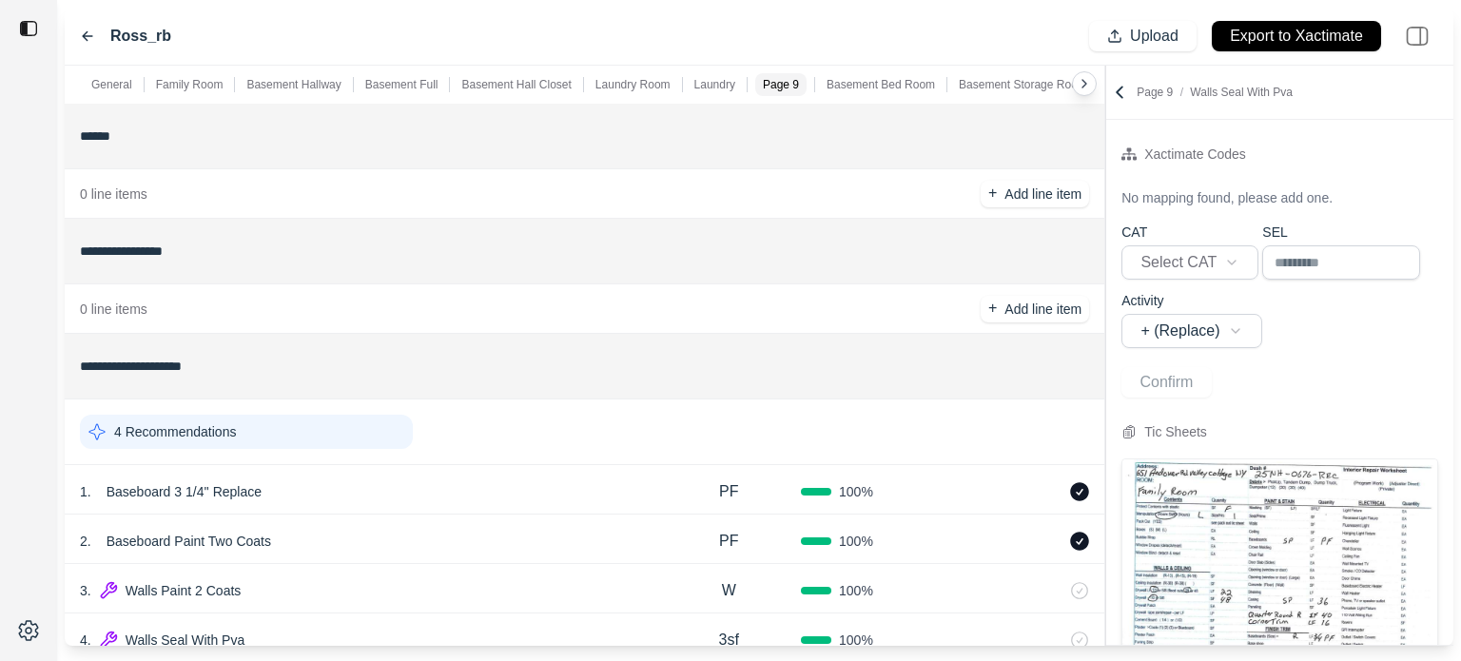
scroll to position [3369, 0]
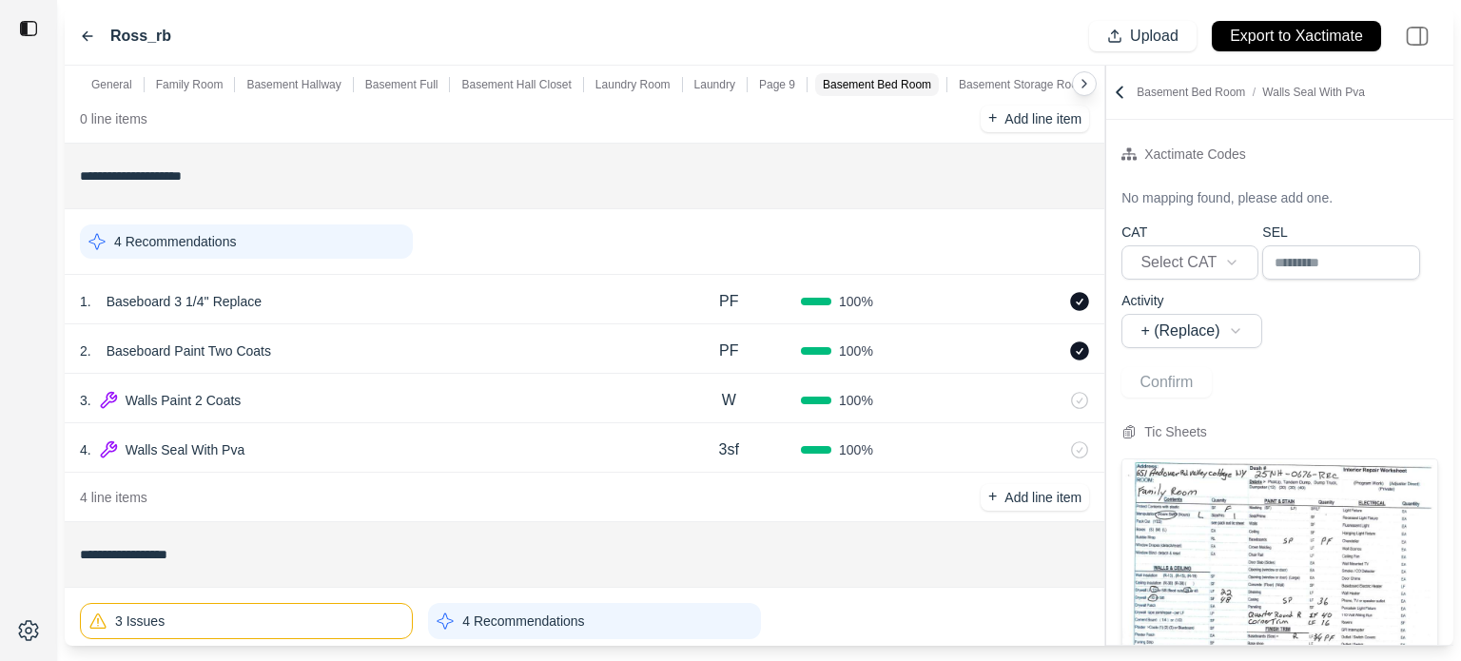
click at [369, 247] on div "4 Recommendations" at bounding box center [246, 242] width 333 height 34
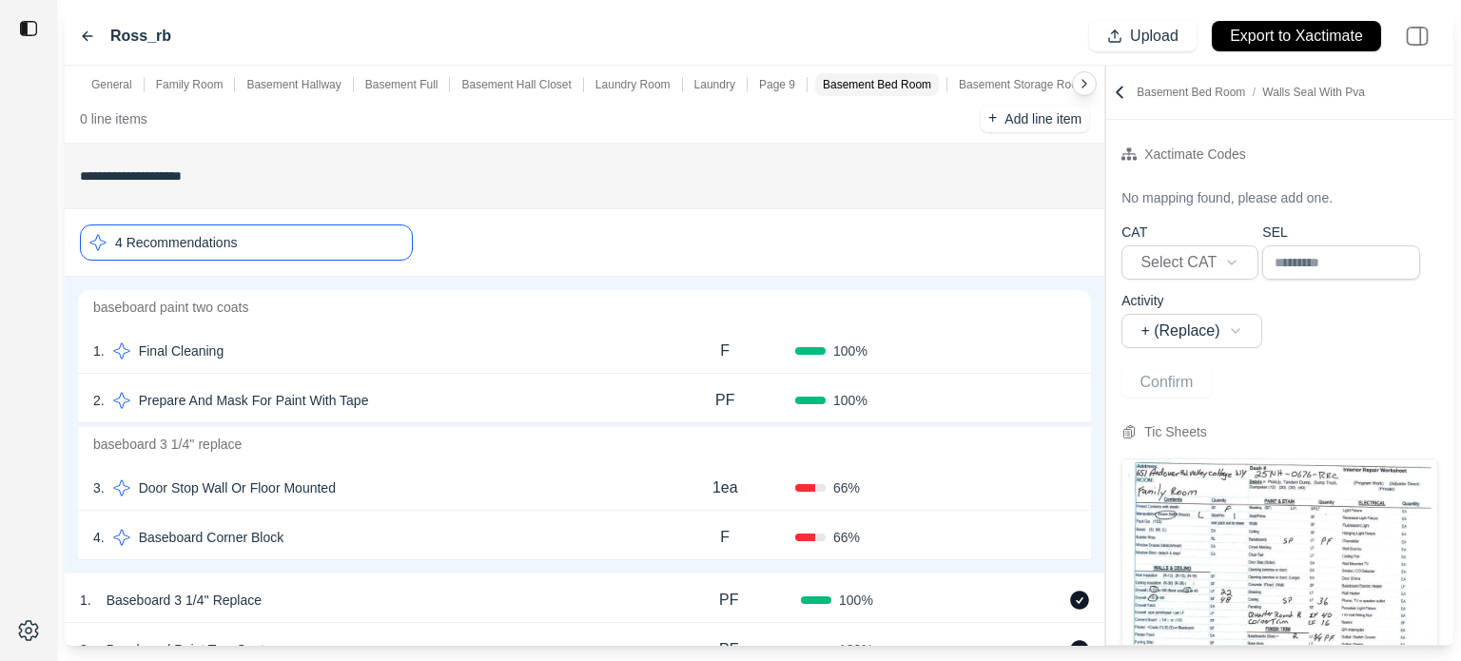
click at [369, 247] on div "4 Recommendations" at bounding box center [246, 243] width 333 height 36
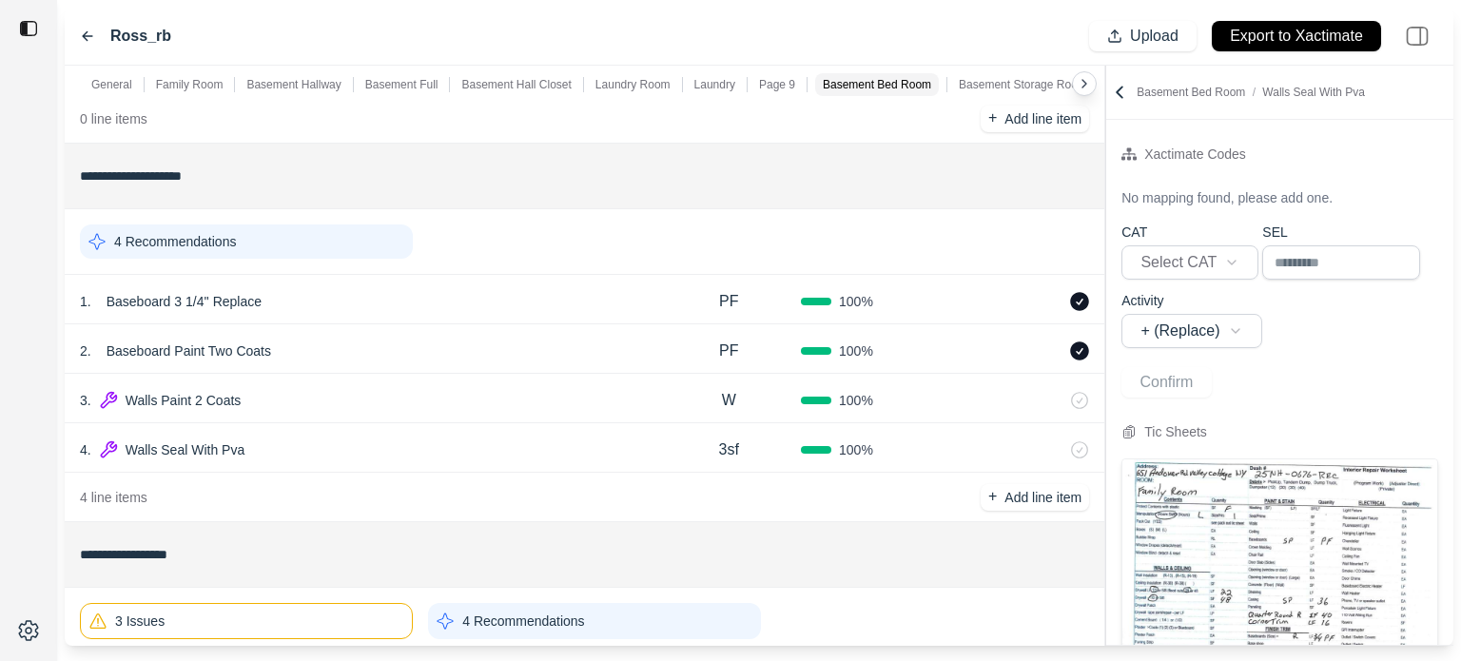
scroll to position [3724, 0]
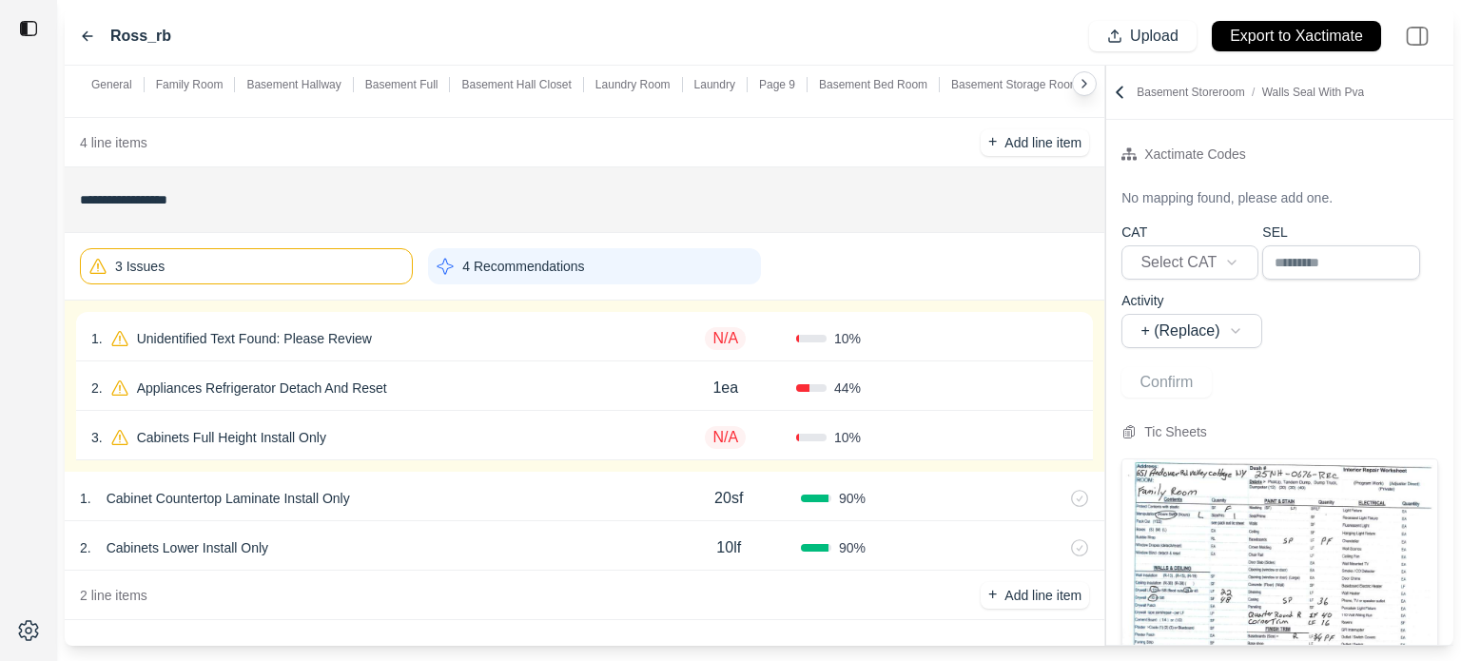
click at [487, 345] on div "1 . Unidentified Text Found: Please Review" at bounding box center [373, 338] width 564 height 27
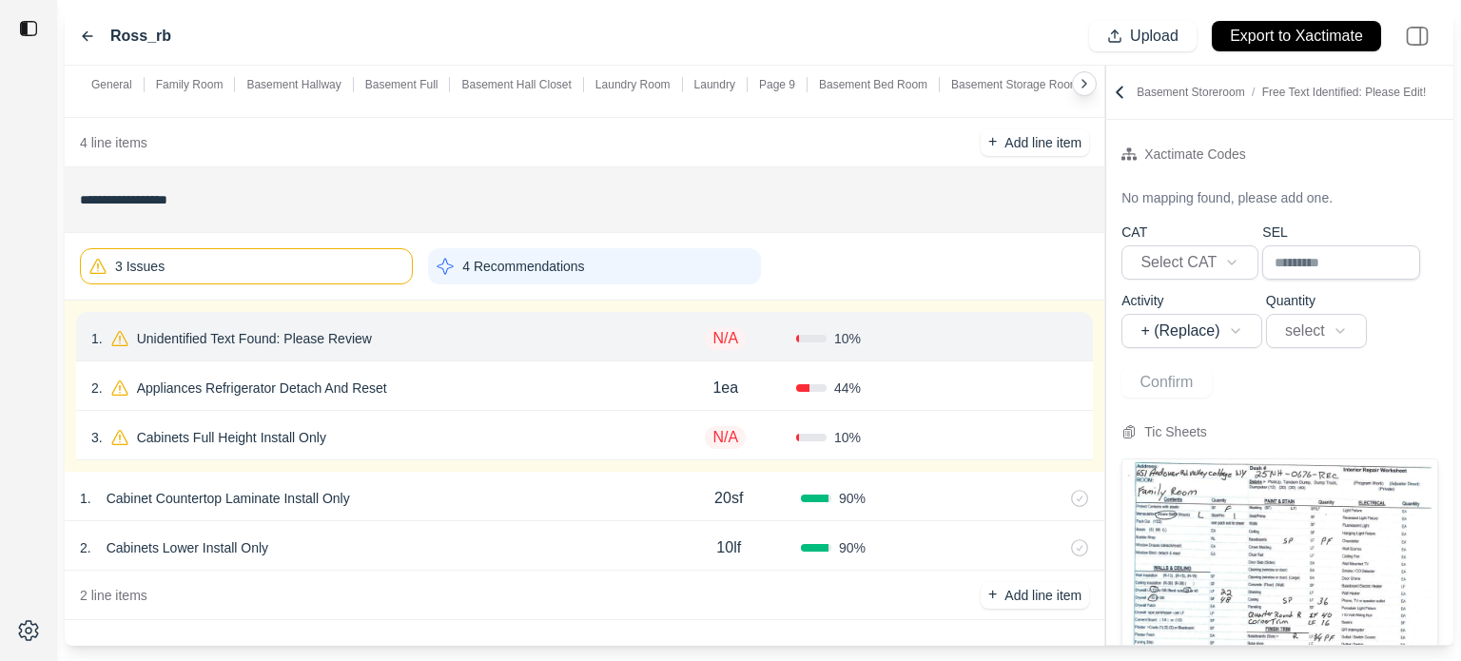
click at [561, 386] on div "2 . Appliances Refrigerator Detach And Reset" at bounding box center [373, 388] width 564 height 27
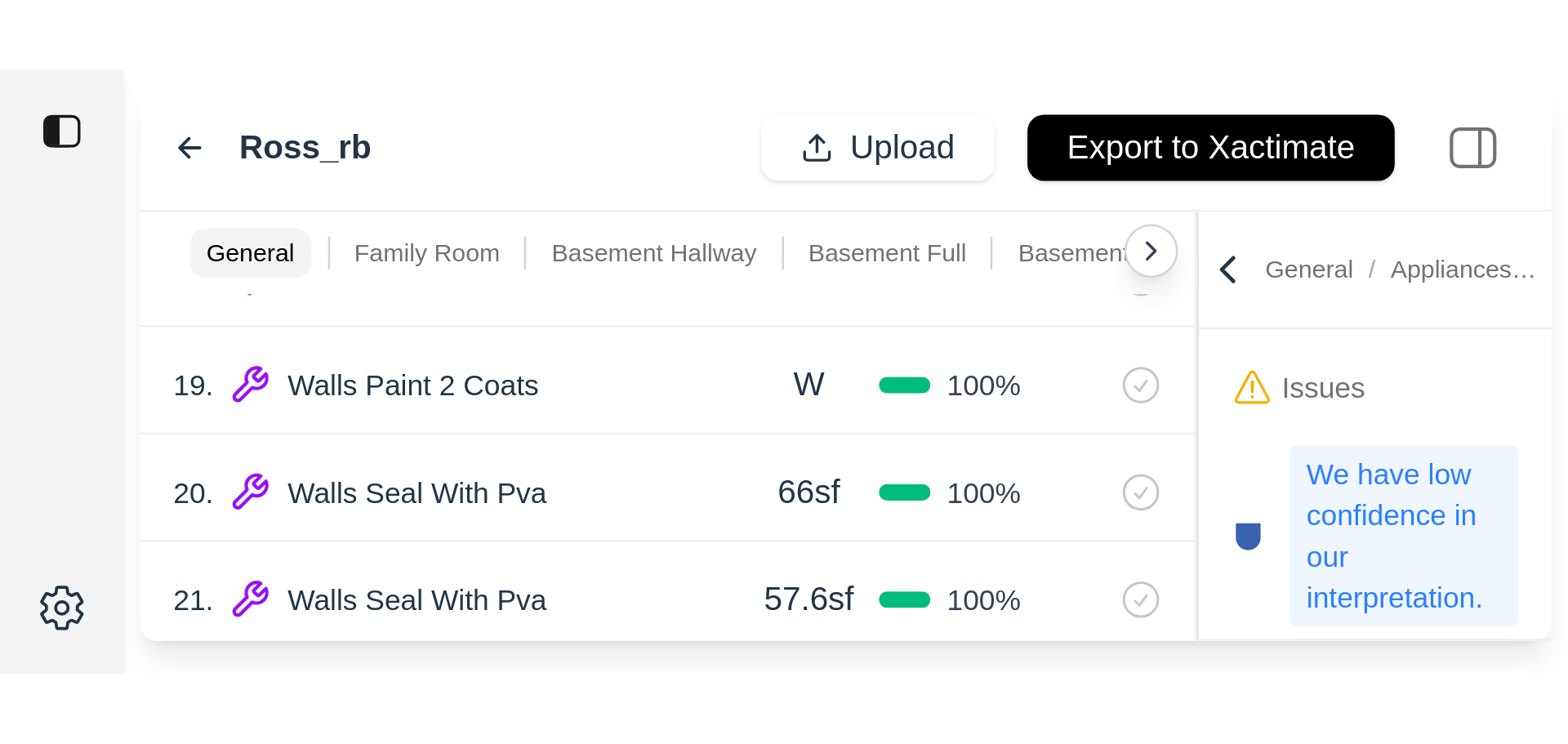
scroll to position [106, 0]
